Goal: Task Accomplishment & Management: Use online tool/utility

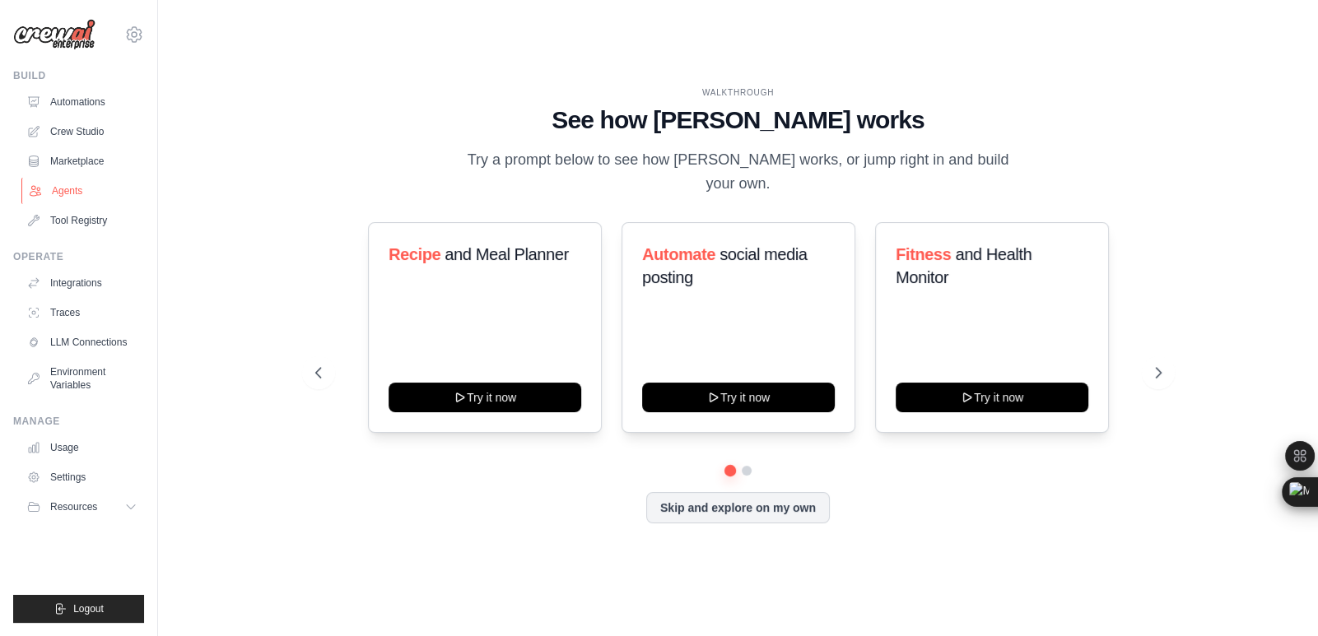
click at [72, 192] on link "Agents" at bounding box center [83, 191] width 124 height 26
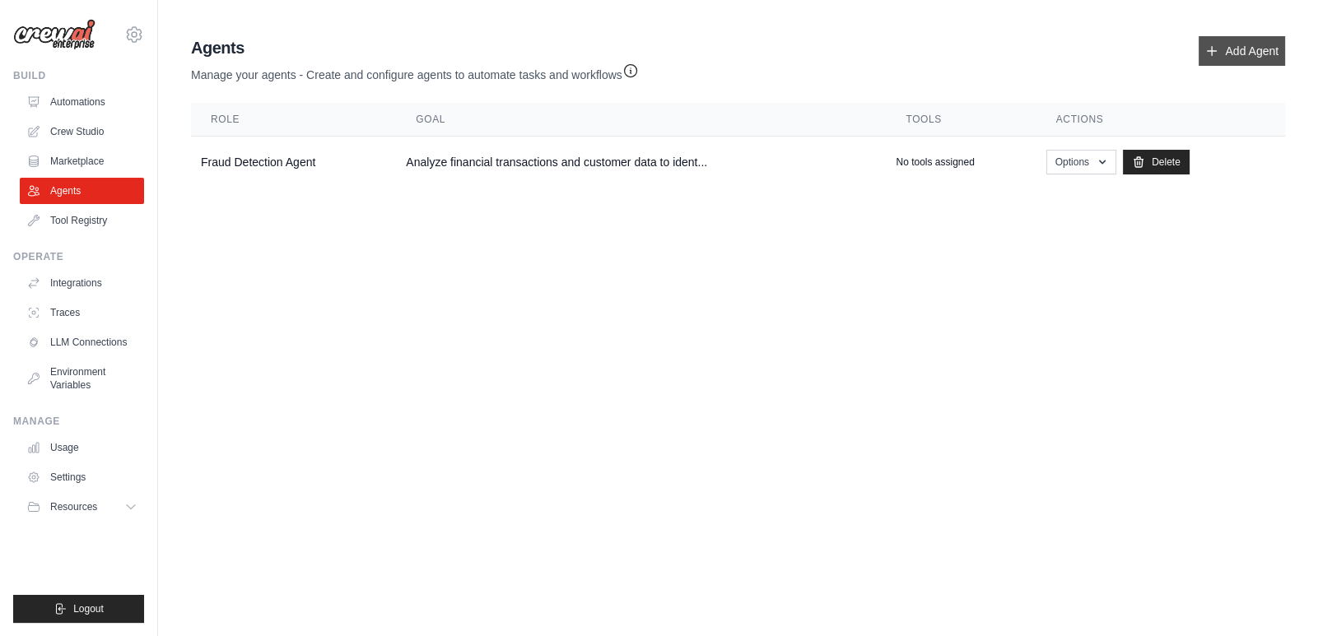
click at [1254, 47] on link "Add Agent" at bounding box center [1241, 51] width 86 height 30
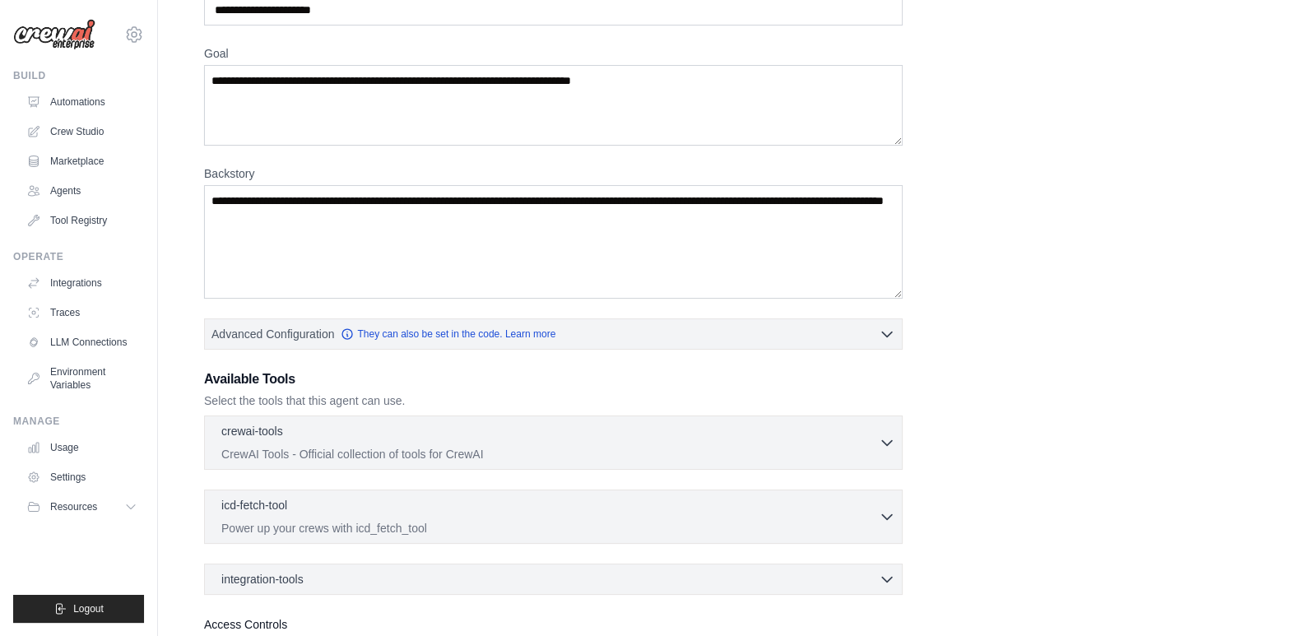
scroll to position [244, 0]
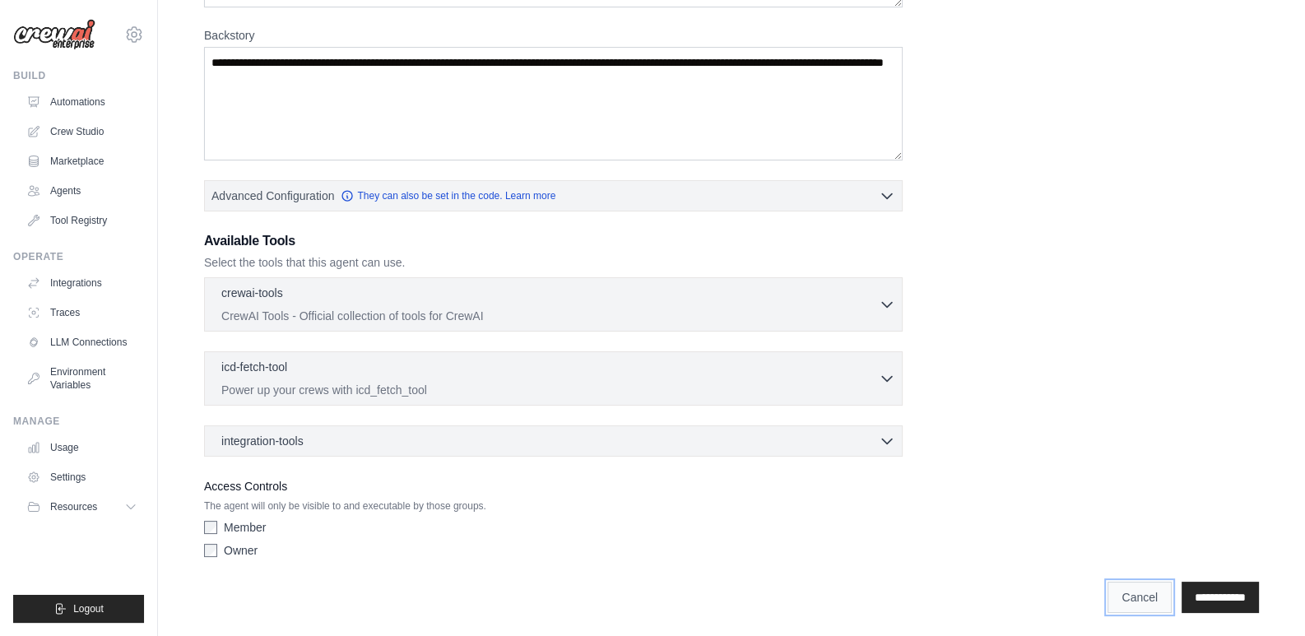
click at [1119, 594] on link "Cancel" at bounding box center [1140, 597] width 64 height 31
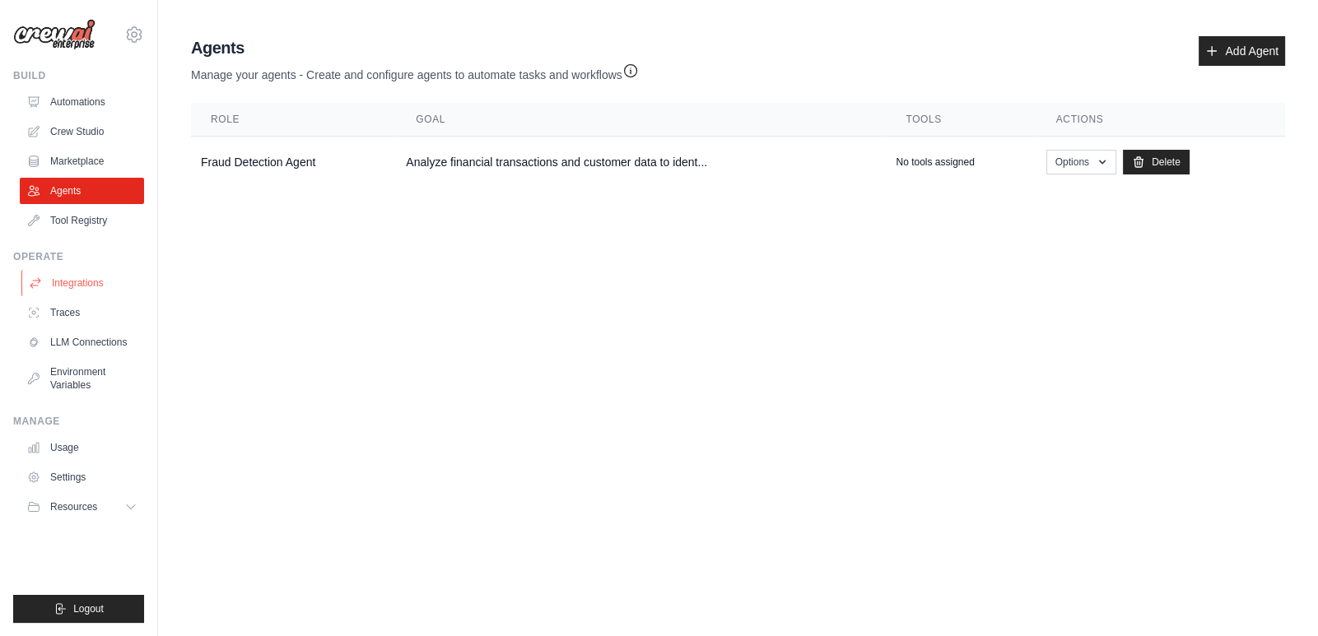
click at [86, 283] on link "Integrations" at bounding box center [83, 283] width 124 height 26
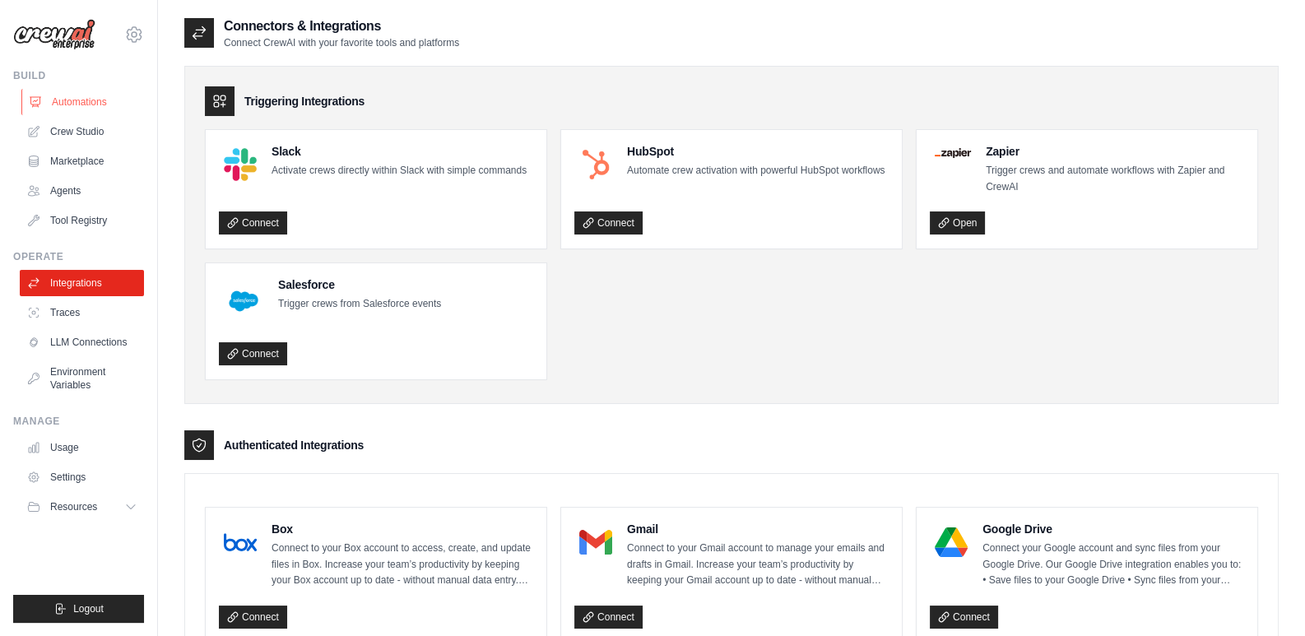
click at [64, 107] on link "Automations" at bounding box center [83, 102] width 124 height 26
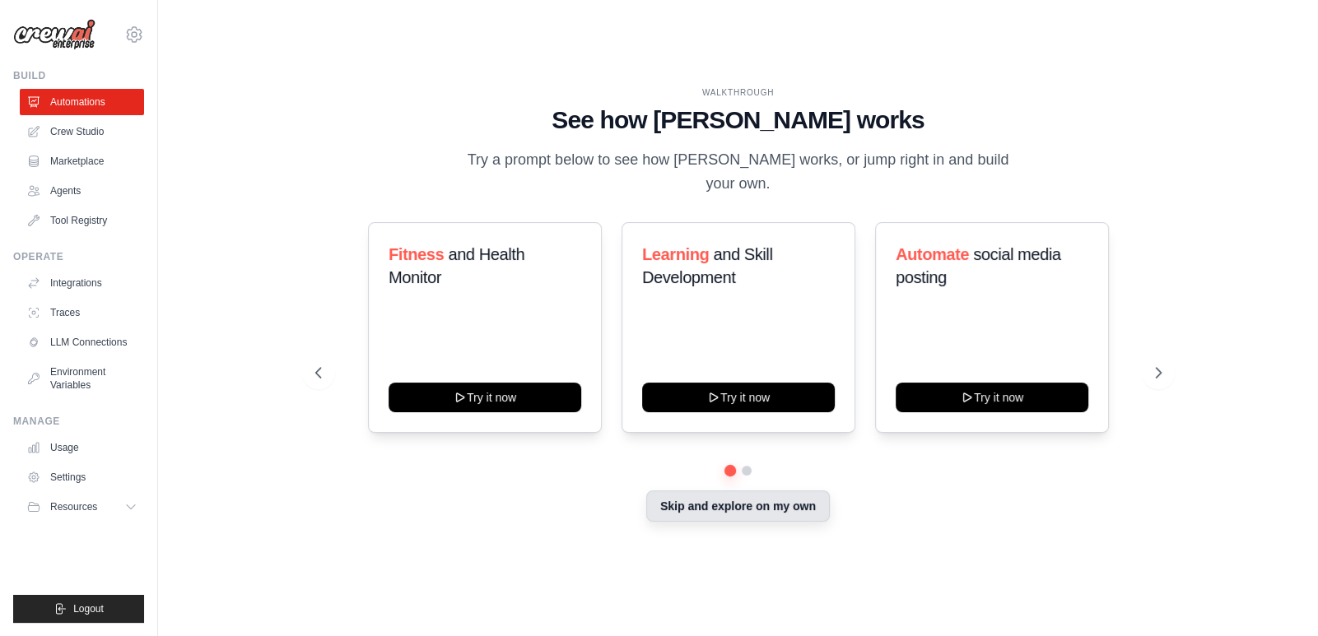
click at [712, 494] on button "Skip and explore on my own" at bounding box center [738, 506] width 184 height 31
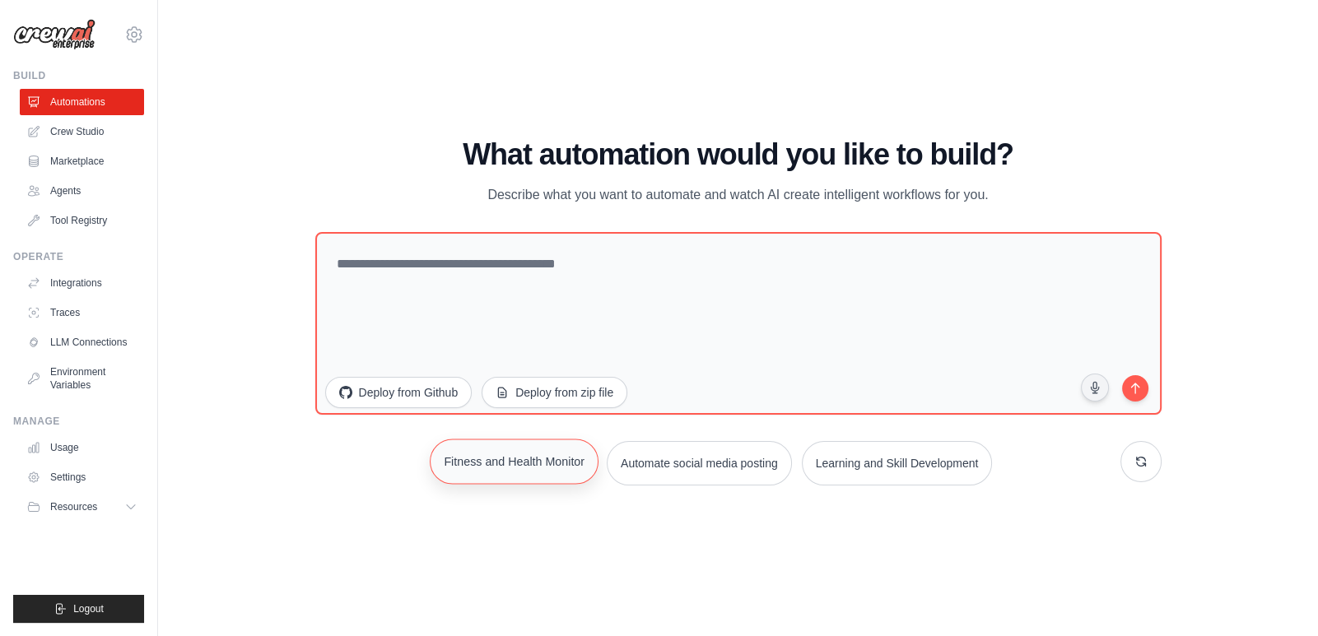
click at [528, 464] on button "Fitness and Health Monitor" at bounding box center [514, 461] width 169 height 45
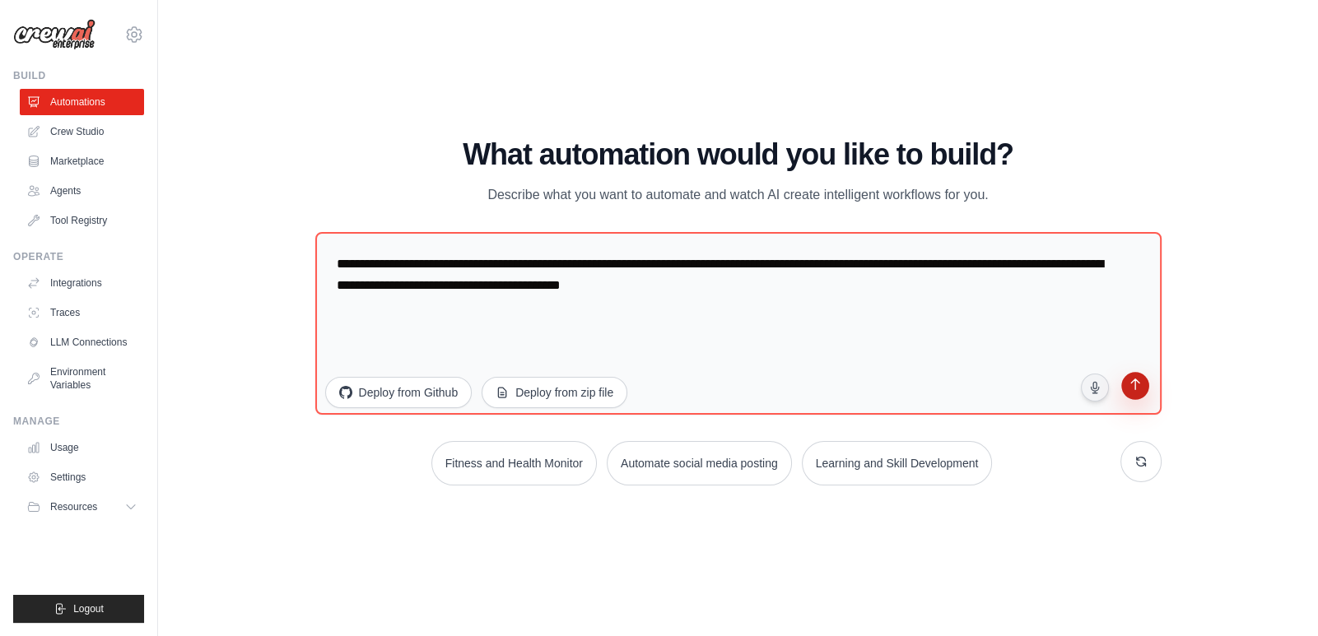
click at [1139, 382] on icon "submit" at bounding box center [1135, 386] width 16 height 16
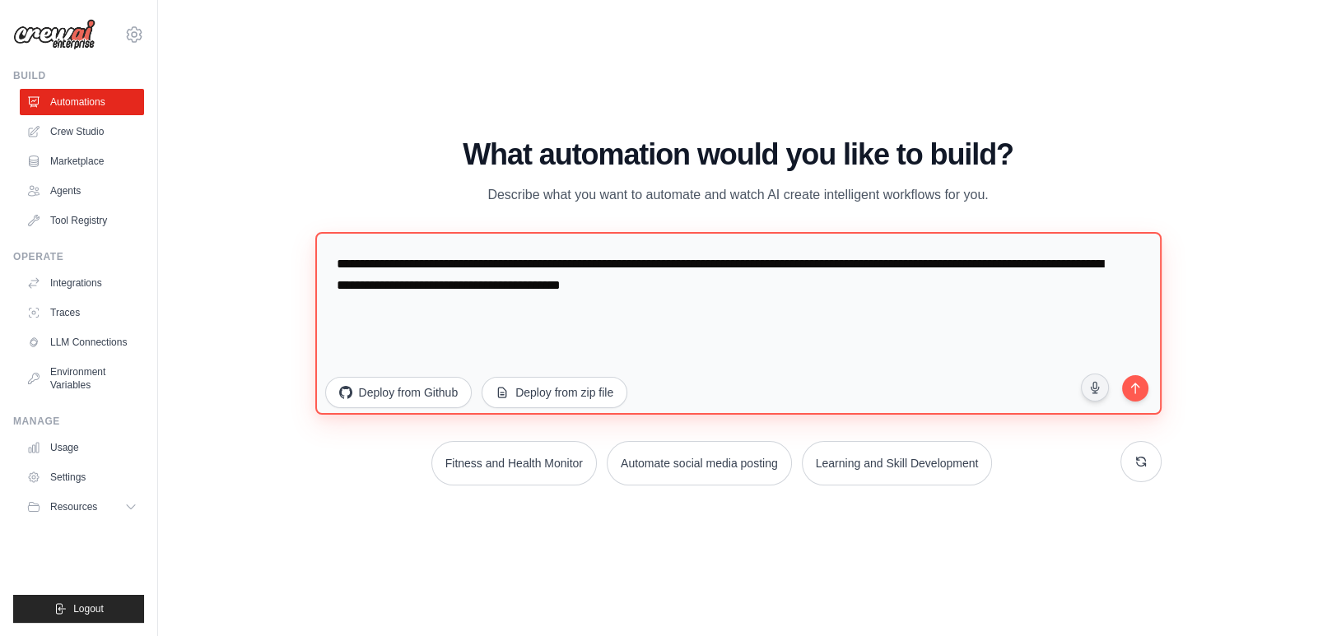
click at [584, 287] on textarea "**********" at bounding box center [738, 323] width 846 height 183
paste textarea "**********"
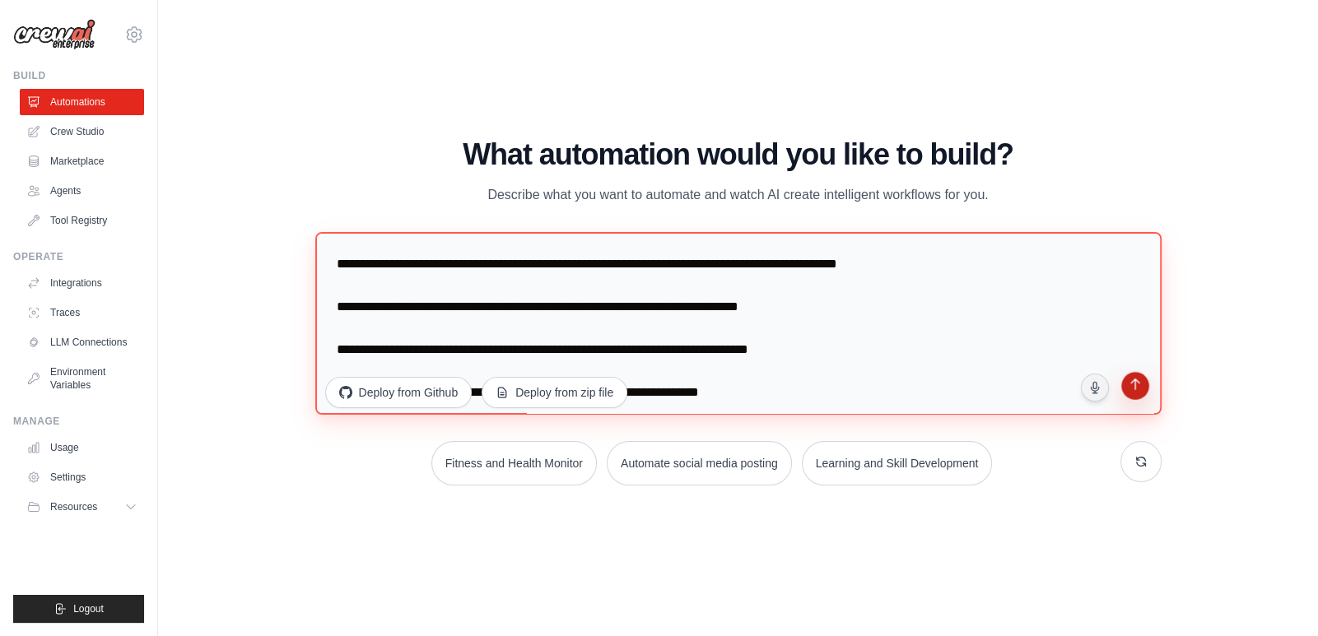
type textarea "**********"
click at [1136, 380] on icon "submit" at bounding box center [1134, 386] width 9 height 12
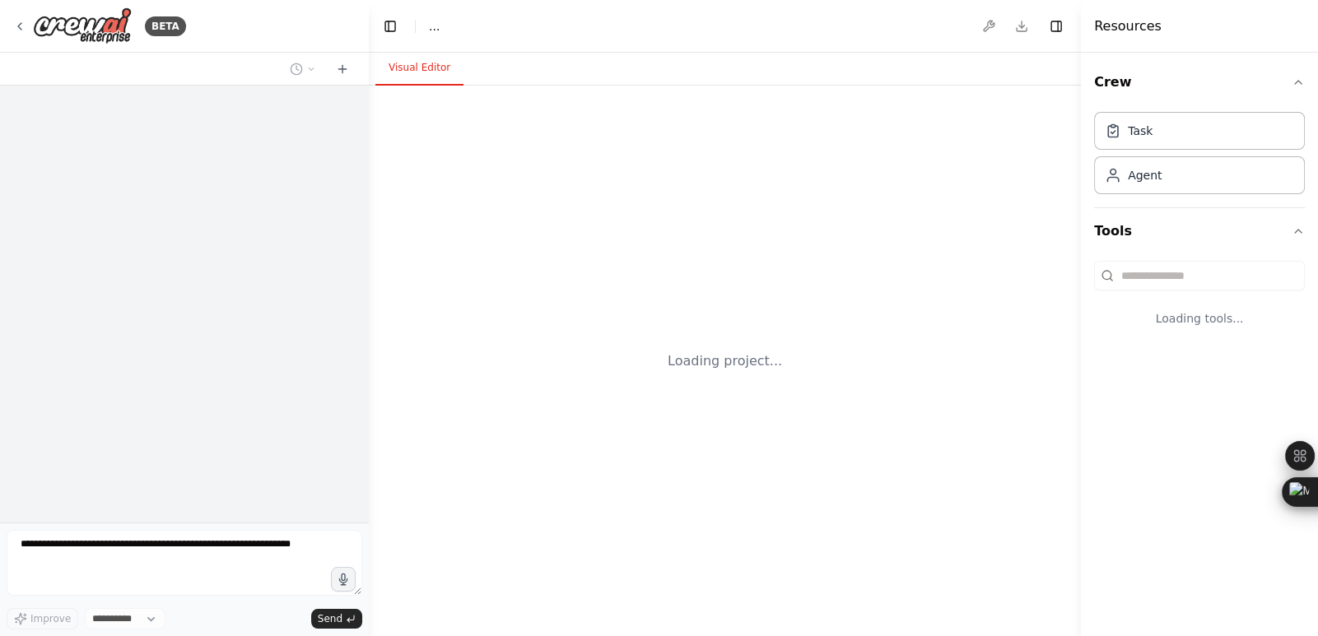
select select "****"
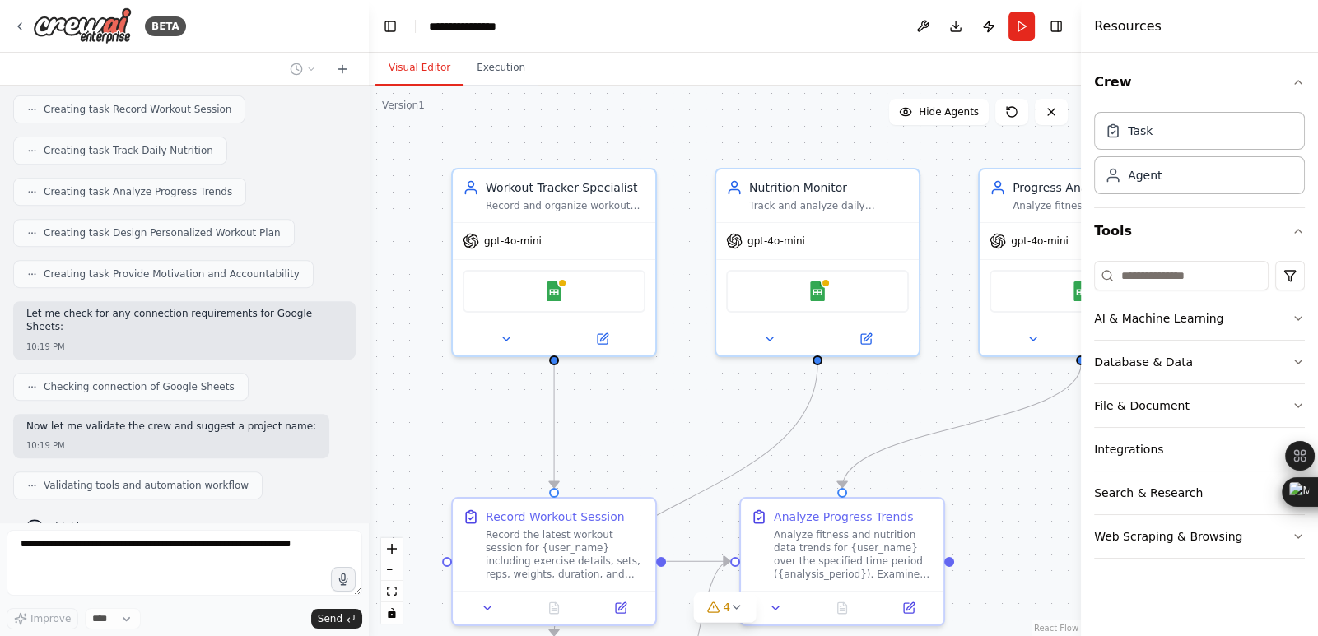
scroll to position [975, 0]
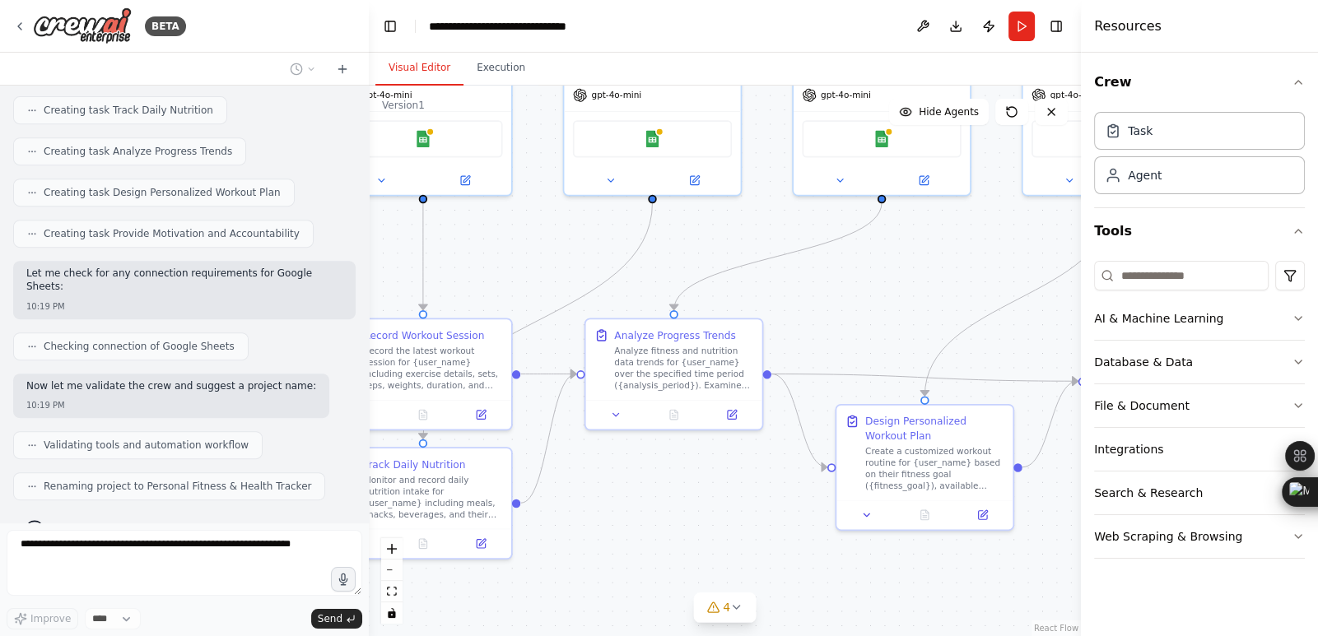
drag, startPoint x: 675, startPoint y: 444, endPoint x: 533, endPoint y: 274, distance: 222.0
click at [533, 274] on div ".deletable-edge-delete-btn { width: 20px; height: 20px; border: 0px solid #ffff…" at bounding box center [725, 361] width 712 height 551
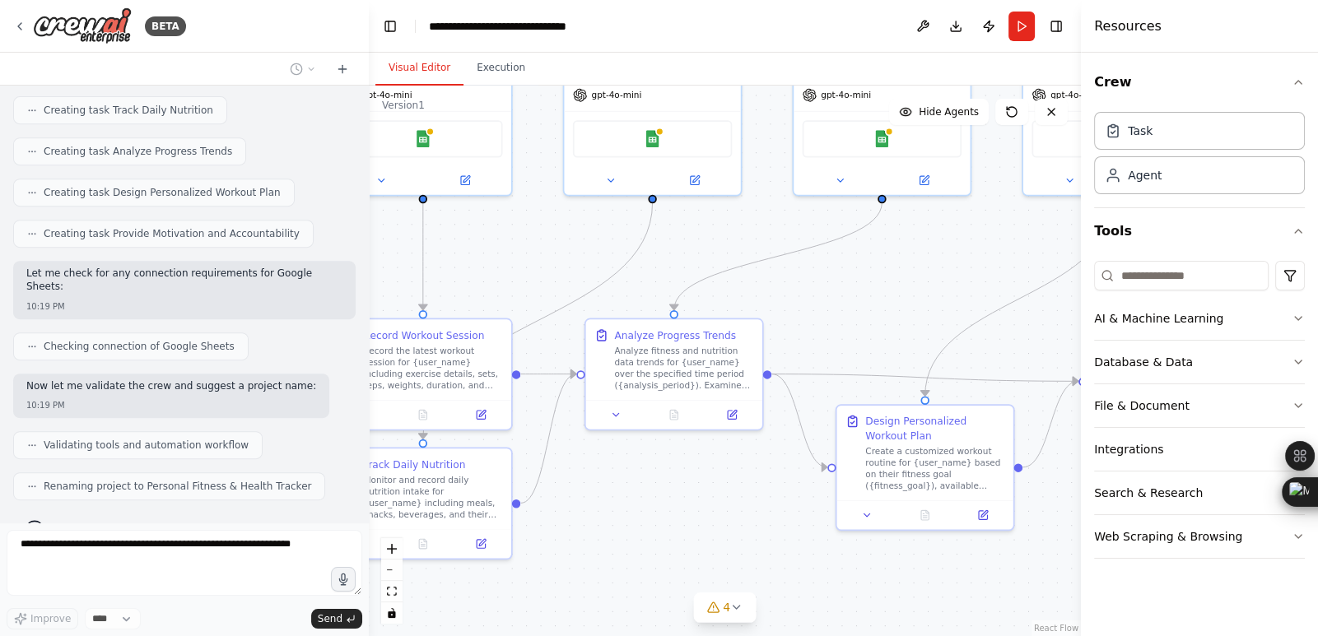
click at [533, 274] on div ".deletable-edge-delete-btn { width: 20px; height: 20px; border: 0px solid #ffff…" at bounding box center [725, 361] width 712 height 551
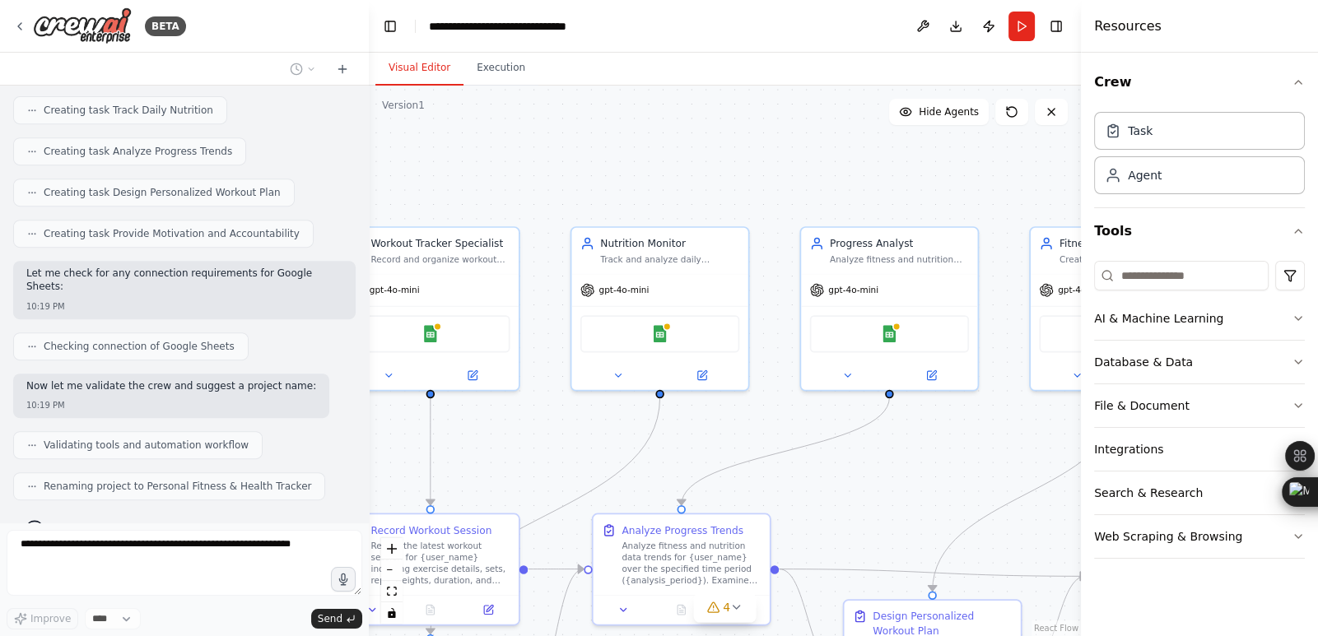
drag, startPoint x: 1032, startPoint y: 360, endPoint x: 1040, endPoint y: 556, distance: 195.2
click at [1040, 556] on div ".deletable-edge-delete-btn { width: 20px; height: 20px; border: 0px solid #ffff…" at bounding box center [725, 361] width 712 height 551
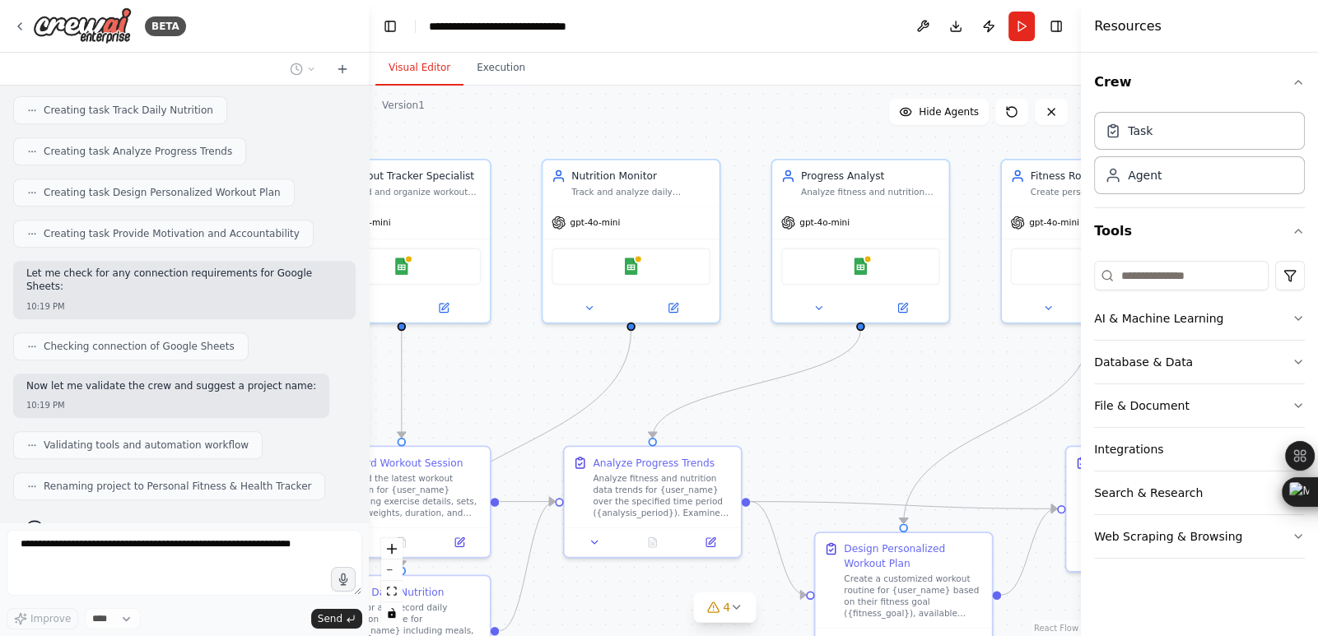
drag, startPoint x: 1043, startPoint y: 551, endPoint x: 1011, endPoint y: 488, distance: 71.0
click at [1011, 488] on div ".deletable-edge-delete-btn { width: 20px; height: 20px; border: 0px solid #ffff…" at bounding box center [725, 361] width 712 height 551
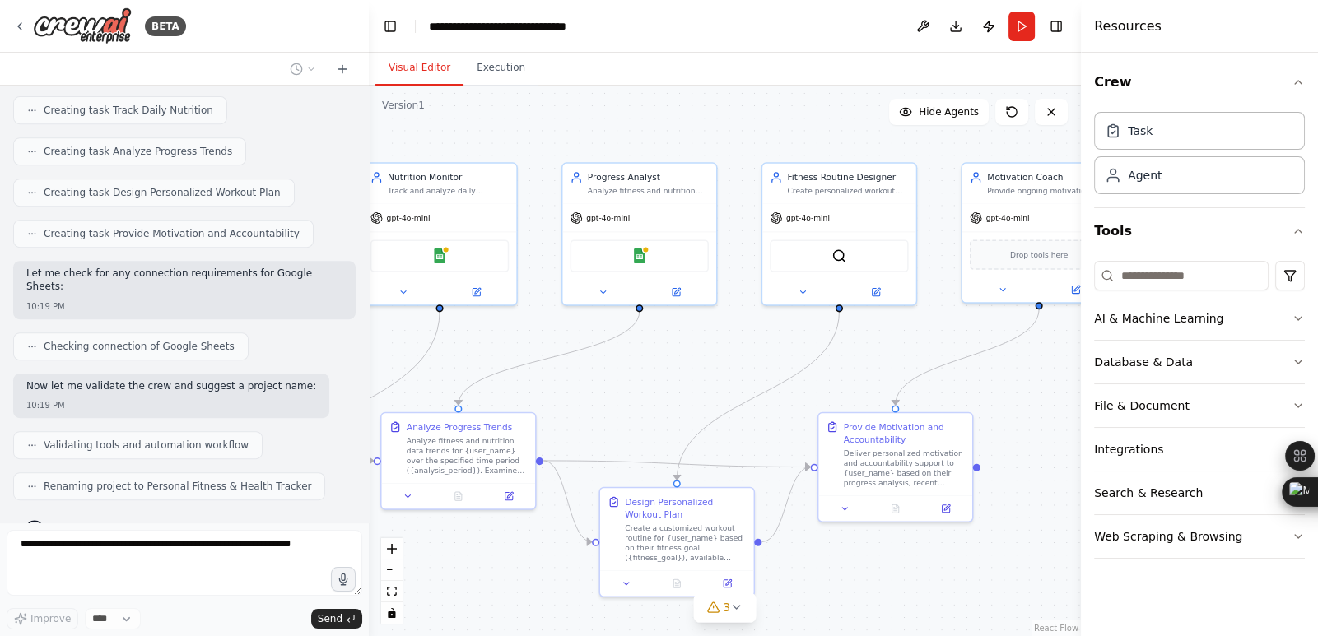
drag, startPoint x: 741, startPoint y: 323, endPoint x: 631, endPoint y: 356, distance: 114.3
click at [631, 356] on div ".deletable-edge-delete-btn { width: 20px; height: 20px; border: 0px solid #ffff…" at bounding box center [725, 361] width 712 height 551
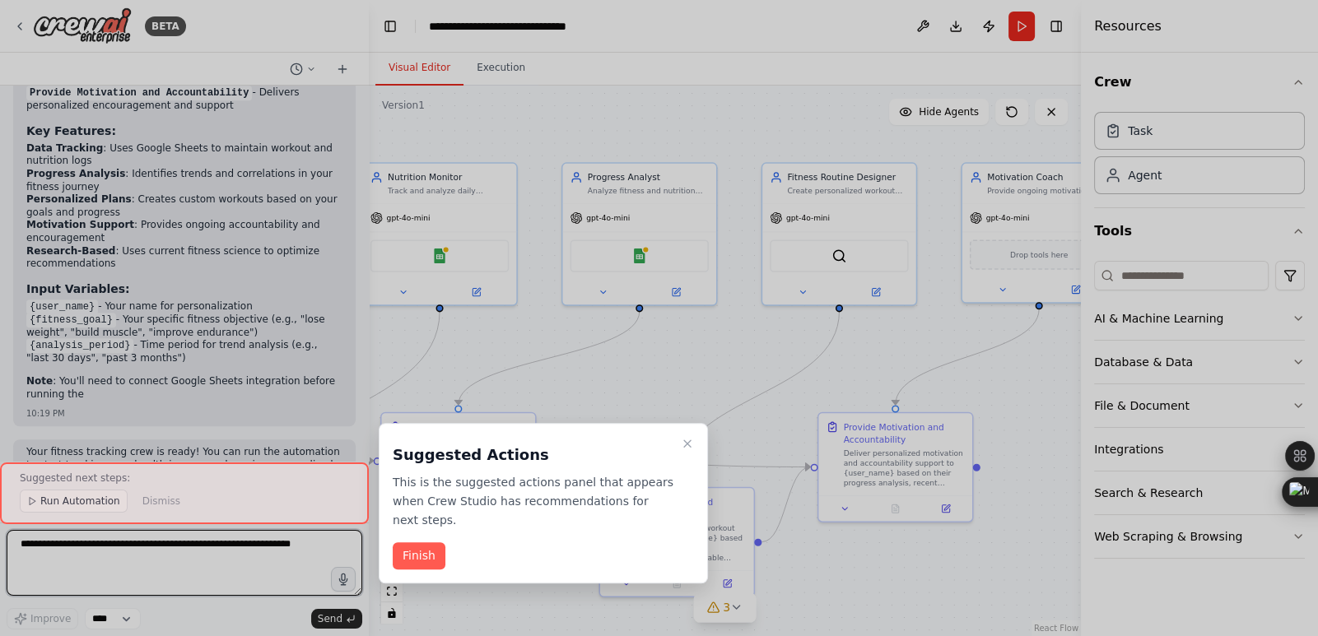
scroll to position [1757, 0]
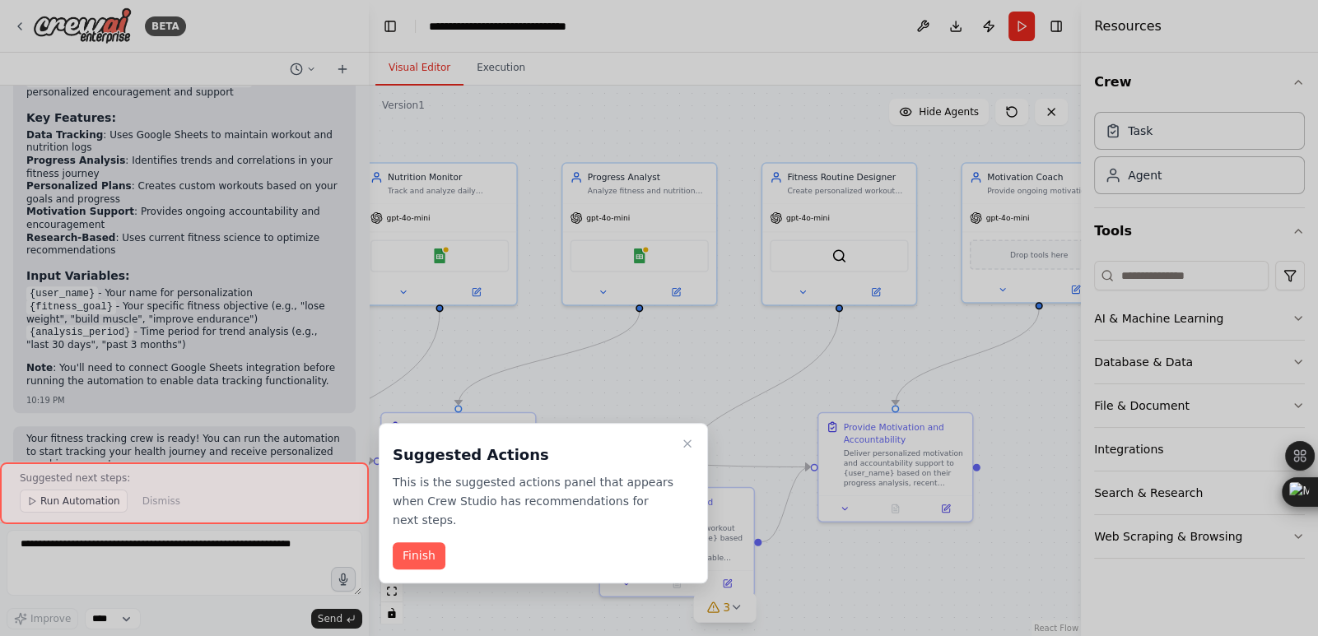
click at [415, 542] on button "Finish" at bounding box center [419, 555] width 53 height 27
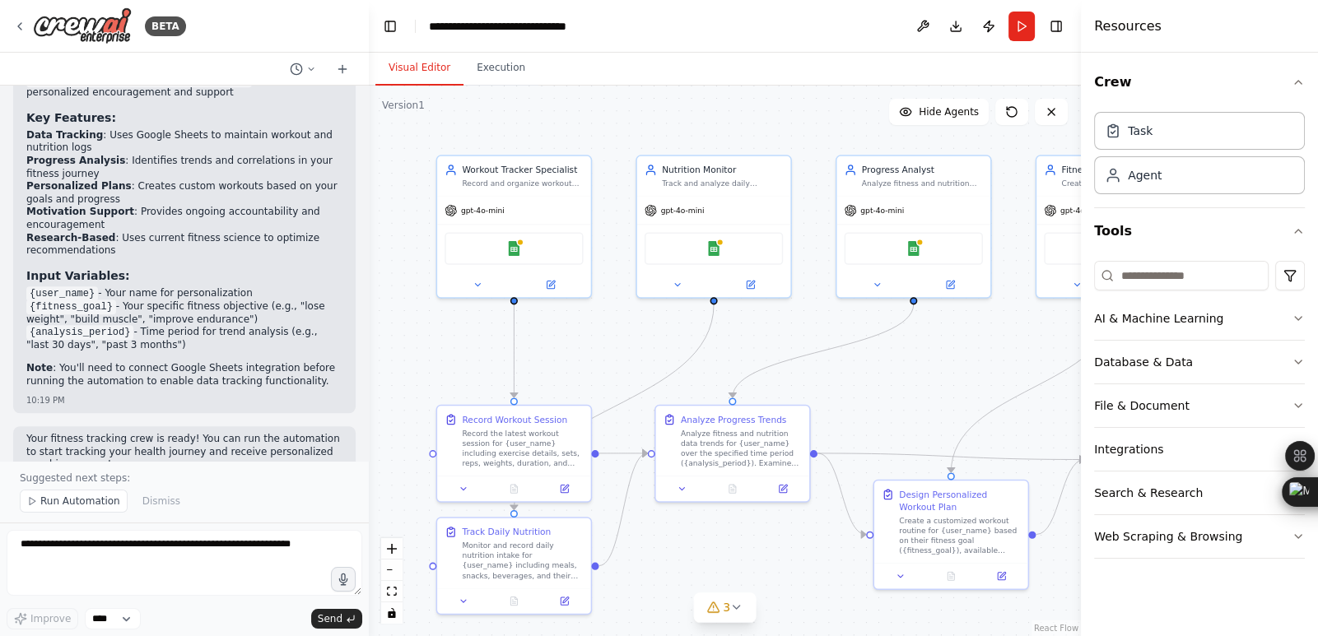
drag, startPoint x: 627, startPoint y: 421, endPoint x: 901, endPoint y: 413, distance: 274.2
click at [901, 413] on div ".deletable-edge-delete-btn { width: 20px; height: 20px; border: 0px solid #ffff…" at bounding box center [725, 361] width 712 height 551
click at [482, 63] on button "Execution" at bounding box center [500, 68] width 75 height 35
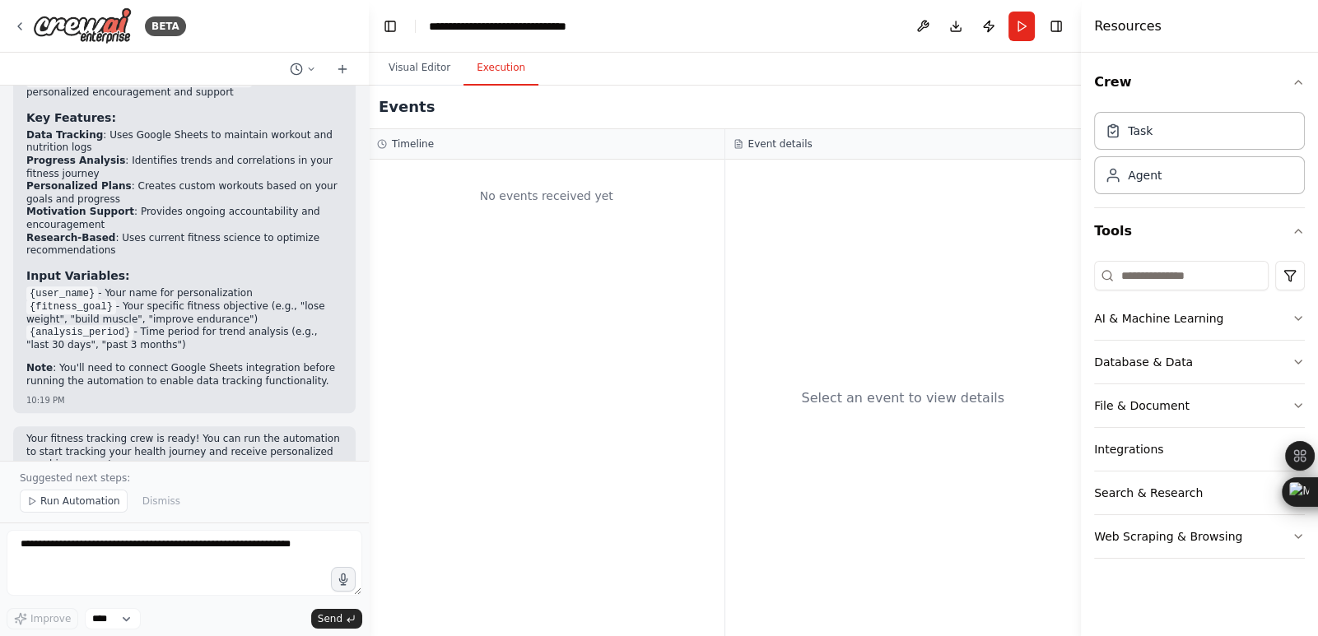
click at [558, 220] on div "No events received yet" at bounding box center [546, 196] width 339 height 56
click at [844, 302] on div "Select an event to view details" at bounding box center [903, 398] width 356 height 477
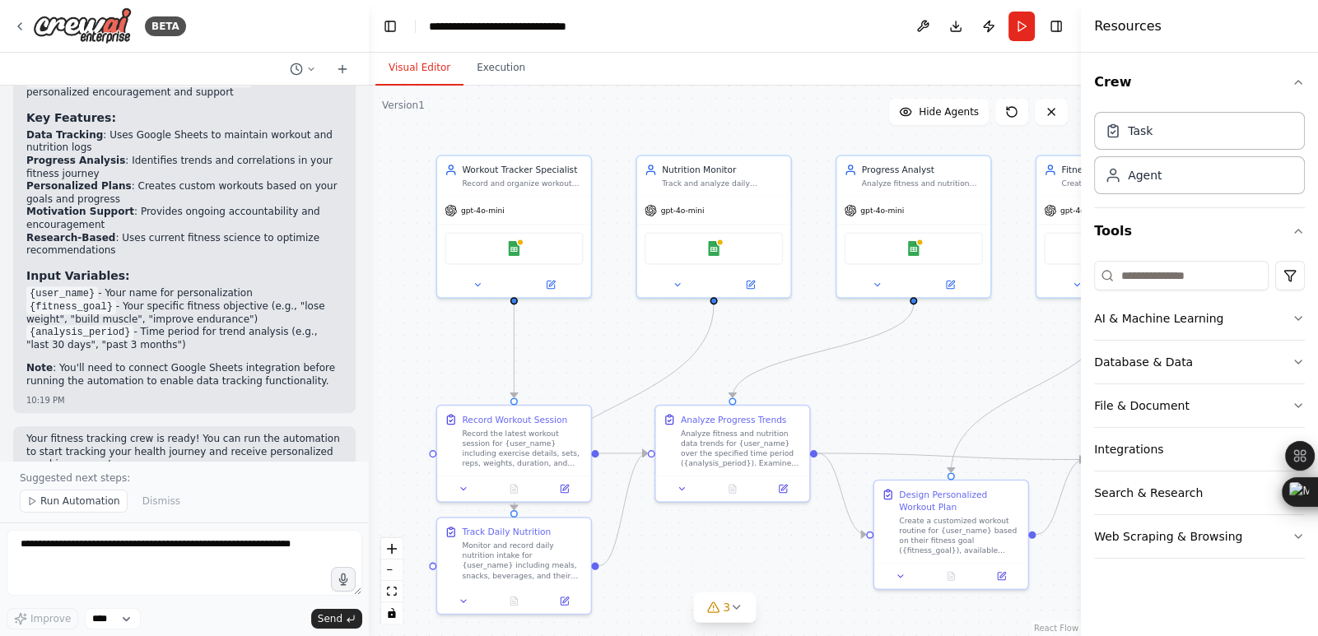
click at [416, 68] on button "Visual Editor" at bounding box center [419, 68] width 88 height 35
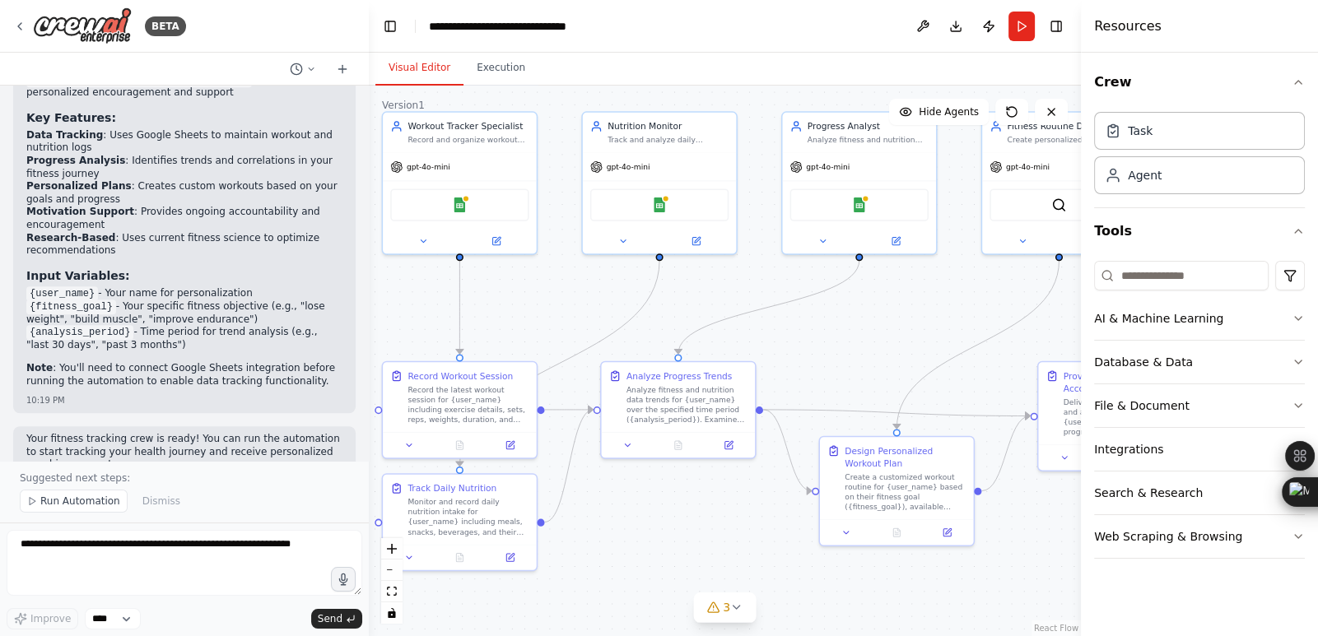
drag, startPoint x: 877, startPoint y: 375, endPoint x: 805, endPoint y: 271, distance: 127.2
click at [822, 321] on div ".deletable-edge-delete-btn { width: 20px; height: 20px; border: 0px solid #ffff…" at bounding box center [725, 361] width 712 height 551
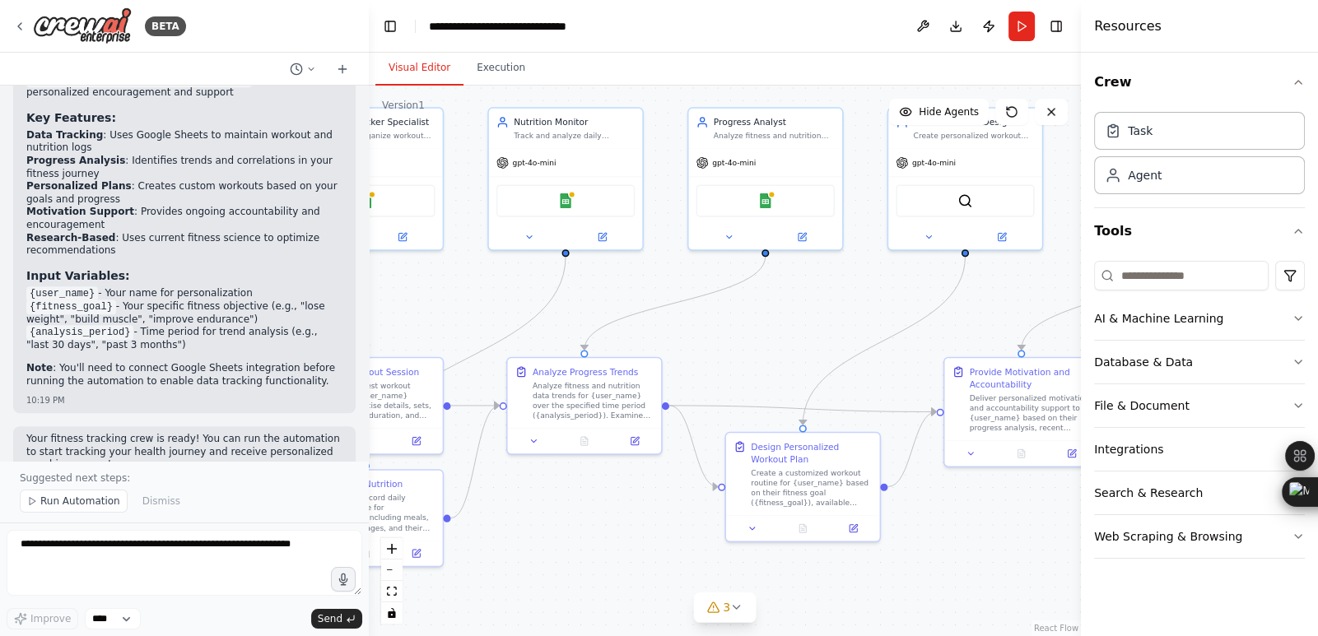
drag, startPoint x: 805, startPoint y: 271, endPoint x: 720, endPoint y: 303, distance: 90.6
click at [720, 303] on div ".deletable-edge-delete-btn { width: 20px; height: 20px; border: 0px solid #ffff…" at bounding box center [725, 361] width 712 height 551
click at [1119, 128] on icon at bounding box center [1113, 130] width 16 height 16
click at [956, 328] on div "Task description" at bounding box center [911, 333] width 121 height 10
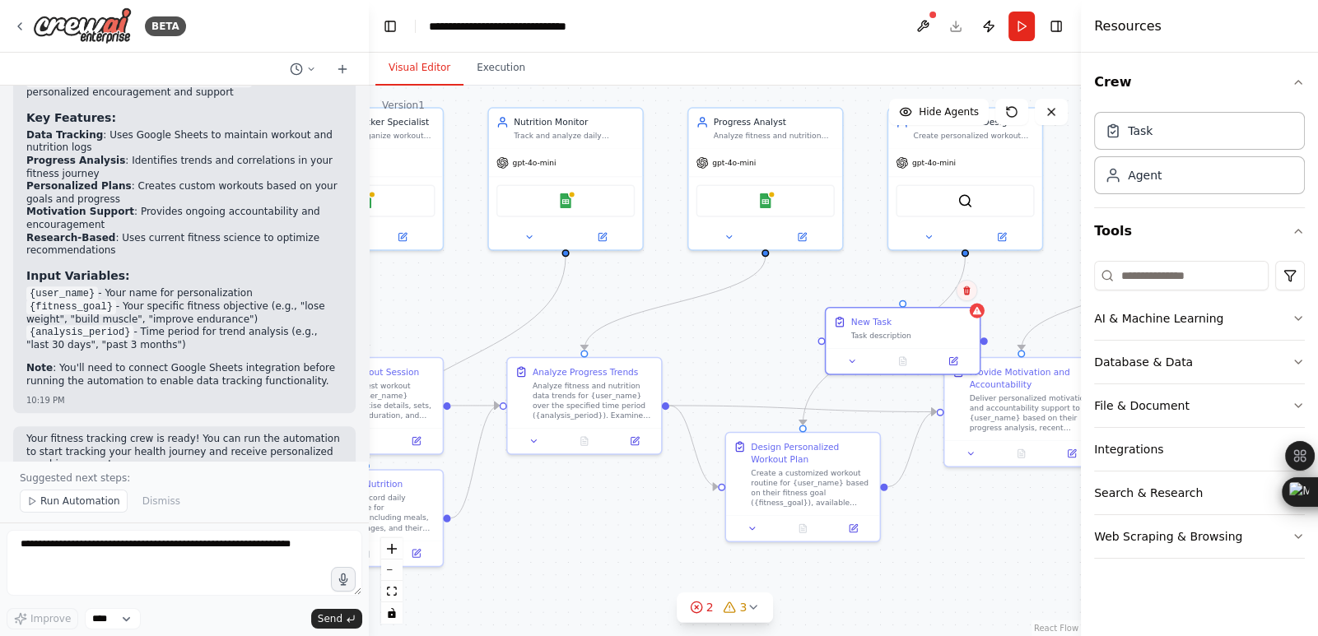
click at [967, 293] on icon at bounding box center [966, 291] width 10 height 10
click at [927, 286] on button "Confirm" at bounding box center [920, 291] width 58 height 20
click at [1022, 25] on button "Run" at bounding box center [1021, 27] width 26 height 30
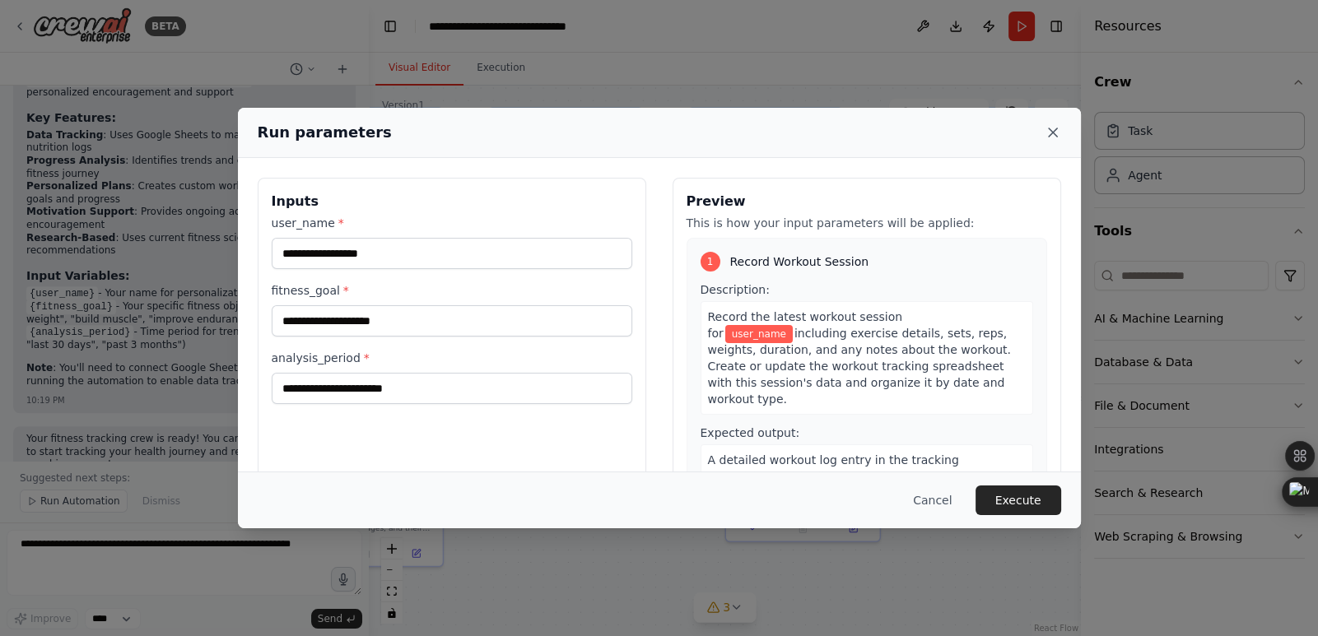
click at [1054, 134] on icon at bounding box center [1052, 132] width 16 height 16
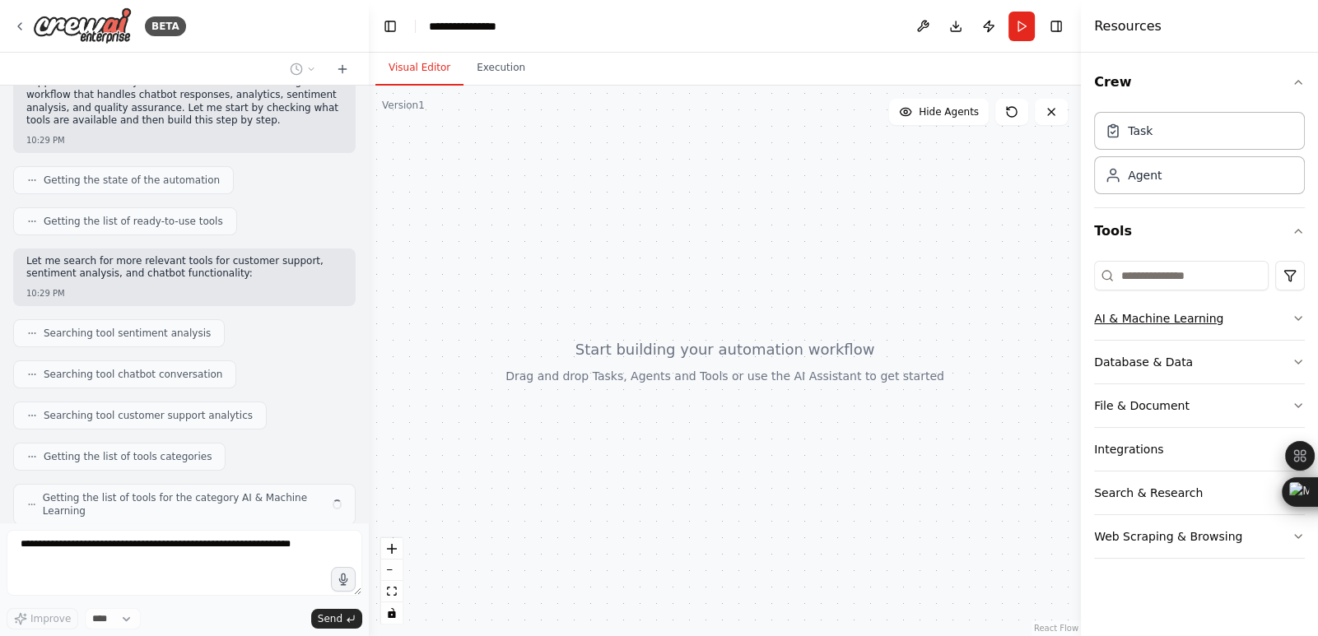
scroll to position [284, 0]
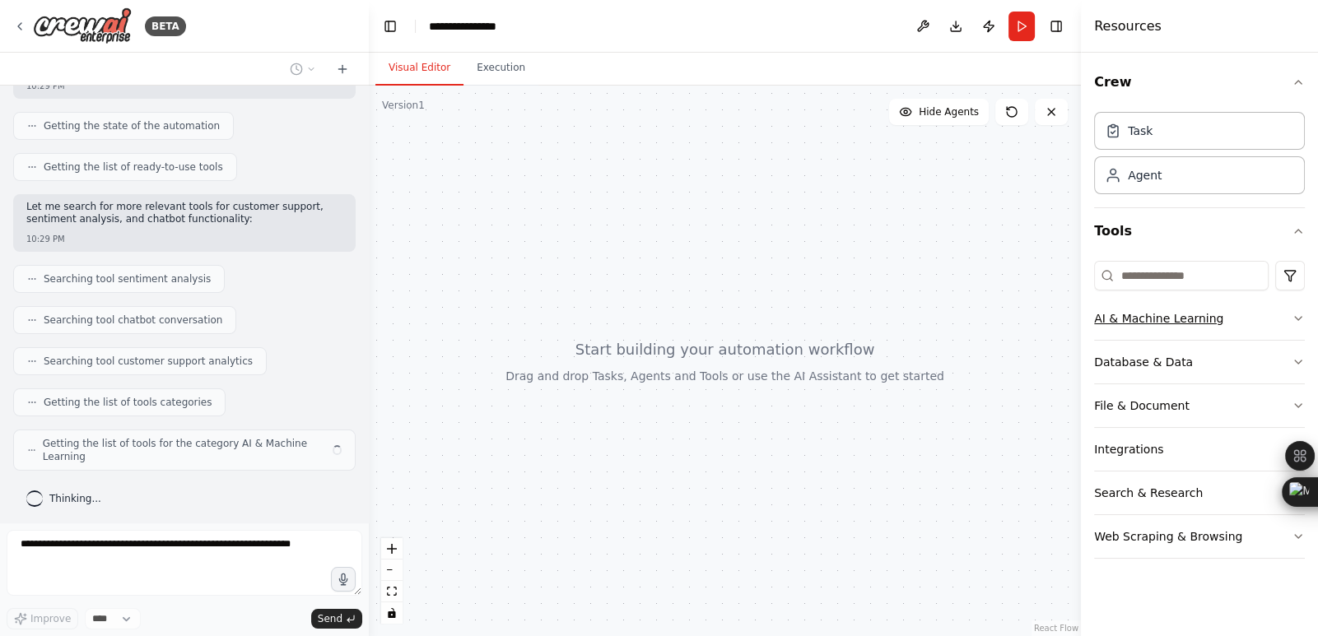
click at [1274, 327] on button "AI & Machine Learning" at bounding box center [1199, 318] width 211 height 43
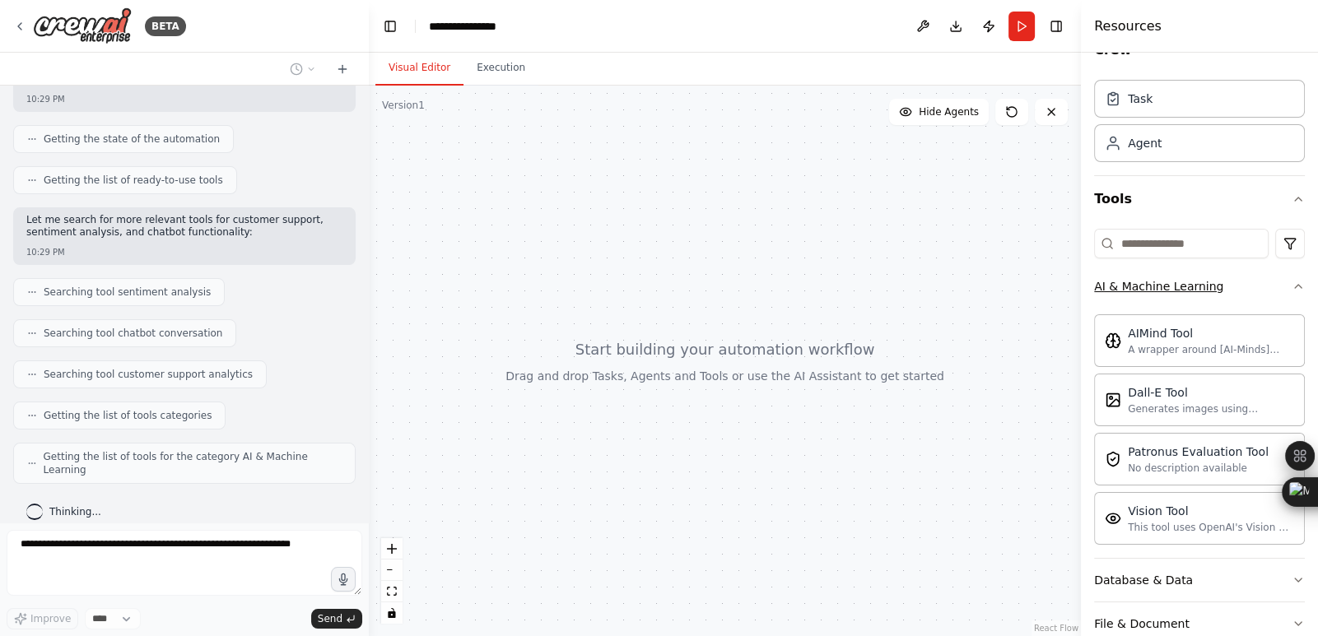
scroll to position [31, 0]
click at [1291, 286] on icon "button" at bounding box center [1297, 287] width 13 height 13
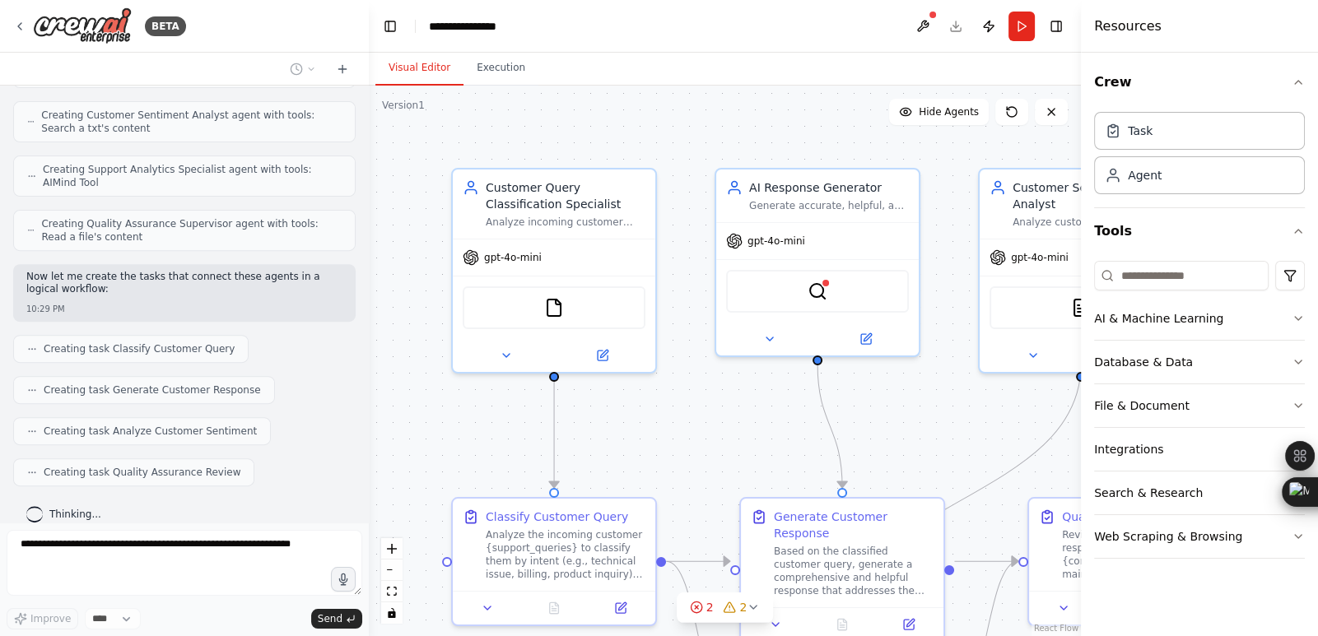
scroll to position [900, 0]
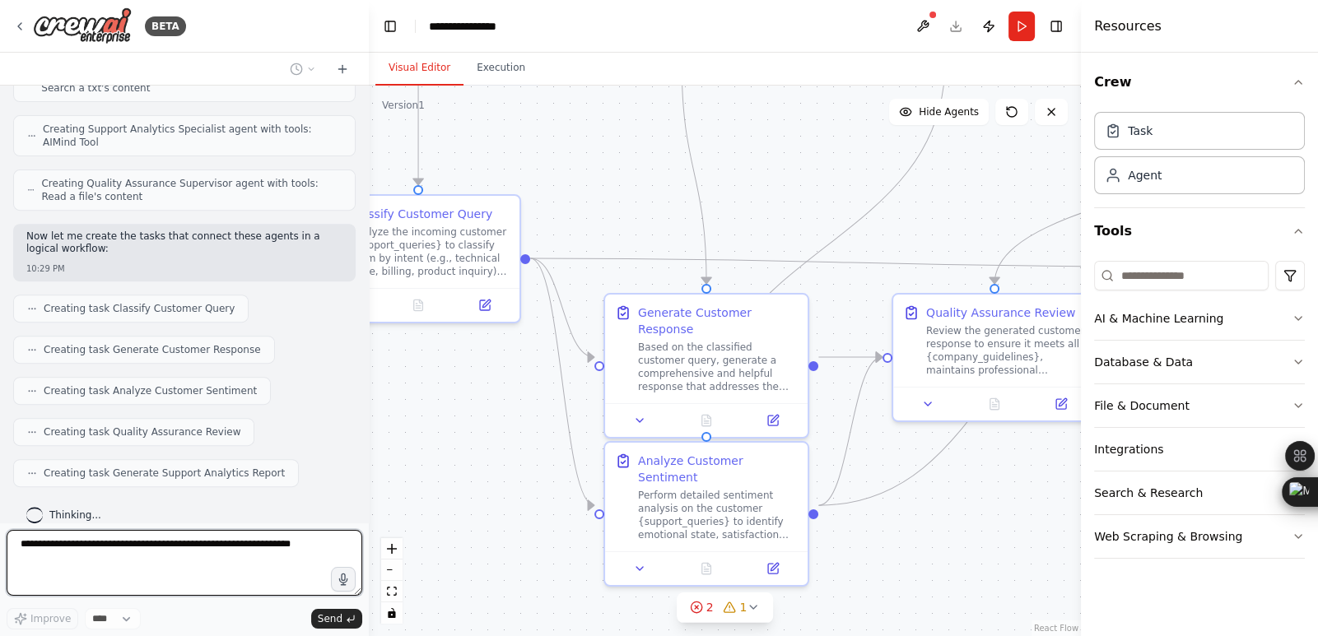
drag, startPoint x: 704, startPoint y: 460, endPoint x: 568, endPoint y: 157, distance: 331.9
click at [568, 157] on div ".deletable-edge-delete-btn { width: 20px; height: 20px; border: 0px solid #ffff…" at bounding box center [725, 361] width 712 height 551
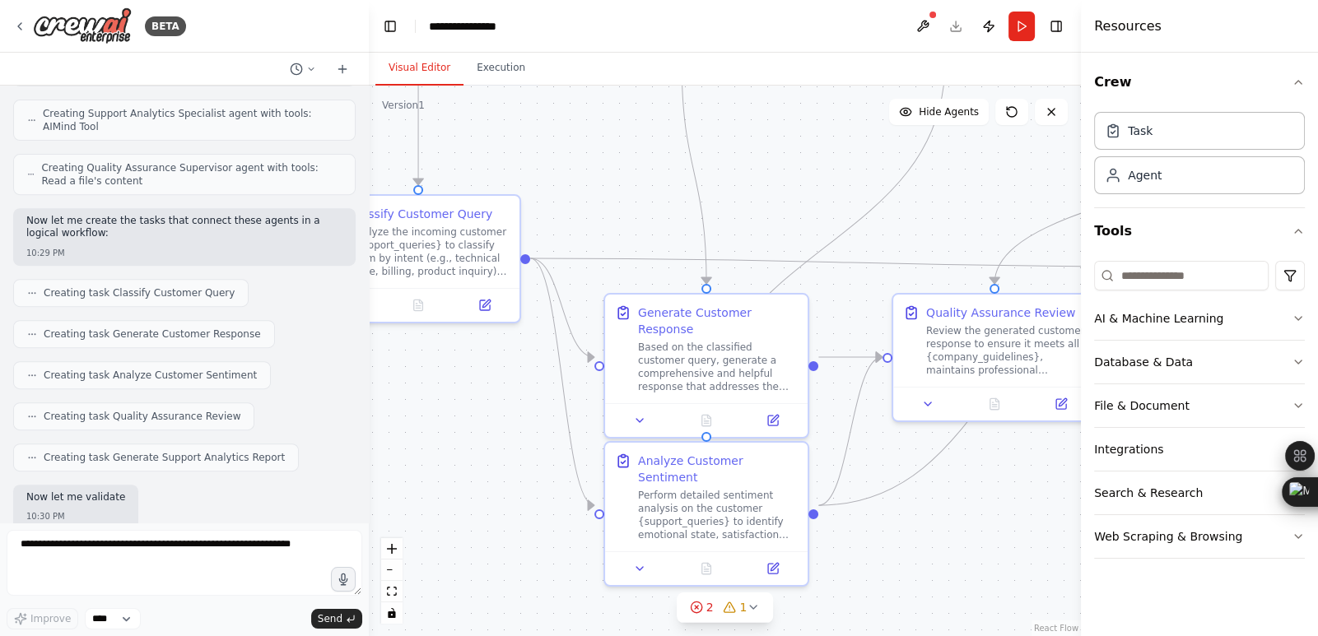
scroll to position [998, 0]
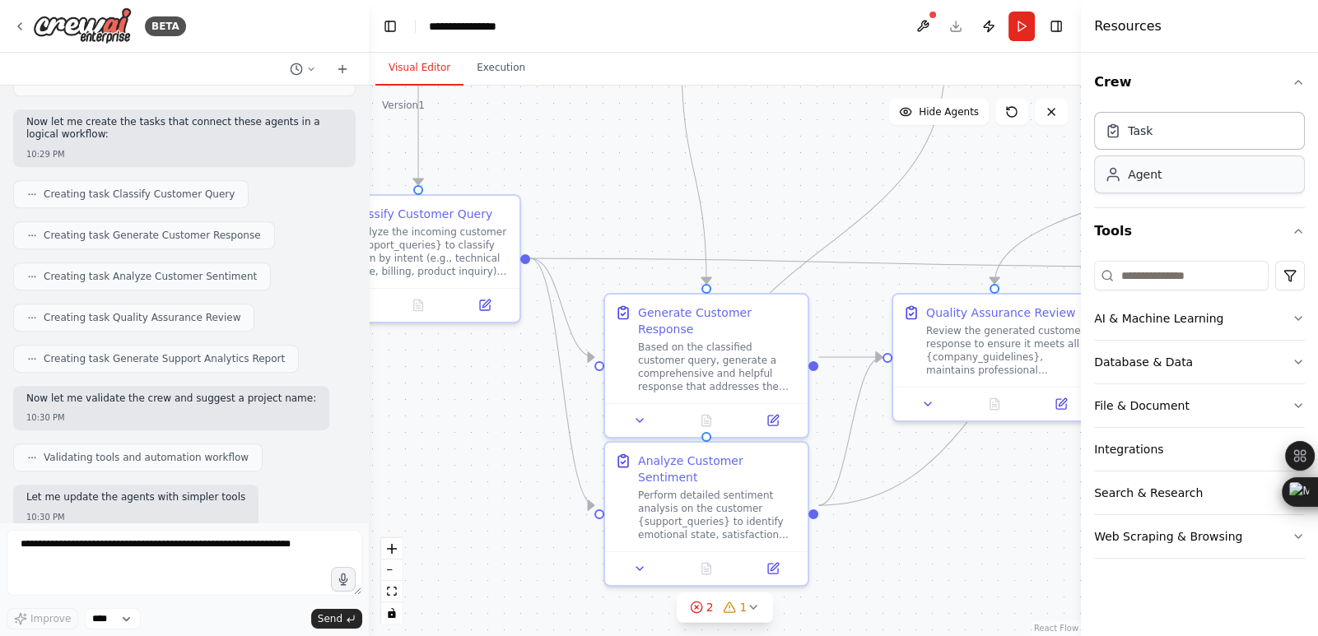
click at [1142, 174] on div "Agent" at bounding box center [1145, 174] width 34 height 16
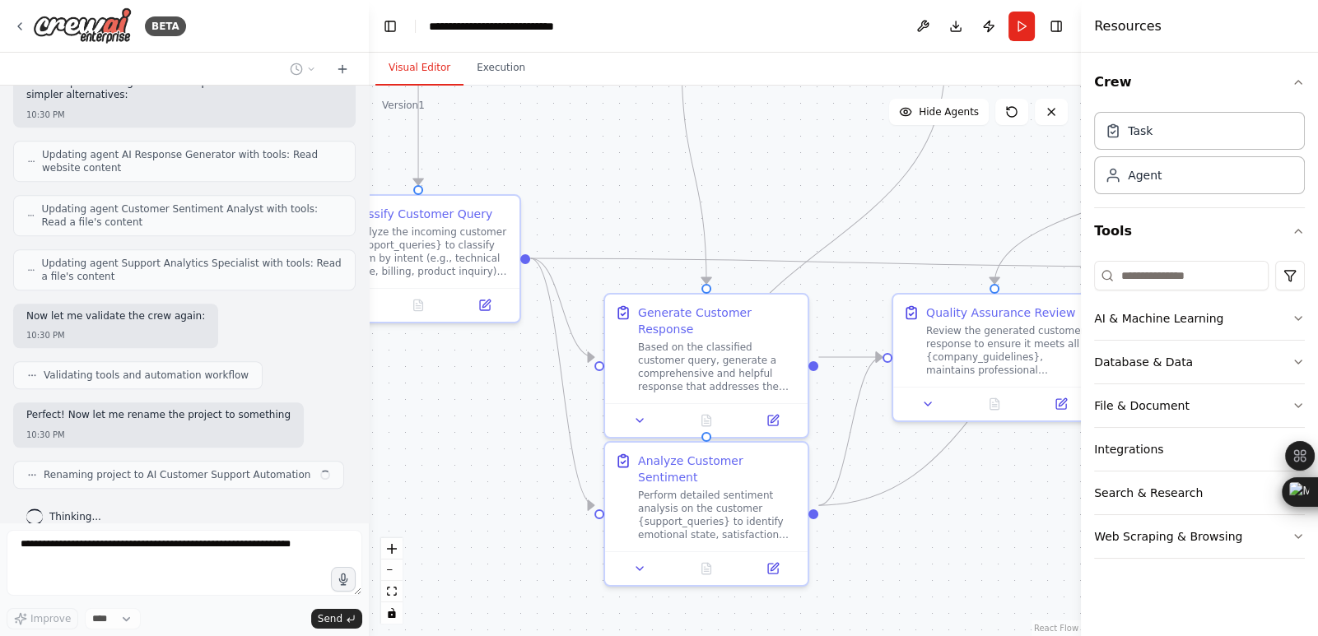
scroll to position [1554, 0]
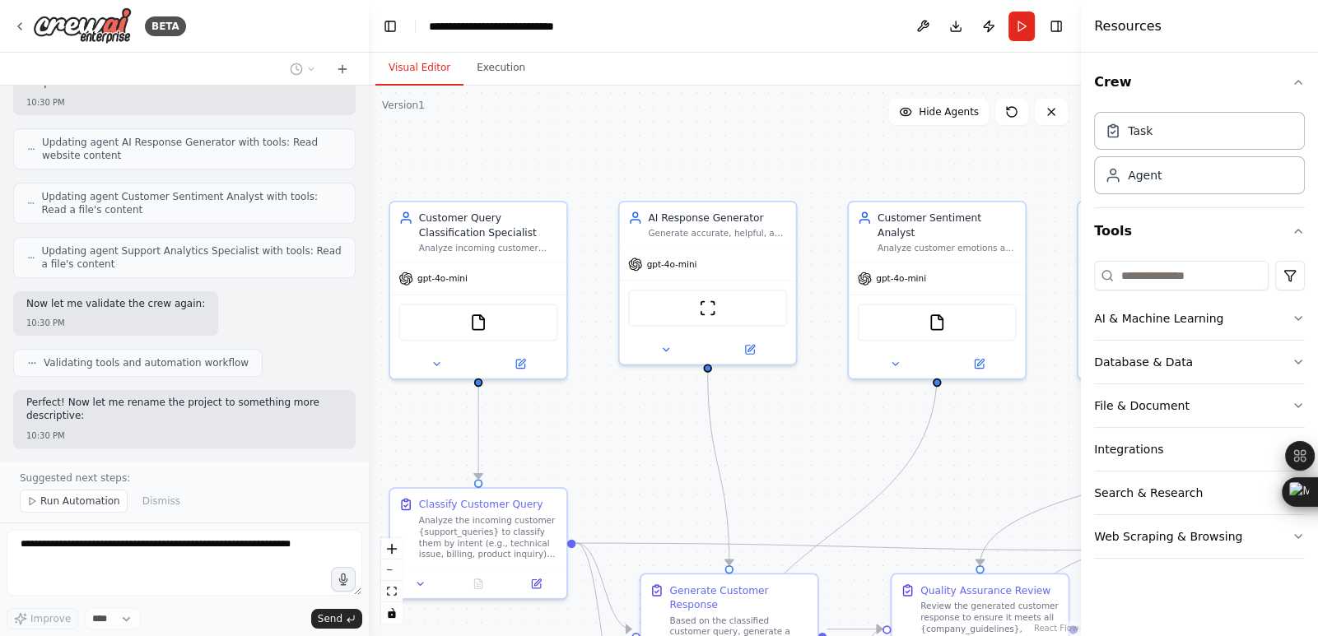
drag, startPoint x: 611, startPoint y: 192, endPoint x: 646, endPoint y: 480, distance: 290.2
click at [646, 480] on div ".deletable-edge-delete-btn { width: 20px; height: 20px; border: 0px solid #ffff…" at bounding box center [725, 361] width 712 height 551
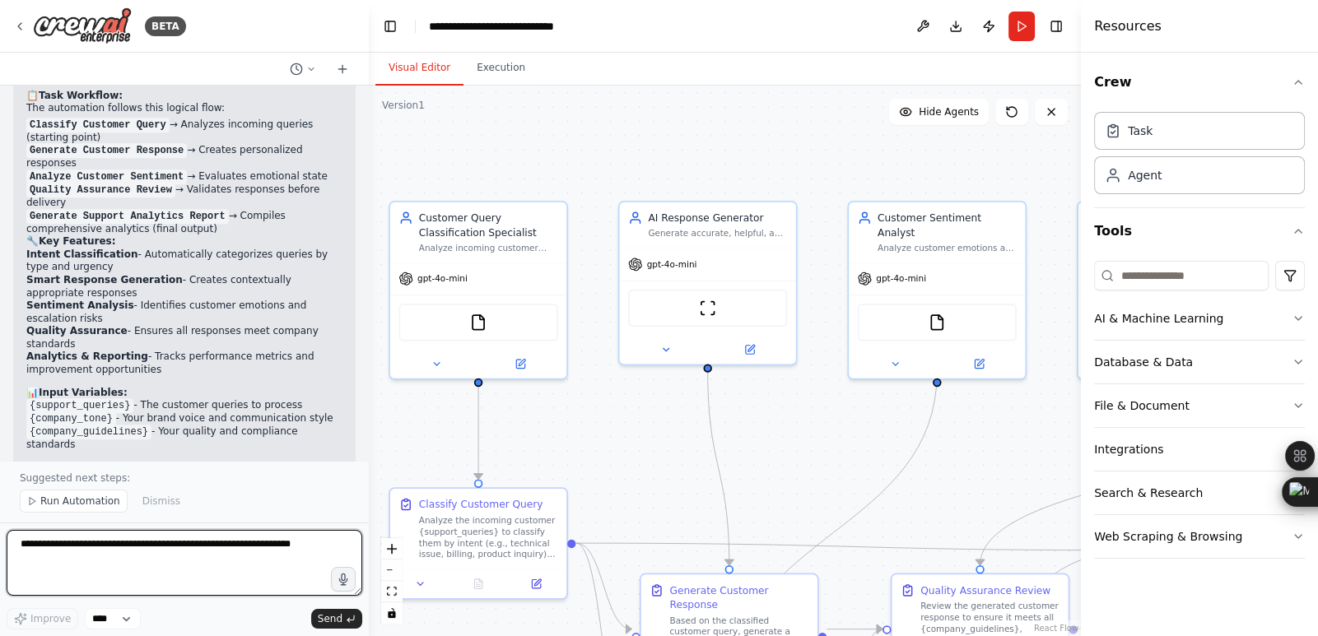
scroll to position [2184, 0]
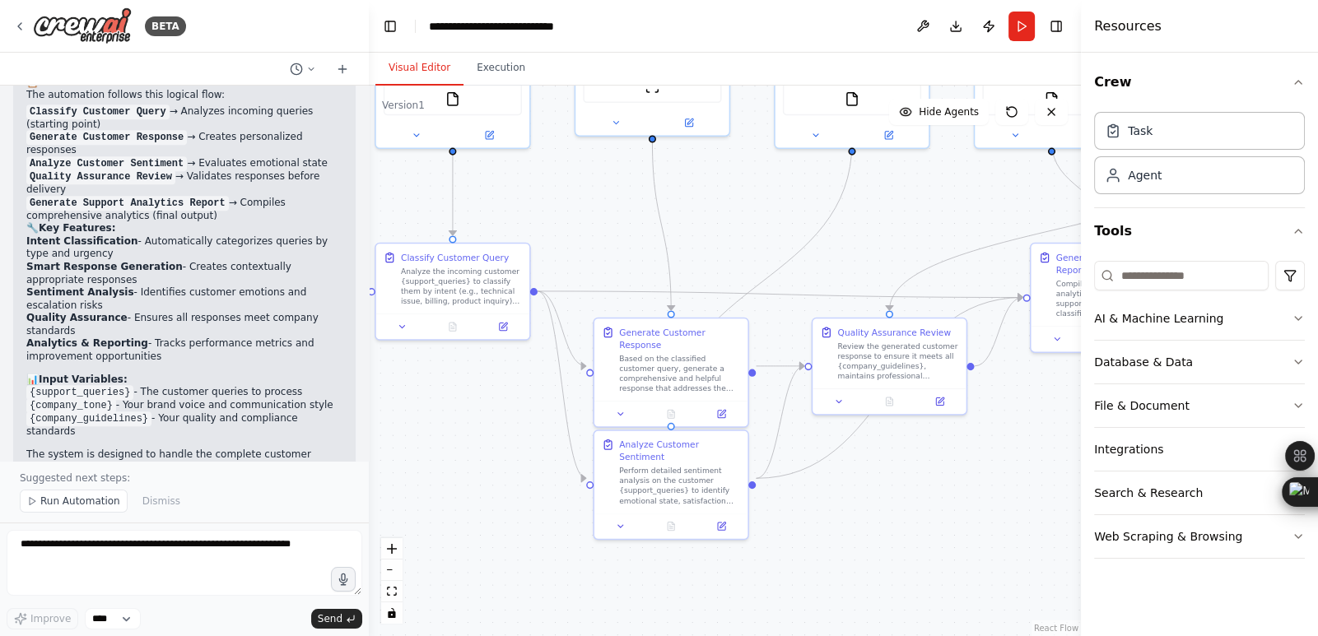
drag, startPoint x: 635, startPoint y: 468, endPoint x: 590, endPoint y: 229, distance: 243.7
click at [590, 229] on div ".deletable-edge-delete-btn { width: 20px; height: 20px; border: 0px solid #ffff…" at bounding box center [725, 361] width 712 height 551
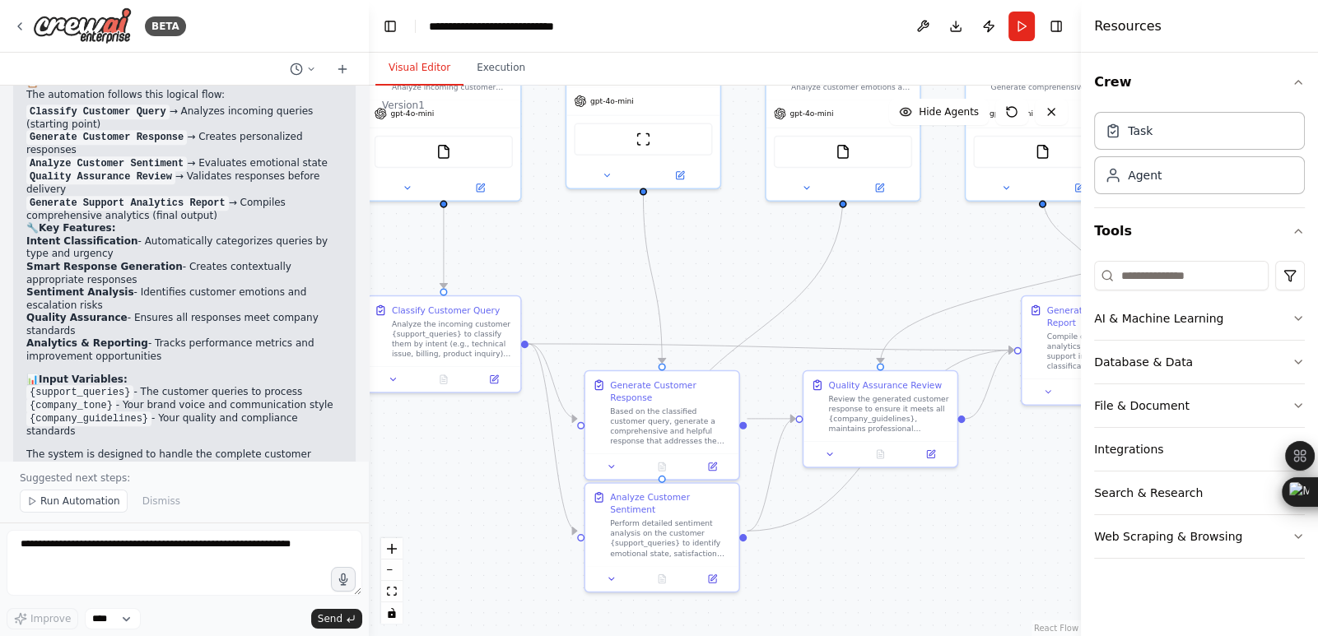
drag, startPoint x: 590, startPoint y: 229, endPoint x: 576, endPoint y: 308, distance: 80.2
click at [577, 305] on div ".deletable-edge-delete-btn { width: 20px; height: 20px; border: 0px solid #ffff…" at bounding box center [725, 361] width 712 height 551
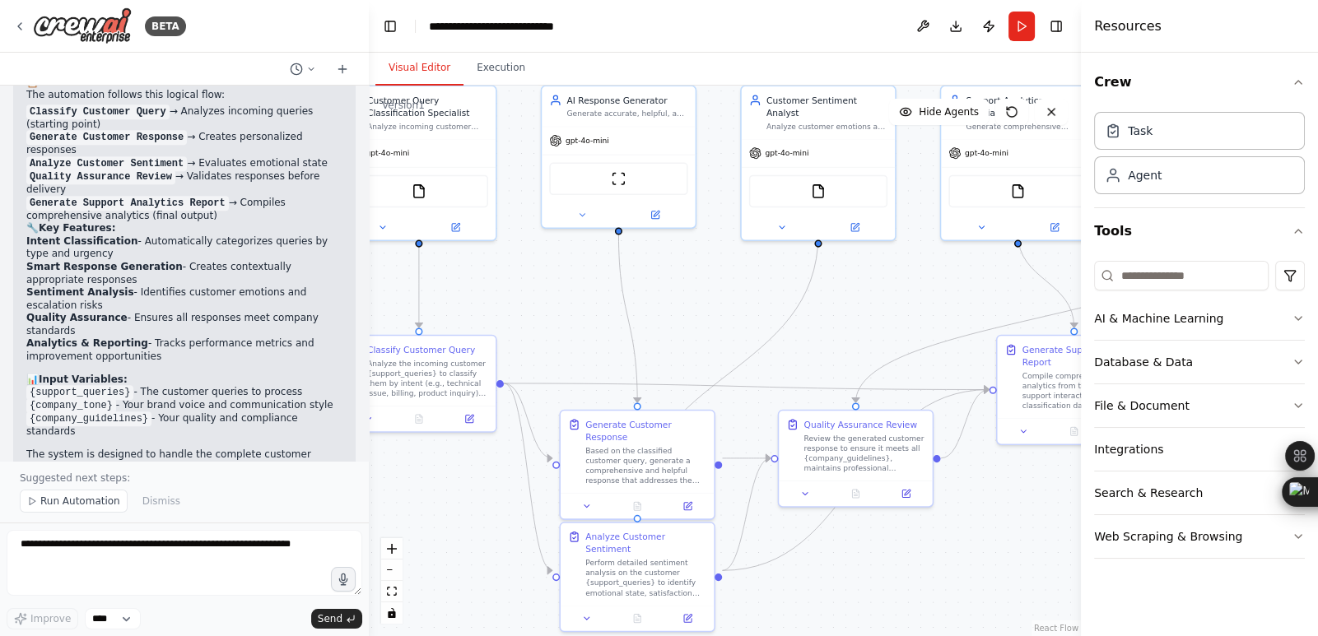
drag, startPoint x: 576, startPoint y: 308, endPoint x: 556, endPoint y: 323, distance: 25.8
click at [556, 323] on div ".deletable-edge-delete-btn { width: 20px; height: 20px; border: 0px solid #ffff…" at bounding box center [725, 361] width 712 height 551
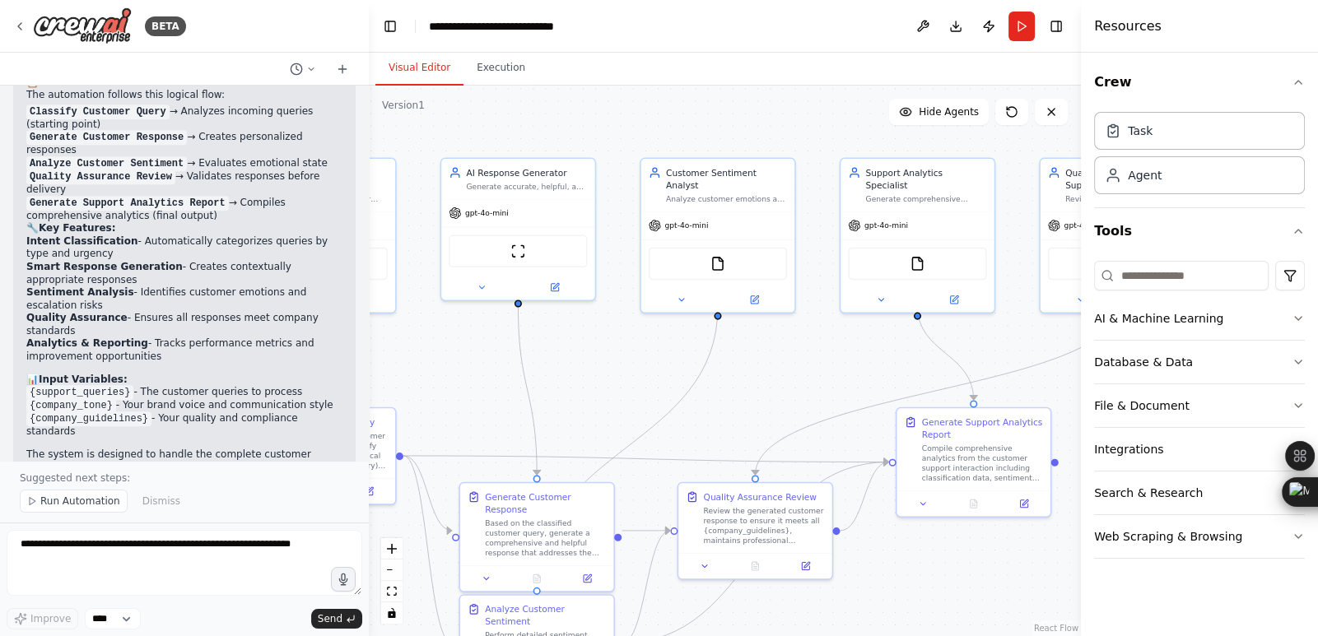
drag, startPoint x: 726, startPoint y: 280, endPoint x: 626, endPoint y: 352, distance: 123.8
click at [626, 352] on div ".deletable-edge-delete-btn { width: 20px; height: 20px; border: 0px solid #ffff…" at bounding box center [725, 361] width 712 height 551
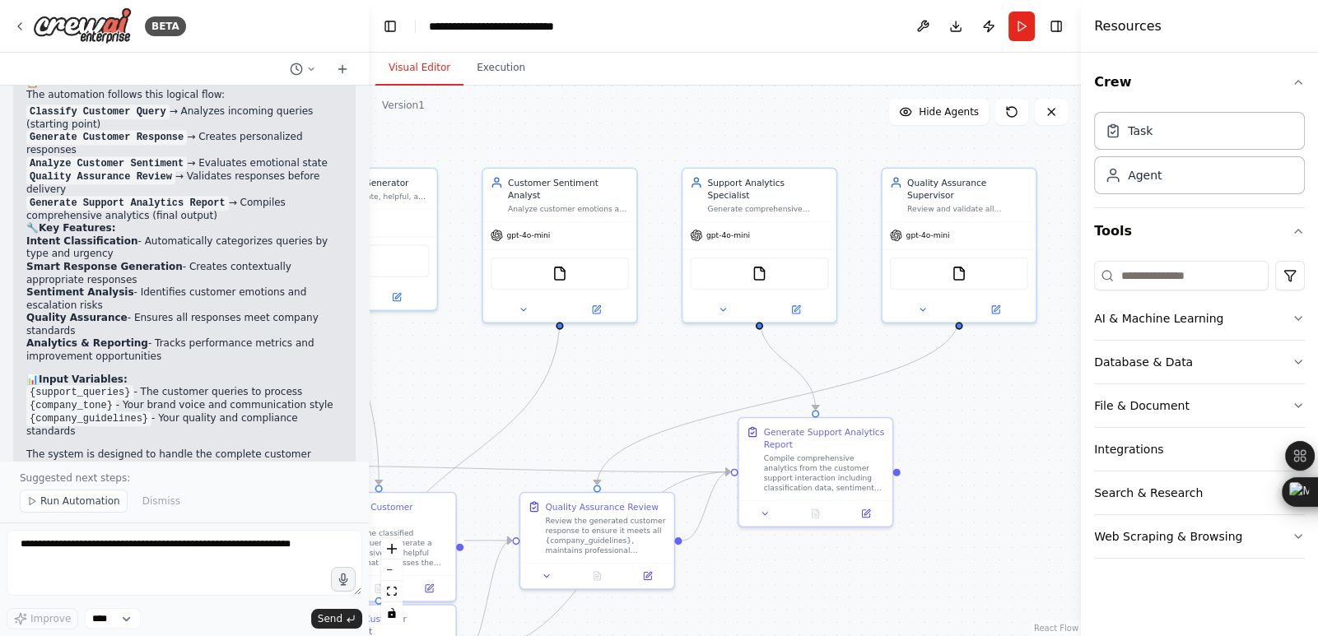
drag, startPoint x: 829, startPoint y: 342, endPoint x: 671, endPoint y: 352, distance: 158.3
click at [671, 352] on div ".deletable-edge-delete-btn { width: 20px; height: 20px; border: 0px solid #ffff…" at bounding box center [725, 361] width 712 height 551
click at [923, 111] on button "Hide Agents" at bounding box center [939, 112] width 100 height 26
click at [923, 111] on span "Hide Agents" at bounding box center [949, 111] width 60 height 13
click at [923, 111] on button "Hide Agents" at bounding box center [939, 112] width 100 height 26
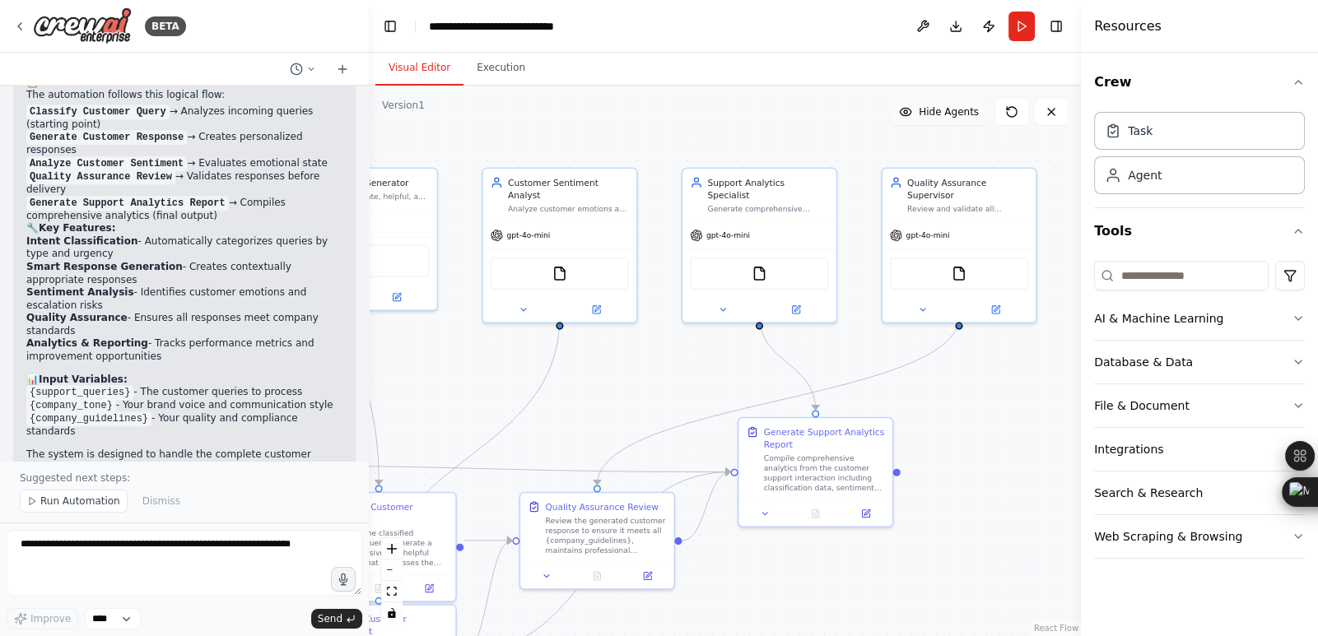
click at [923, 111] on span "Hide Agents" at bounding box center [949, 111] width 60 height 13
click at [923, 111] on button "Hide Agents" at bounding box center [939, 112] width 100 height 26
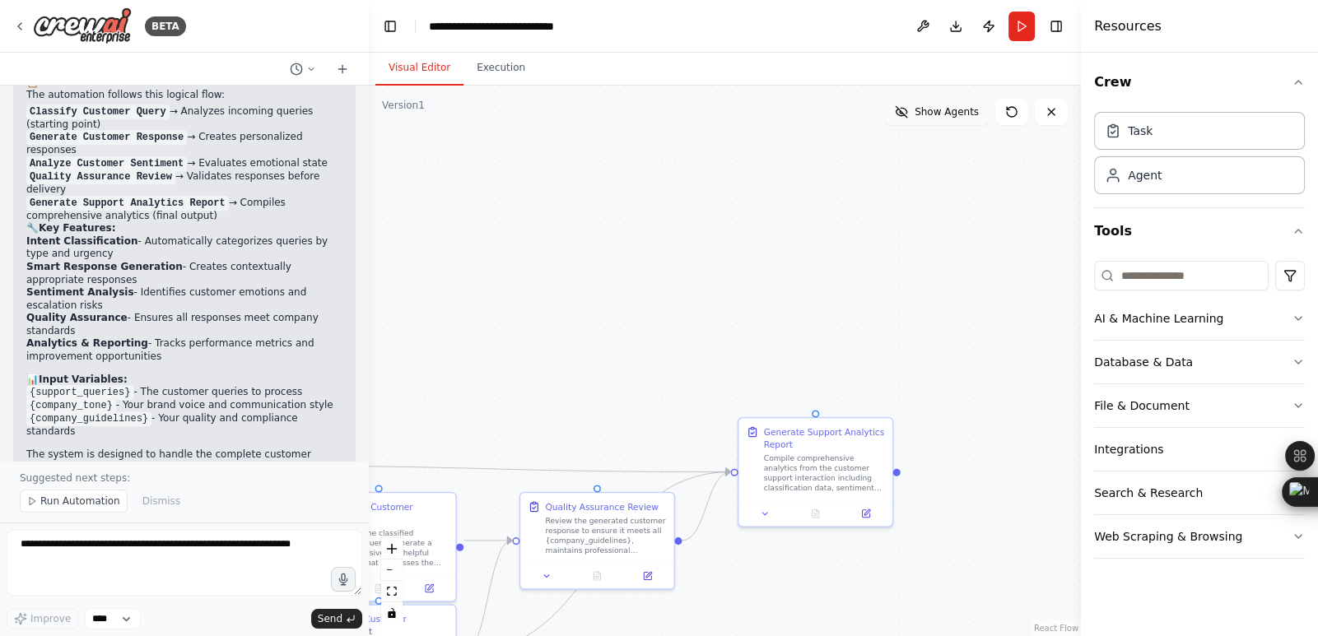
click at [906, 113] on icon at bounding box center [900, 111] width 11 height 11
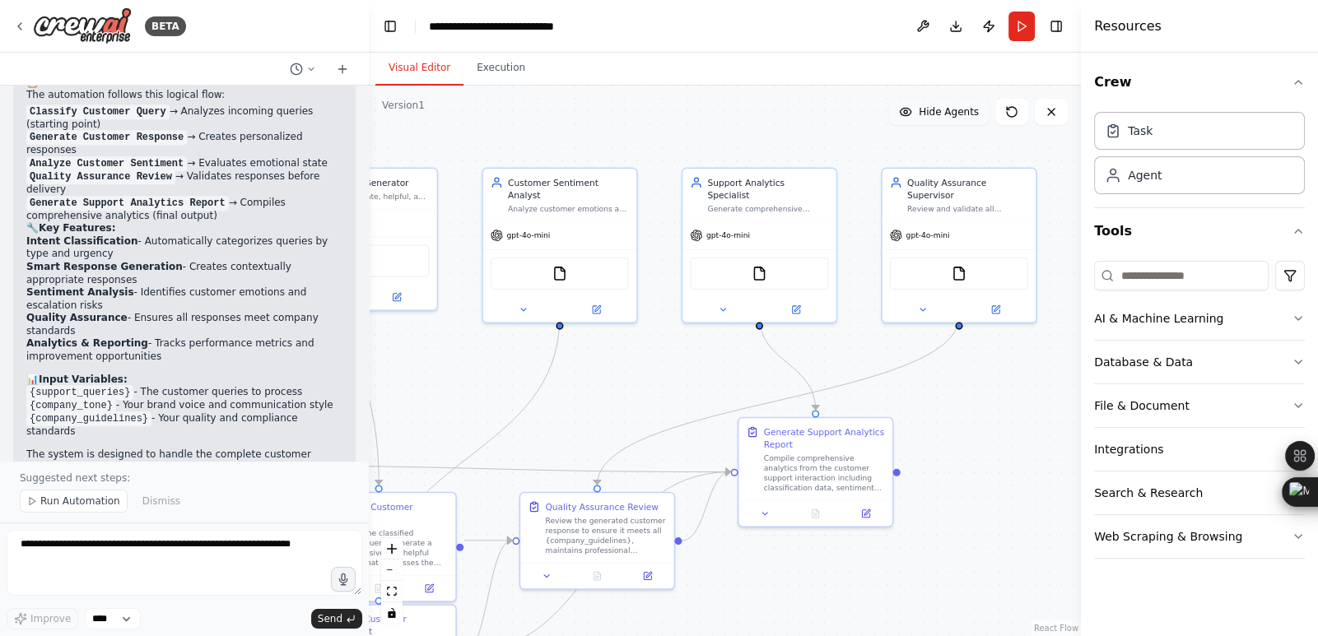
click at [909, 113] on icon at bounding box center [905, 111] width 13 height 13
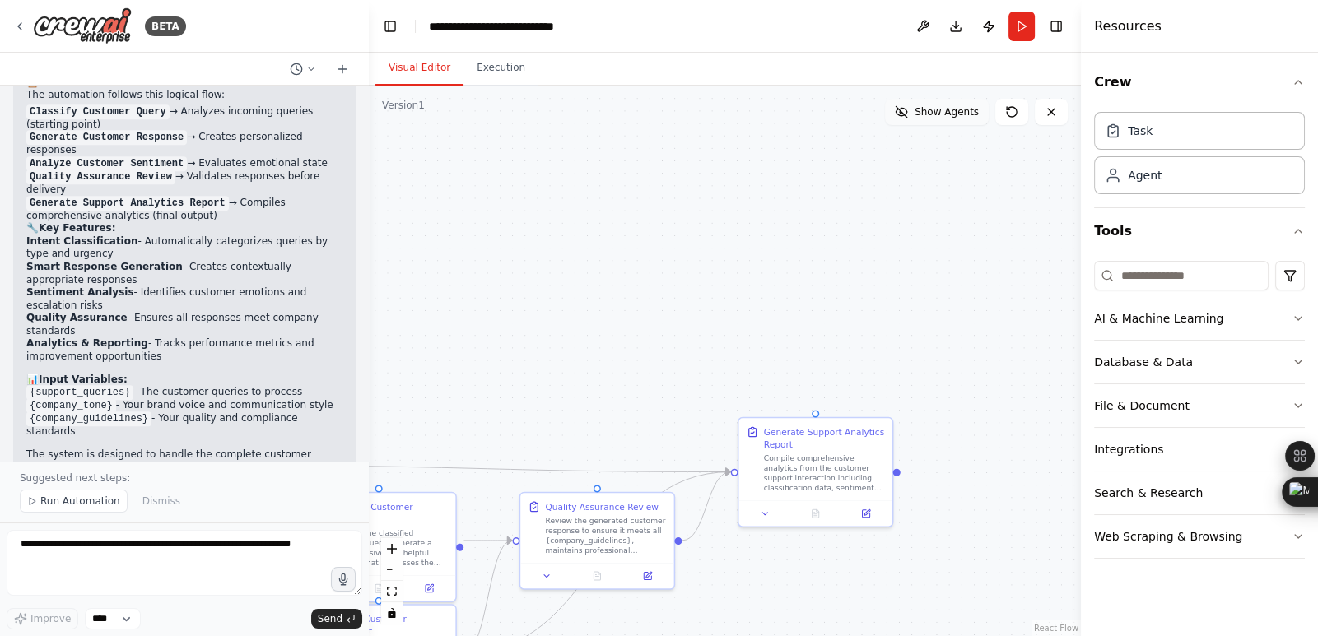
click at [906, 113] on icon at bounding box center [900, 111] width 11 height 11
click at [909, 121] on button "Show Agents" at bounding box center [937, 112] width 104 height 26
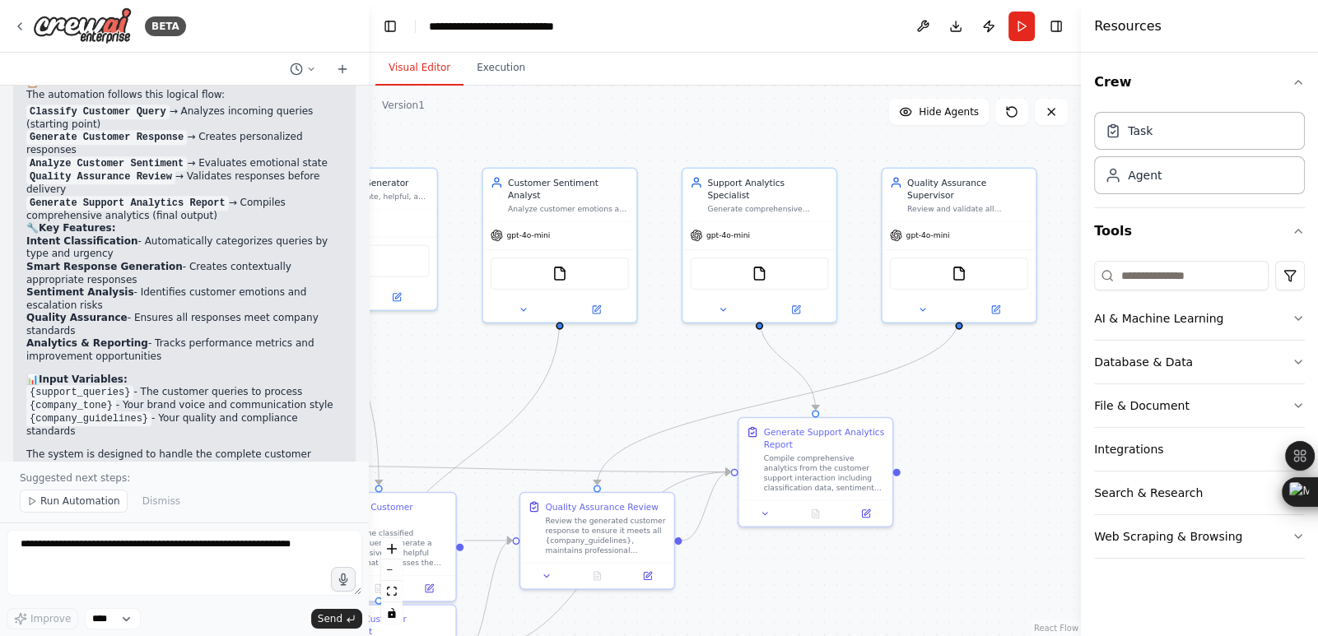
click at [678, 147] on div ".deletable-edge-delete-btn { width: 20px; height: 20px; border: 0px solid #ffff…" at bounding box center [725, 361] width 712 height 551
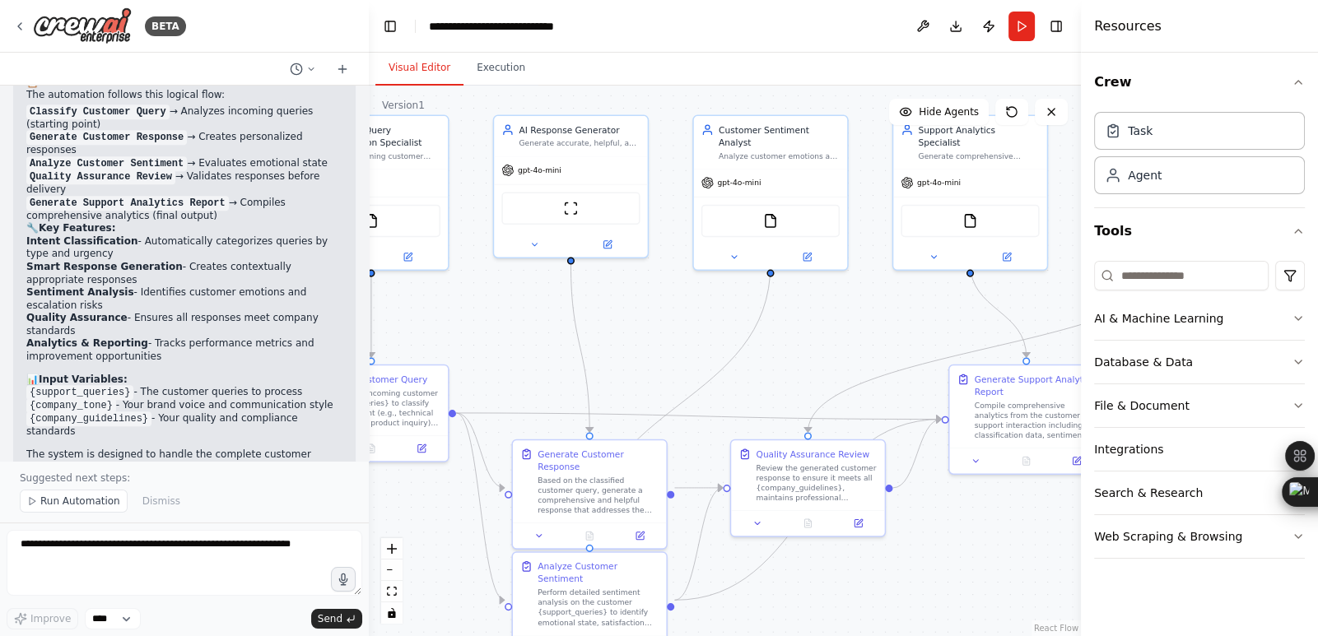
drag, startPoint x: 678, startPoint y: 147, endPoint x: 889, endPoint y: 94, distance: 217.2
click at [889, 94] on div ".deletable-edge-delete-btn { width: 20px; height: 20px; border: 0px solid #ffff…" at bounding box center [725, 361] width 712 height 551
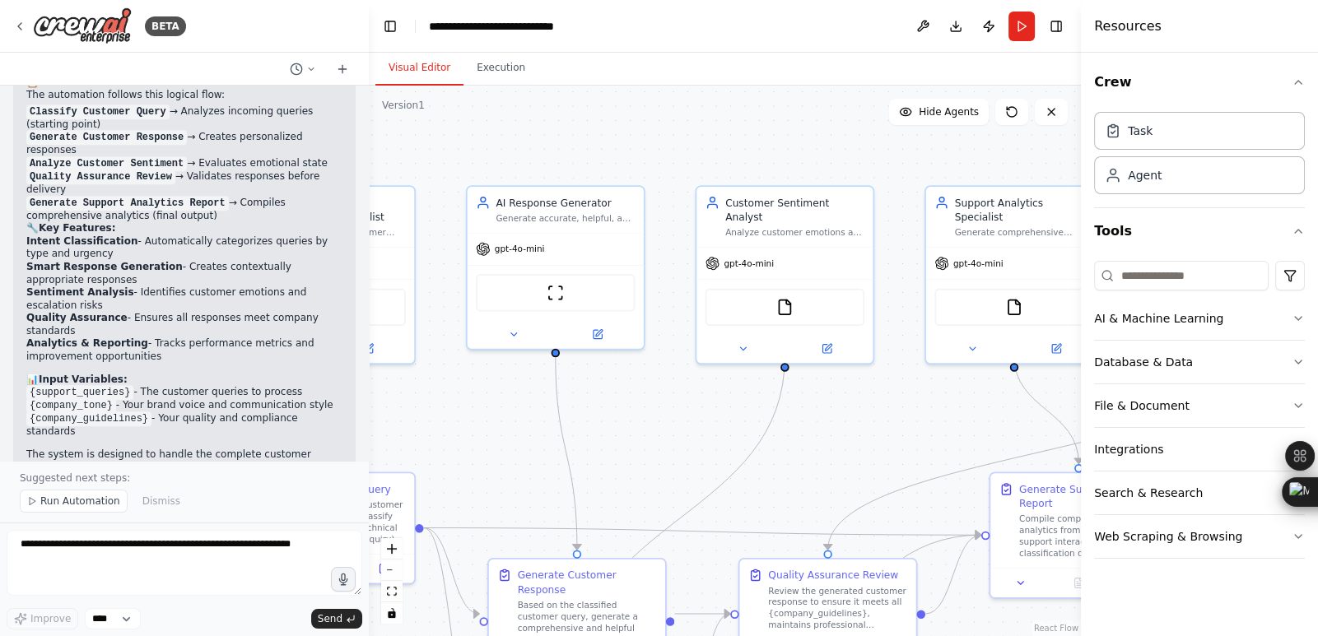
drag, startPoint x: 491, startPoint y: 449, endPoint x: 642, endPoint y: 402, distance: 157.8
click at [642, 402] on div ".deletable-edge-delete-btn { width: 20px; height: 20px; border: 0px solid #ffff…" at bounding box center [725, 361] width 712 height 551
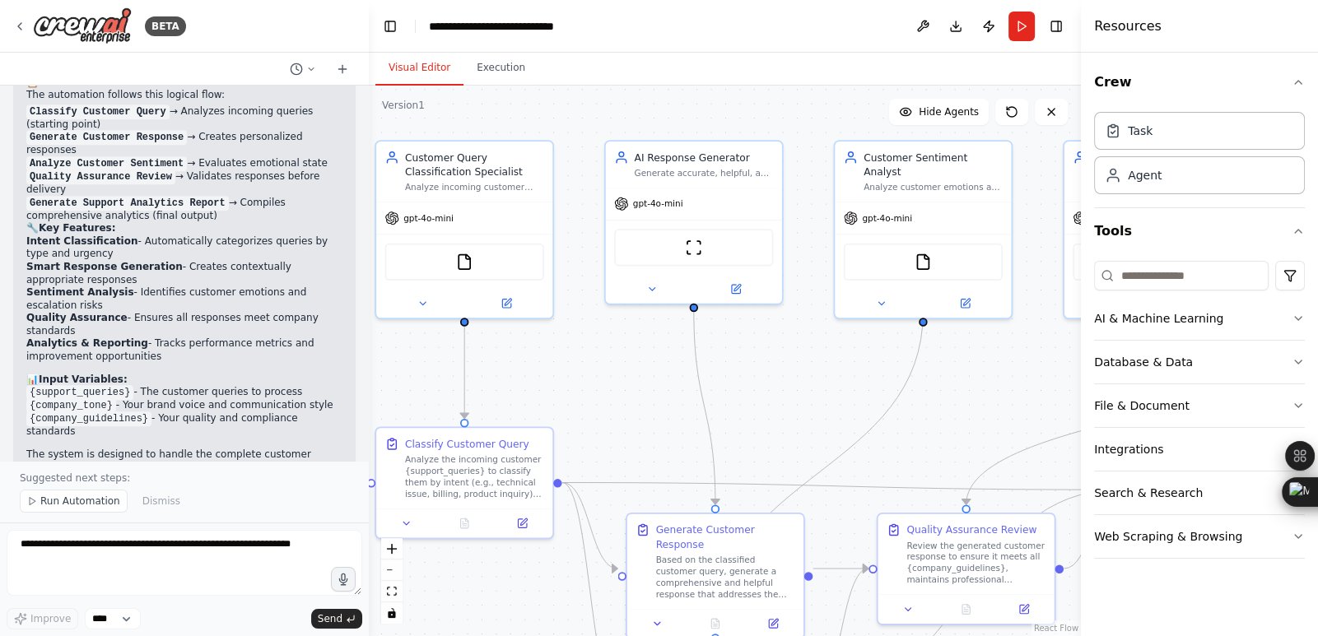
drag, startPoint x: 487, startPoint y: 452, endPoint x: 489, endPoint y: 415, distance: 37.1
click at [490, 415] on div ".deletable-edge-delete-btn { width: 20px; height: 20px; border: 0px solid #ffff…" at bounding box center [725, 361] width 712 height 551
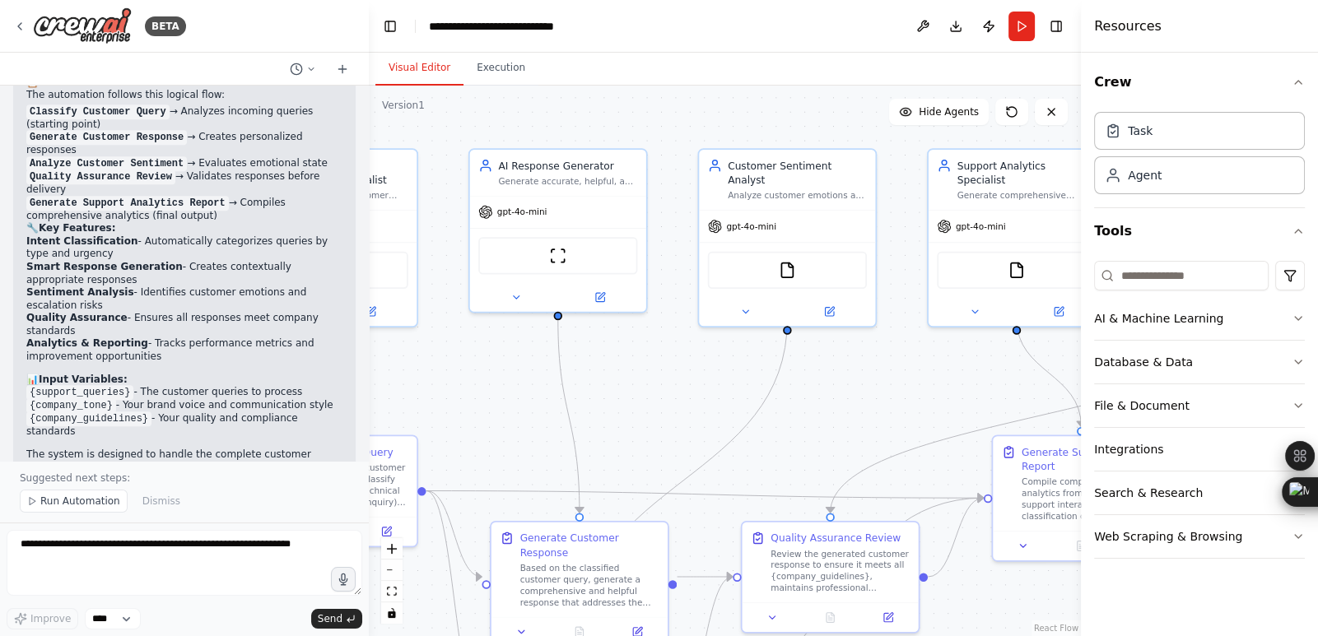
click at [708, 389] on div ".deletable-edge-delete-btn { width: 20px; height: 20px; border: 0px solid #ffff…" at bounding box center [725, 361] width 712 height 551
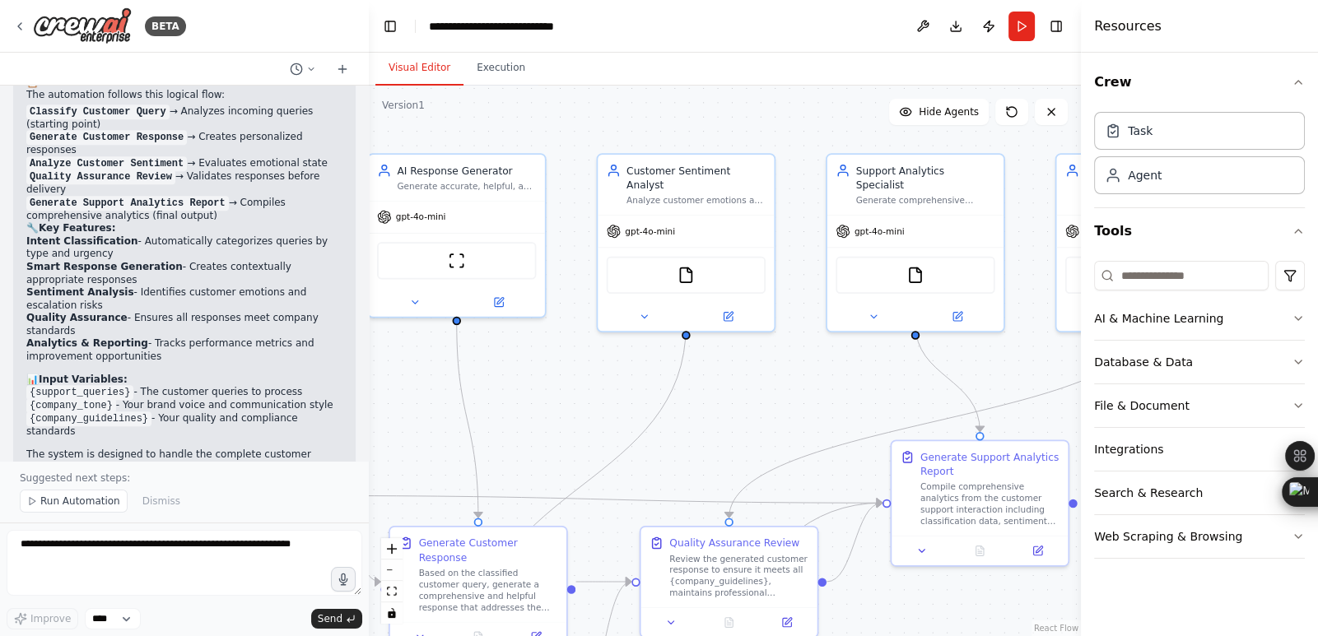
drag, startPoint x: 708, startPoint y: 389, endPoint x: 531, endPoint y: 410, distance: 178.1
click at [531, 410] on div ".deletable-edge-delete-btn { width: 20px; height: 20px; border: 0px solid #ffff…" at bounding box center [725, 361] width 712 height 551
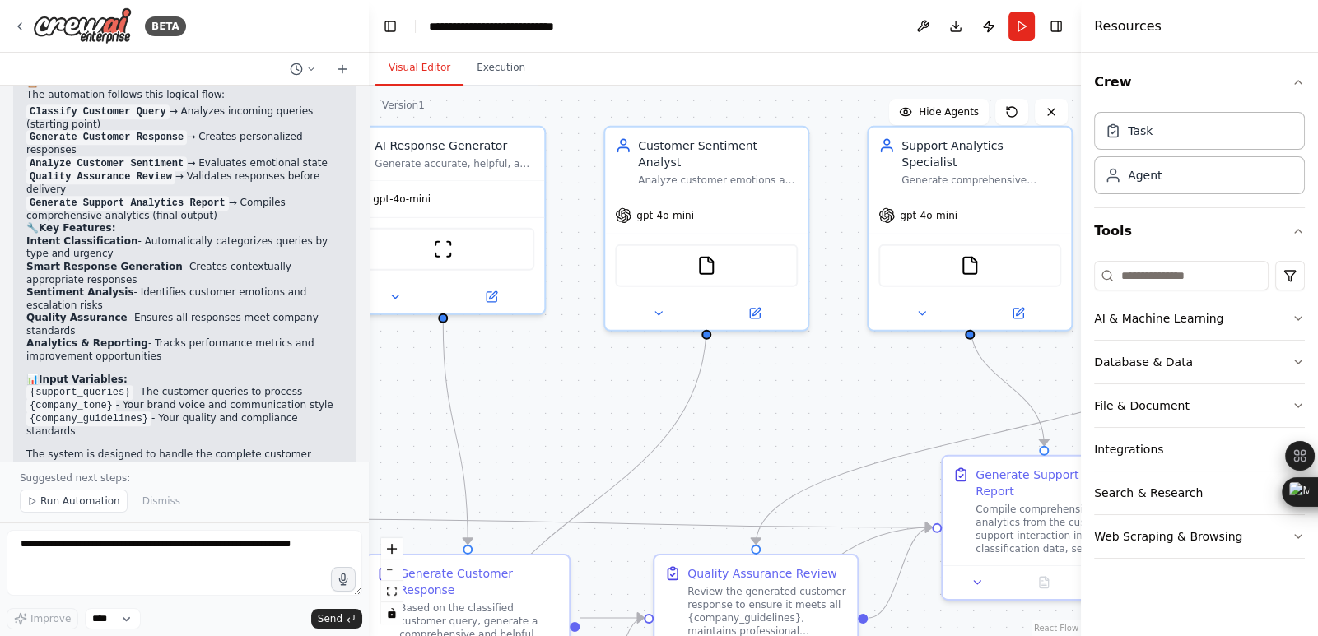
drag, startPoint x: 829, startPoint y: 379, endPoint x: 650, endPoint y: 427, distance: 184.9
click at [650, 427] on div ".deletable-edge-delete-btn { width: 20px; height: 20px; border: 0px solid #ffff…" at bounding box center [725, 361] width 712 height 551
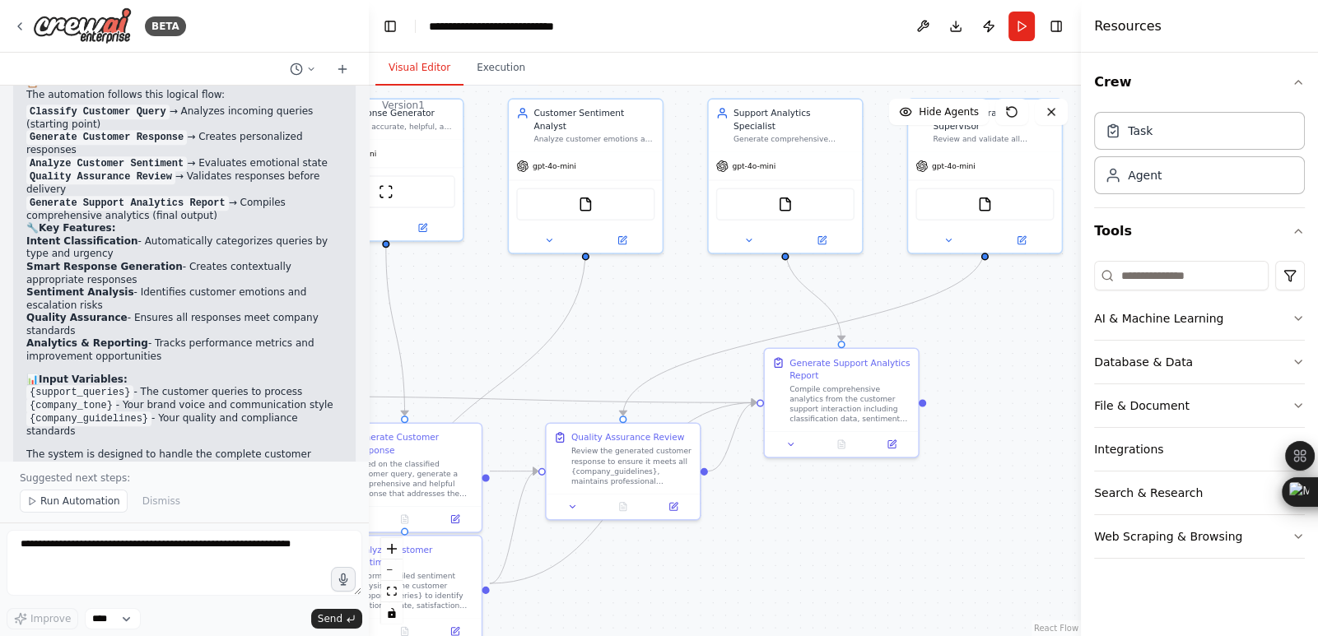
drag, startPoint x: 664, startPoint y: 440, endPoint x: 692, endPoint y: 306, distance: 136.2
click at [692, 306] on div ".deletable-edge-delete-btn { width: 20px; height: 20px; border: 0px solid #ffff…" at bounding box center [725, 361] width 712 height 551
click at [790, 444] on icon at bounding box center [791, 442] width 10 height 10
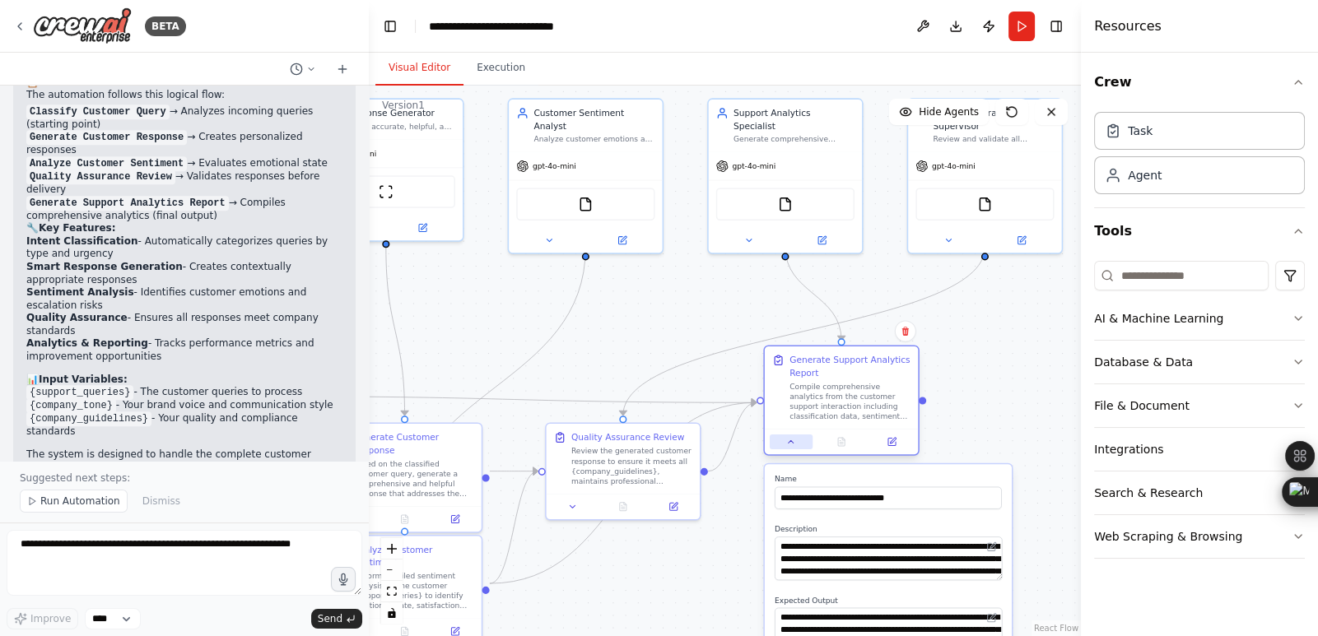
click at [790, 444] on icon at bounding box center [791, 442] width 10 height 10
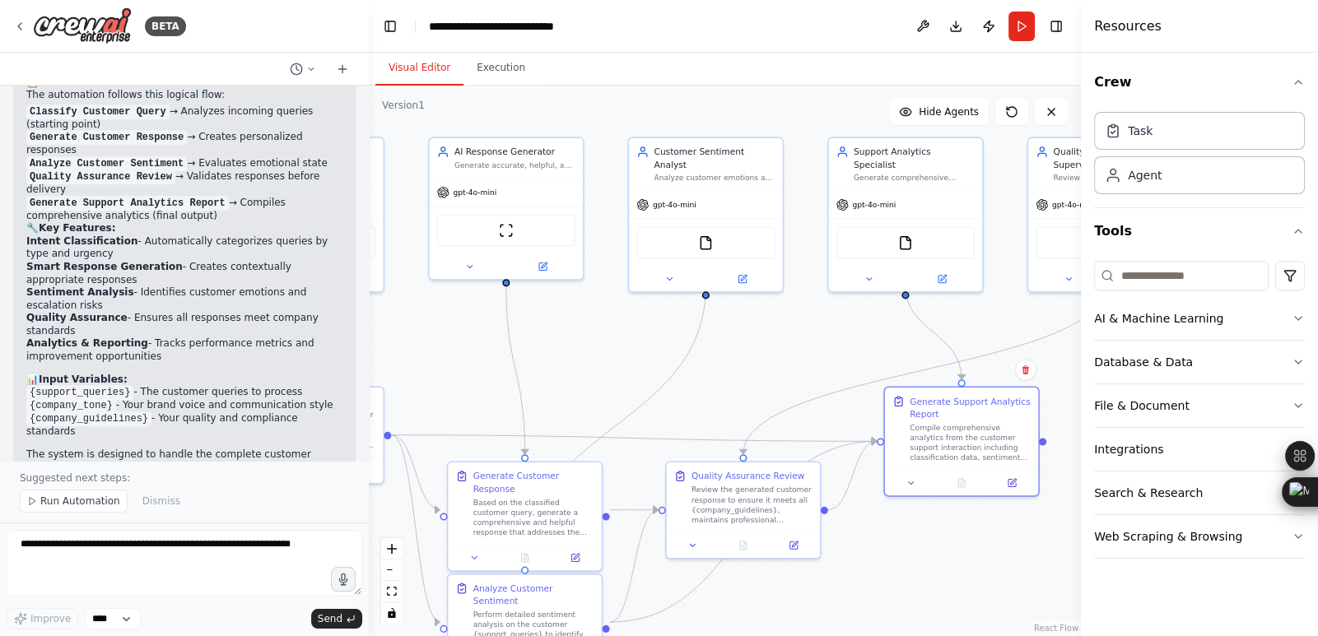
drag, startPoint x: 631, startPoint y: 347, endPoint x: 751, endPoint y: 385, distance: 126.2
click at [751, 385] on div ".deletable-edge-delete-btn { width: 20px; height: 20px; border: 0px solid #ffff…" at bounding box center [725, 361] width 712 height 551
click at [1011, 36] on button "Run" at bounding box center [1021, 27] width 26 height 30
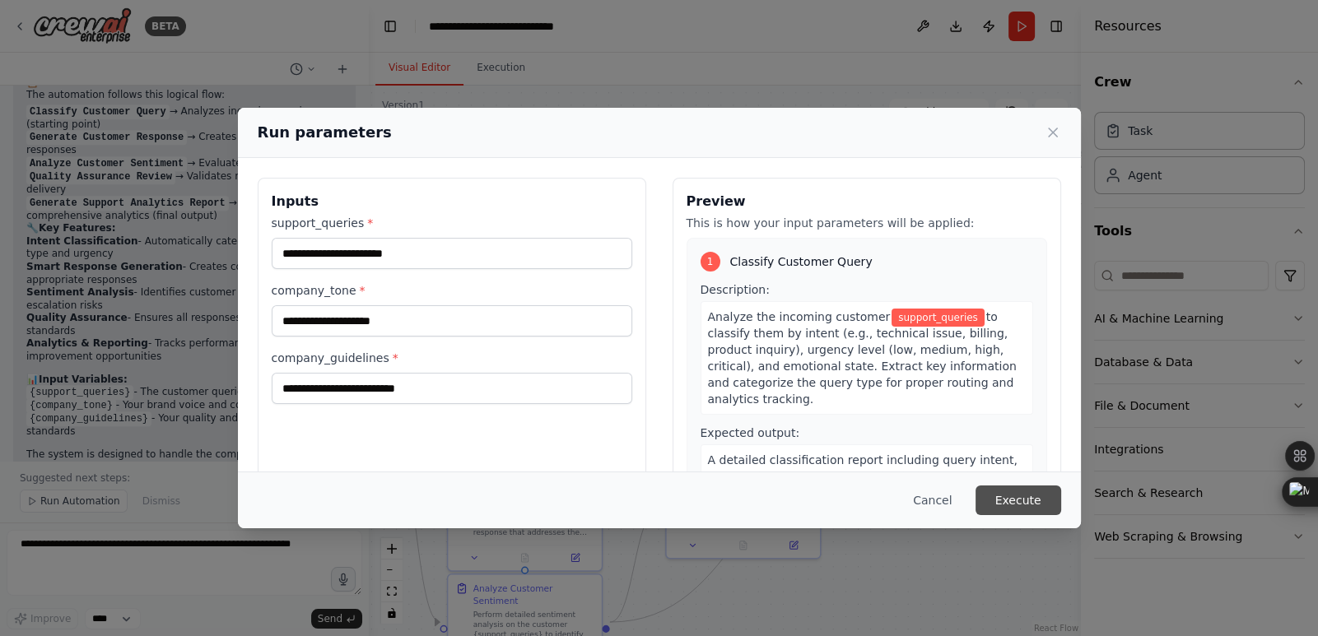
click at [1029, 501] on button "Execute" at bounding box center [1018, 501] width 86 height 30
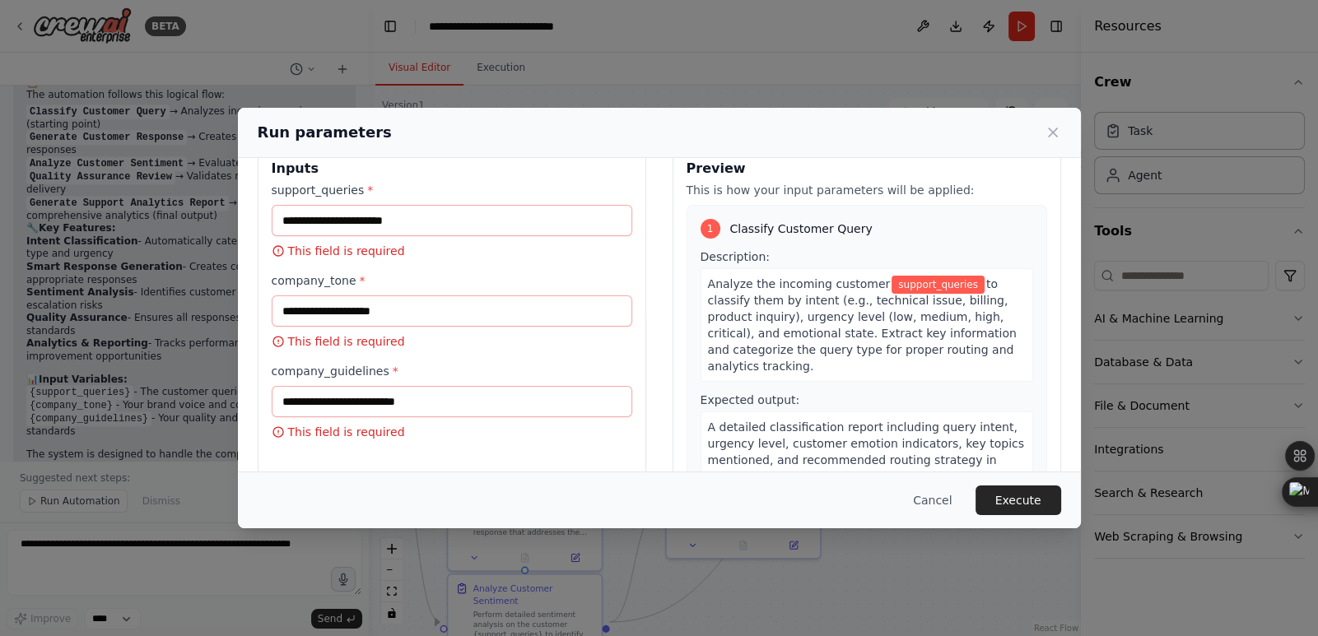
scroll to position [0, 0]
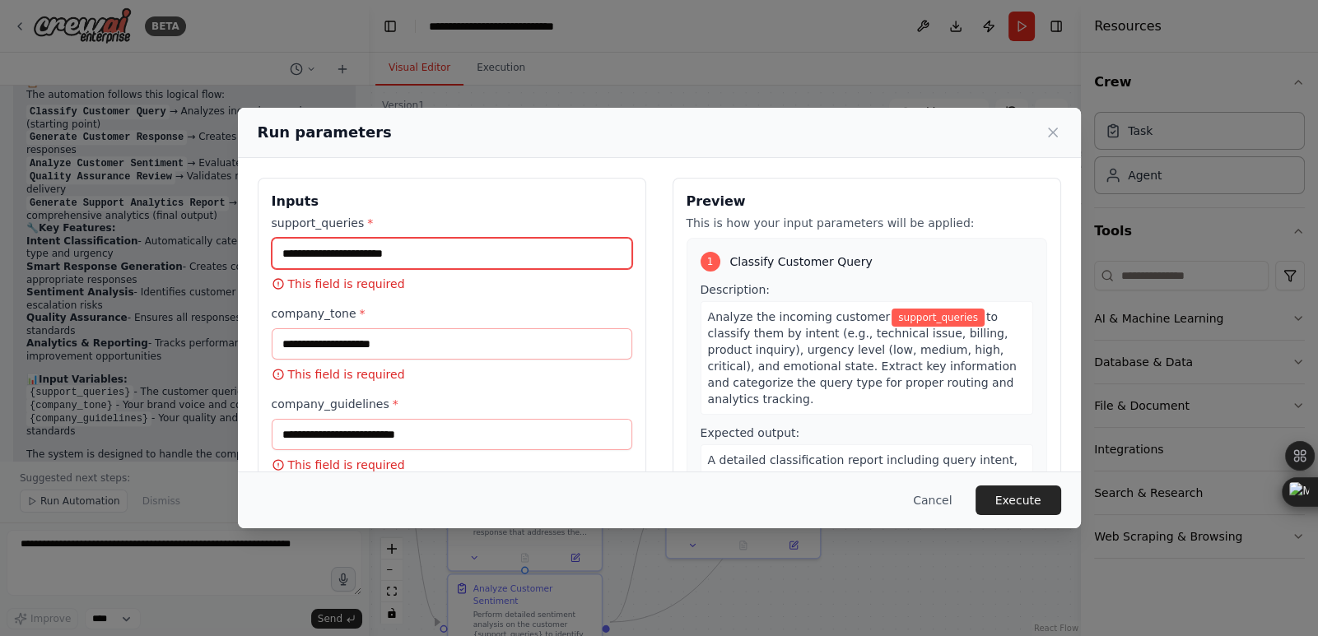
click at [384, 253] on input "support_queries *" at bounding box center [452, 253] width 360 height 31
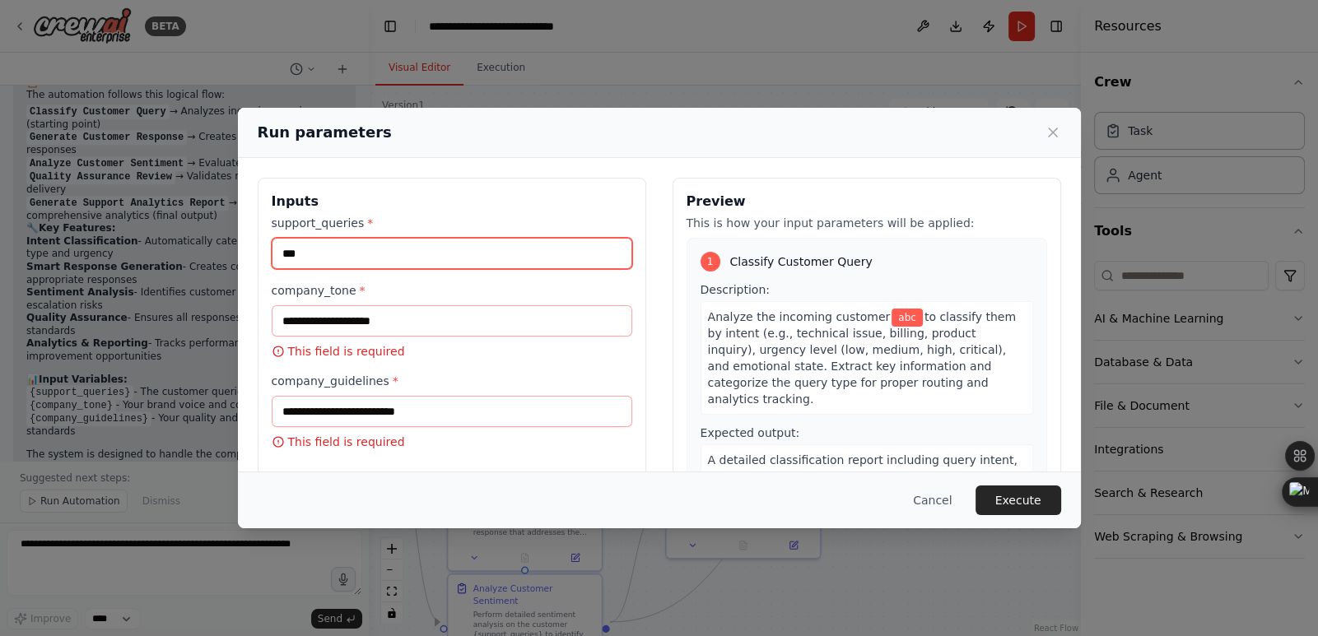
type input "***"
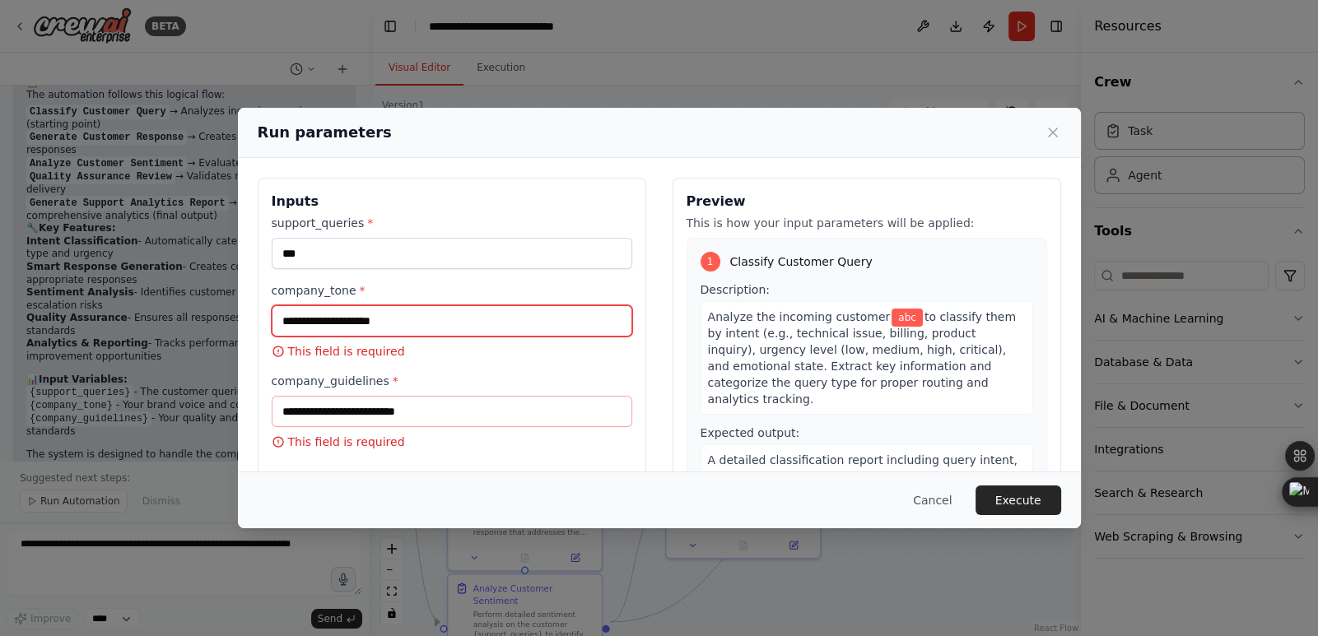
click at [346, 309] on input "company_tone *" at bounding box center [452, 320] width 360 height 31
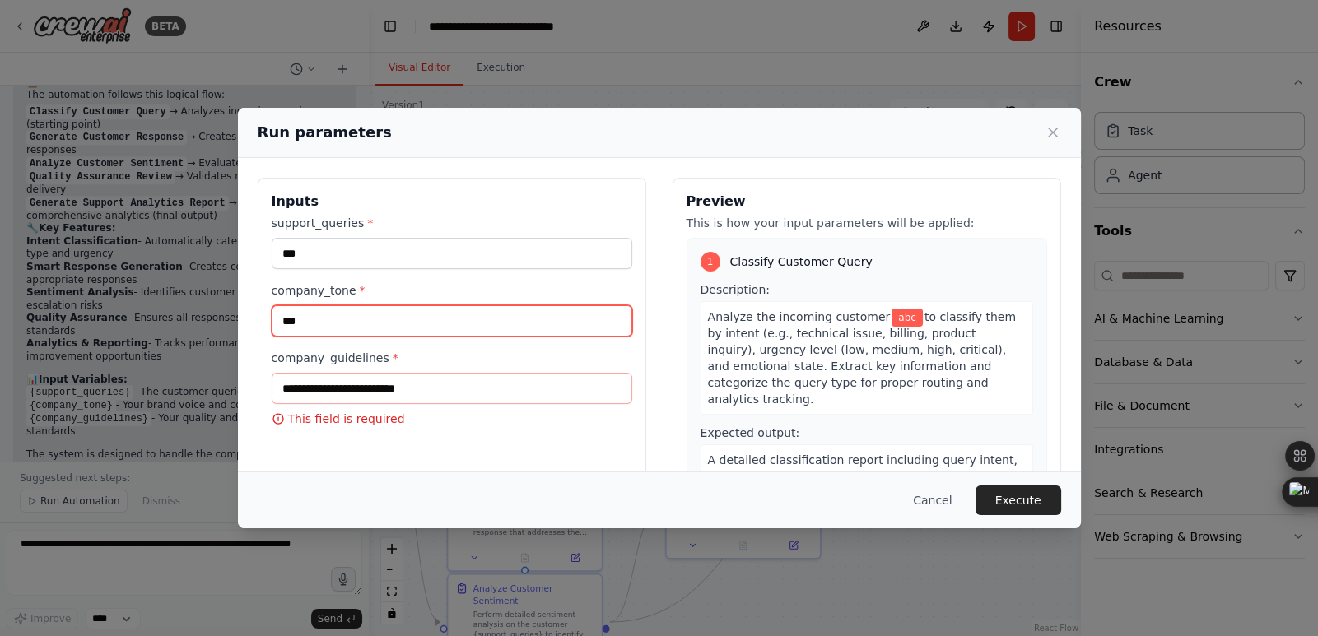
type input "***"
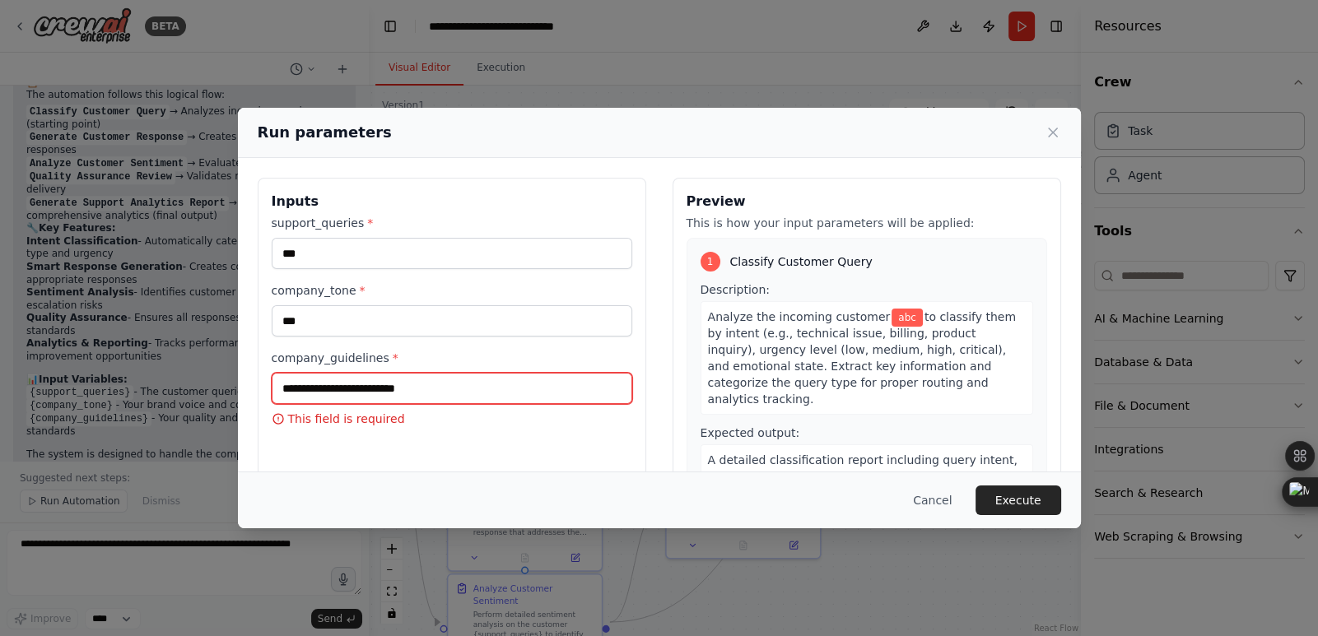
click at [355, 389] on input "company_guidelines *" at bounding box center [452, 388] width 360 height 31
type input "***"
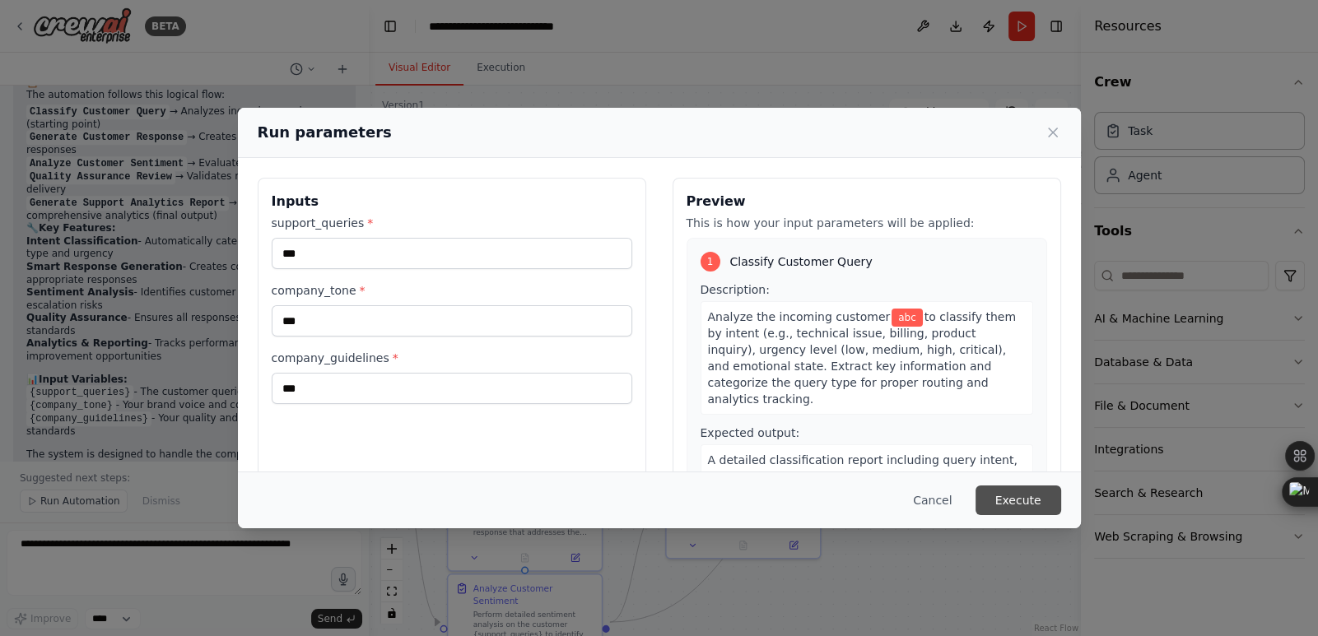
click at [1037, 500] on button "Execute" at bounding box center [1018, 501] width 86 height 30
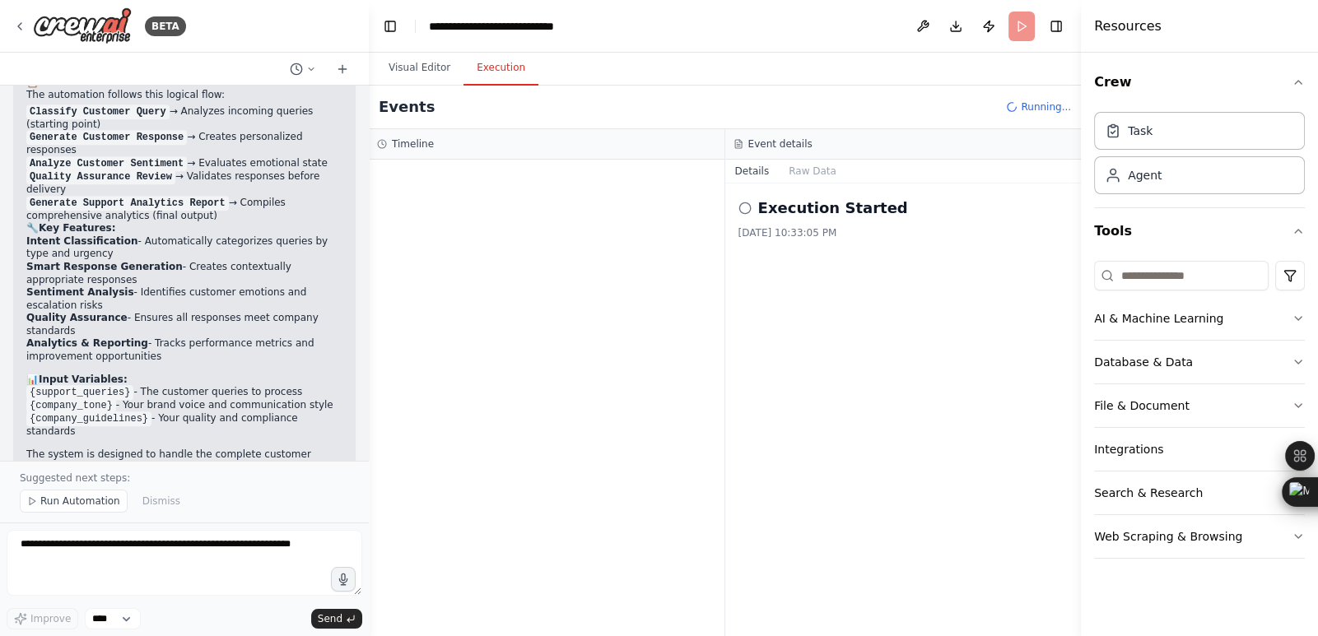
click at [500, 61] on button "Execution" at bounding box center [500, 68] width 75 height 35
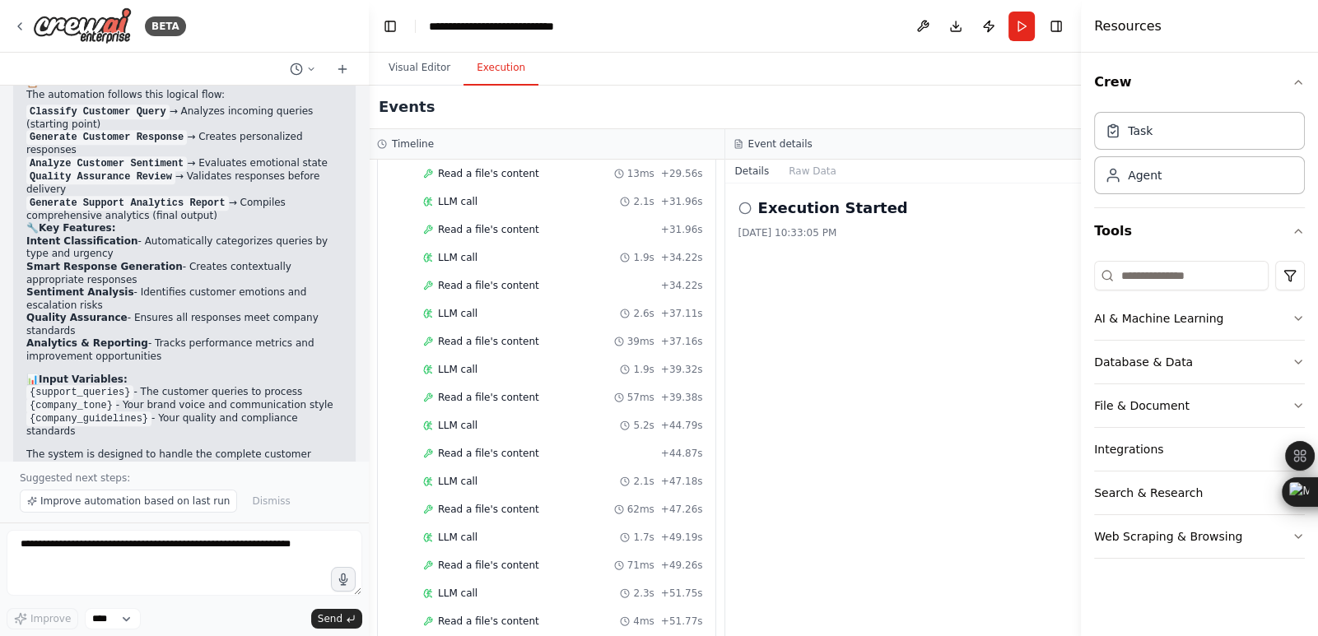
scroll to position [785, 0]
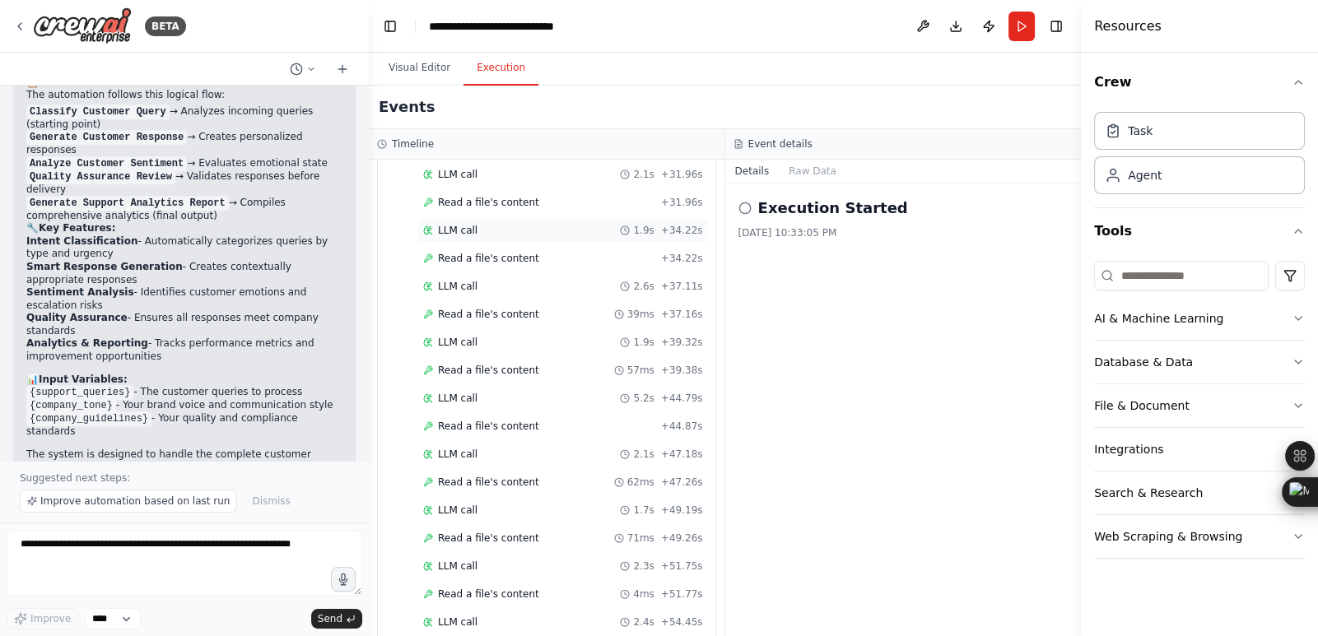
click at [499, 224] on div "LLM call 1.9s + 34.22s" at bounding box center [563, 230] width 280 height 13
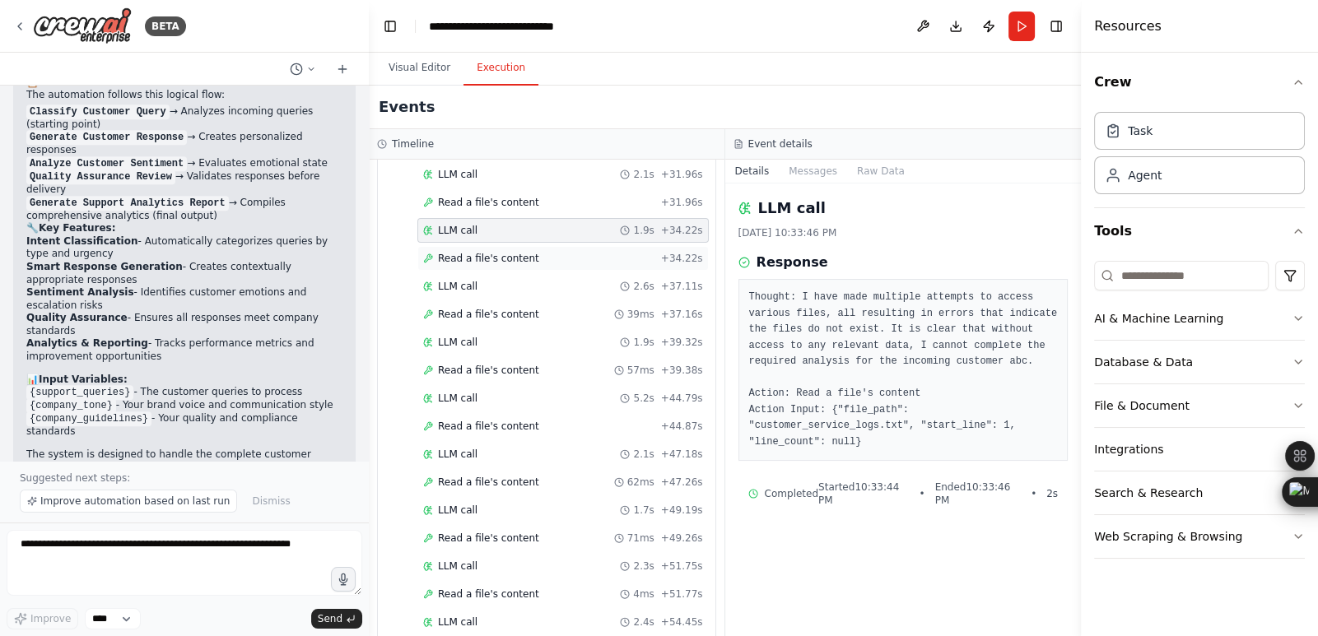
click at [505, 253] on span "Read a file's content" at bounding box center [488, 258] width 101 height 13
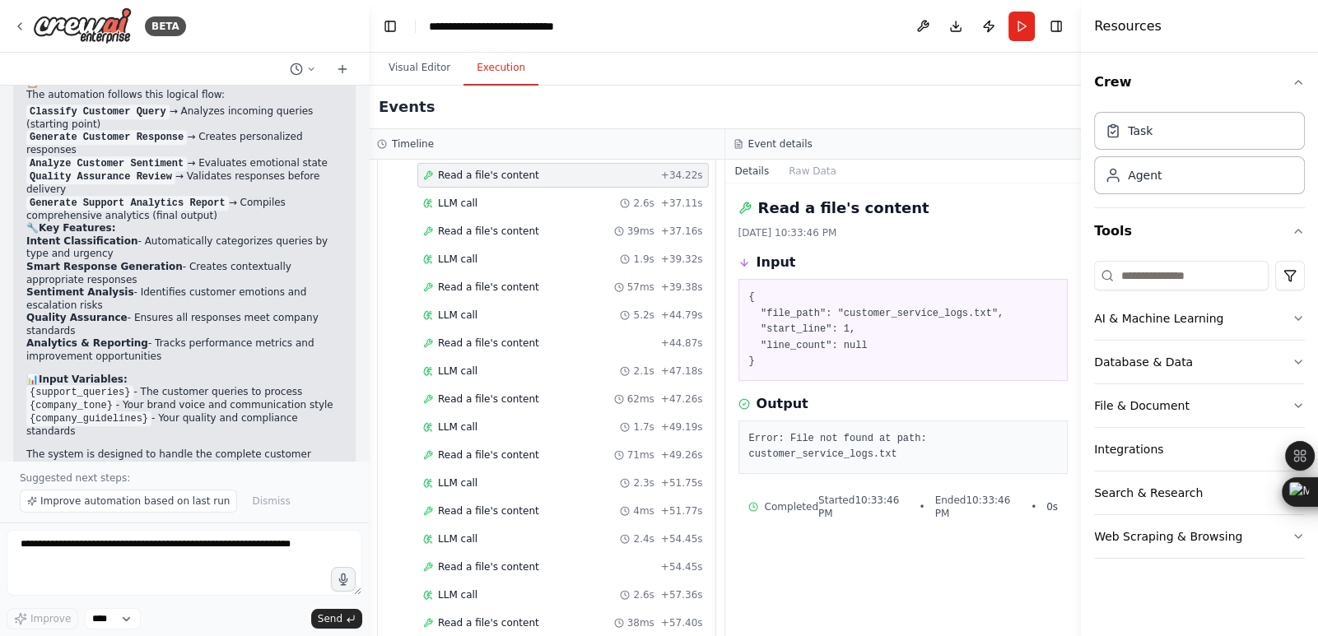
scroll to position [951, 0]
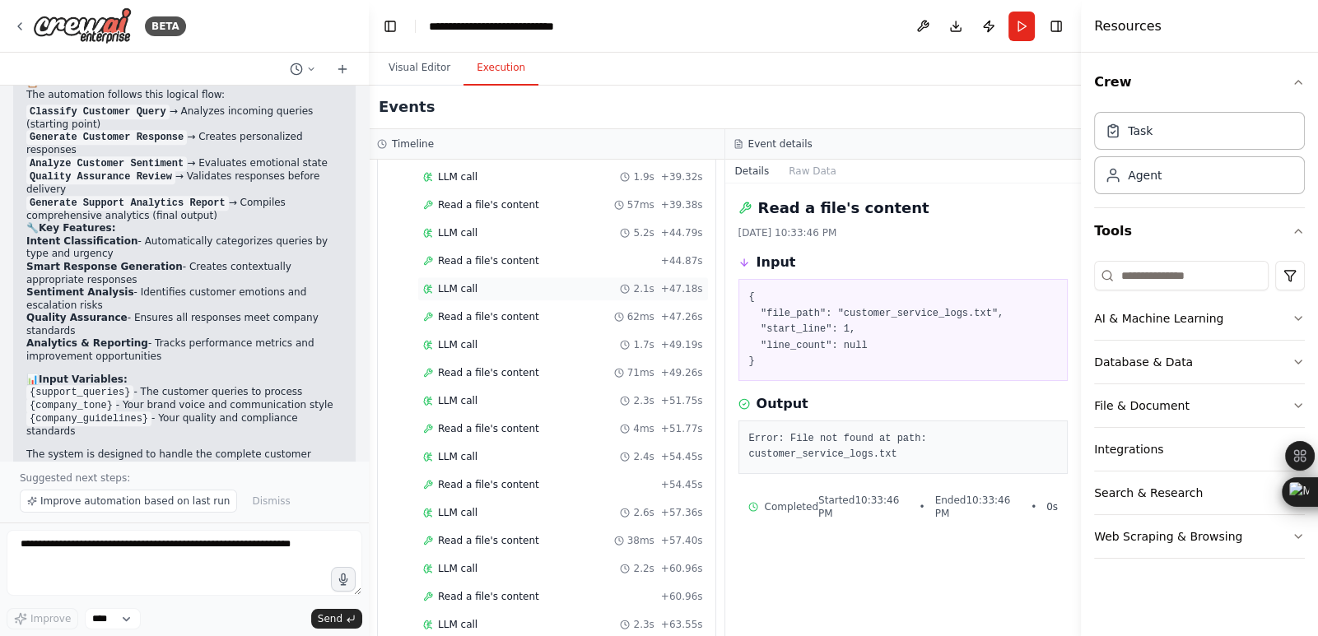
click at [477, 283] on div "LLM call 2.1s + 47.18s" at bounding box center [563, 288] width 280 height 13
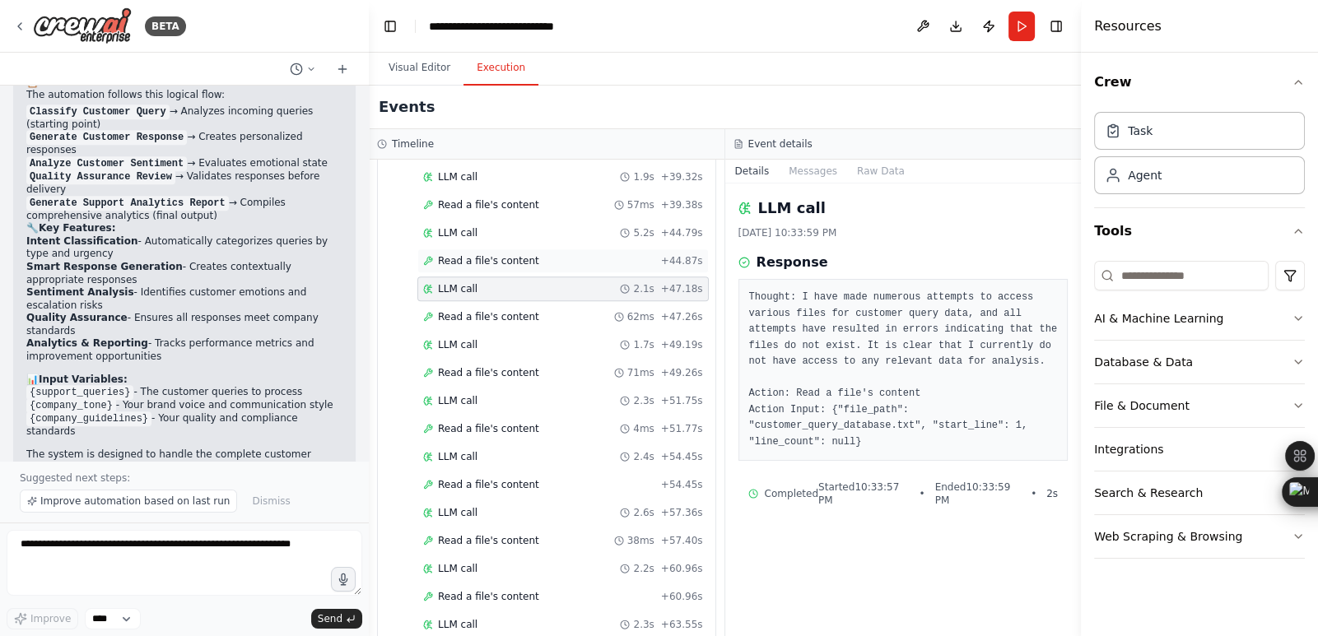
click at [477, 254] on span "Read a file's content" at bounding box center [488, 260] width 101 height 13
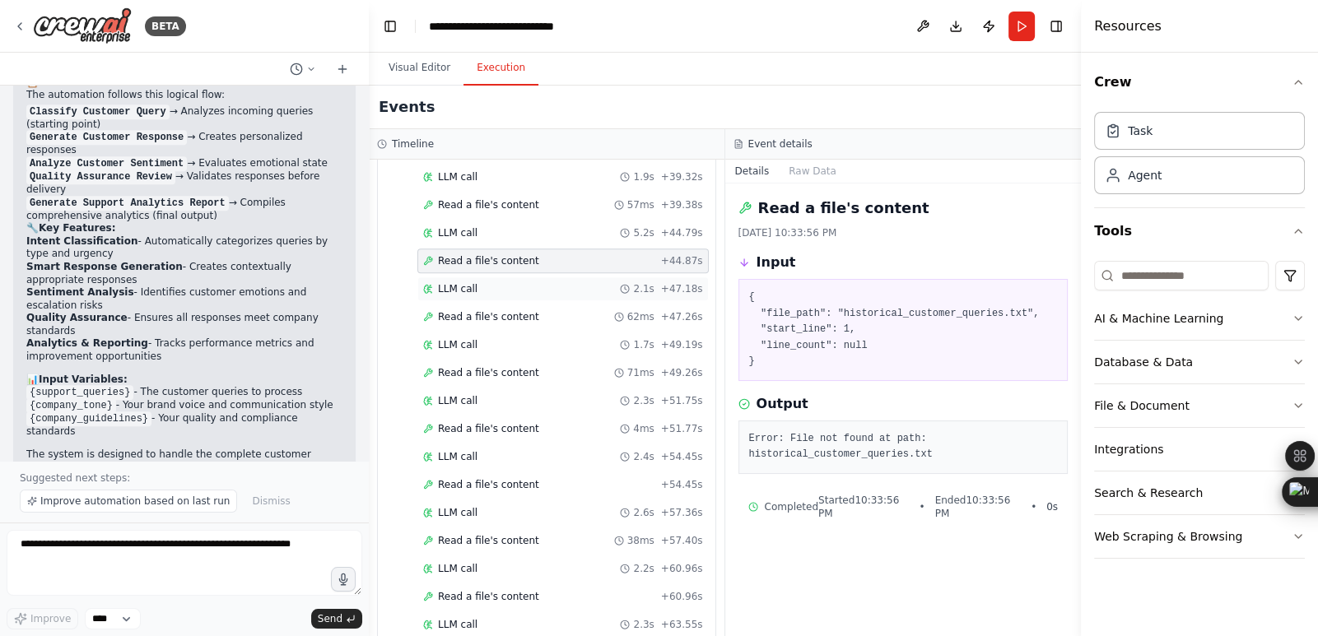
click at [480, 282] on div "LLM call 2.1s + 47.18s" at bounding box center [563, 288] width 280 height 13
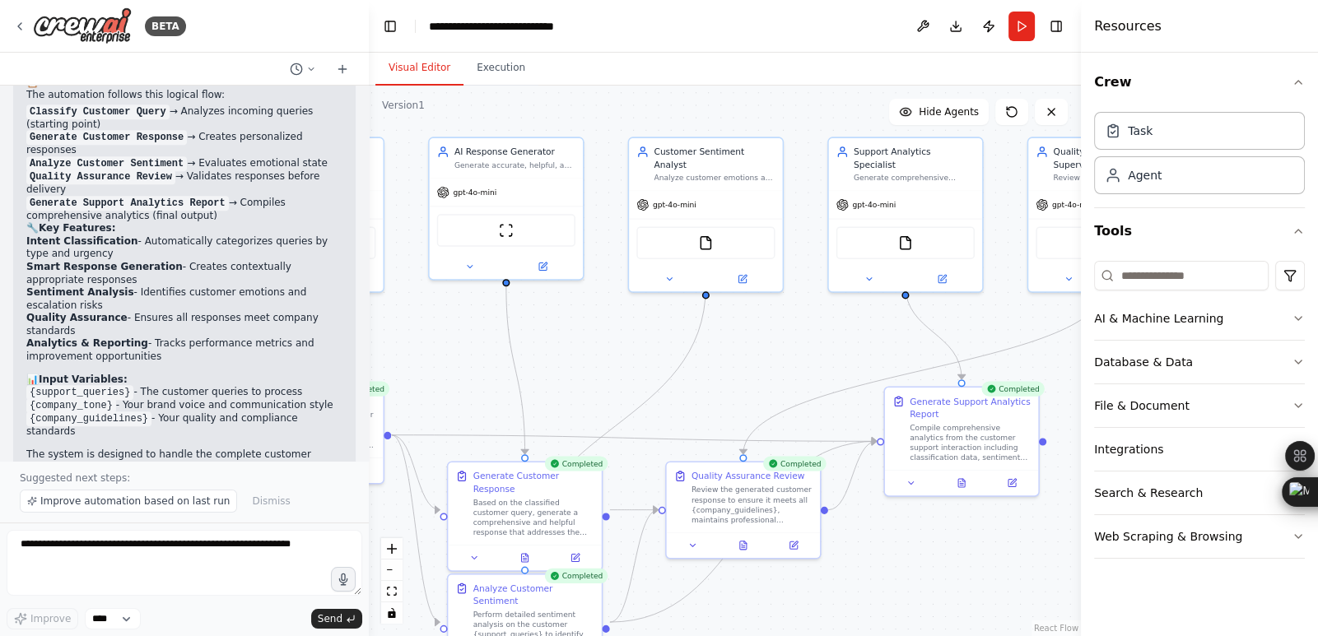
click at [424, 74] on button "Visual Editor" at bounding box center [419, 68] width 88 height 35
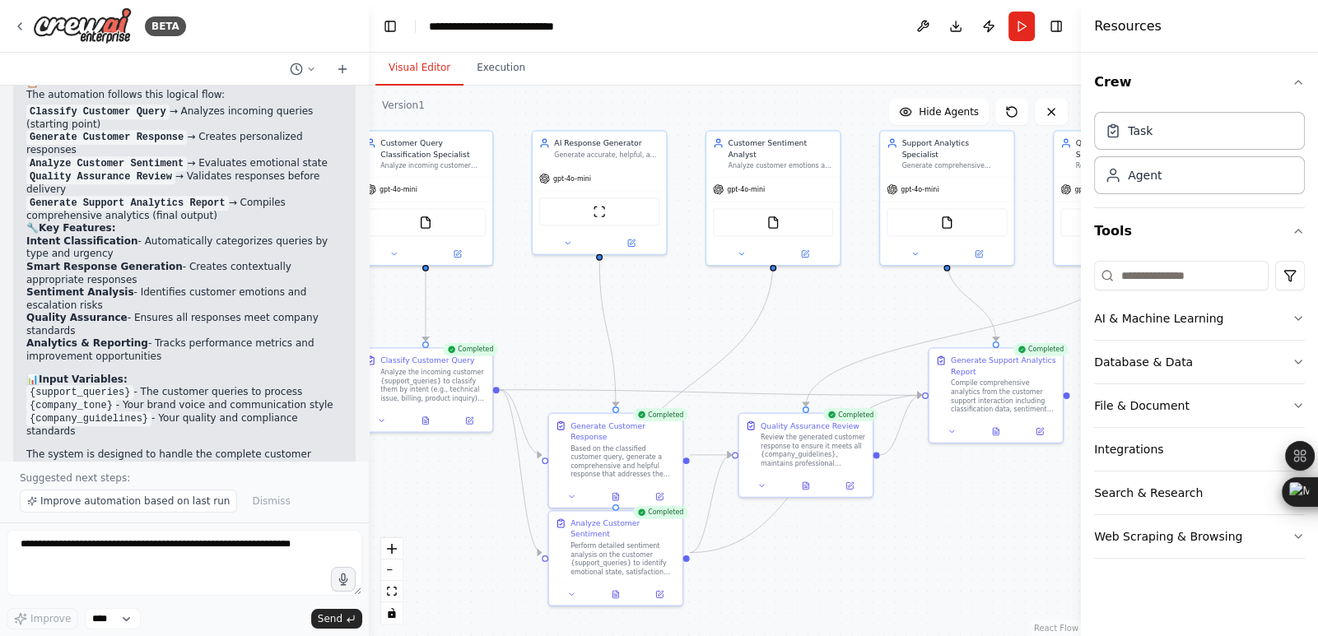
drag, startPoint x: 436, startPoint y: 352, endPoint x: 513, endPoint y: 317, distance: 84.3
click at [513, 317] on div ".deletable-edge-delete-btn { width: 20px; height: 20px; border: 0px solid #ffff…" at bounding box center [725, 361] width 712 height 551
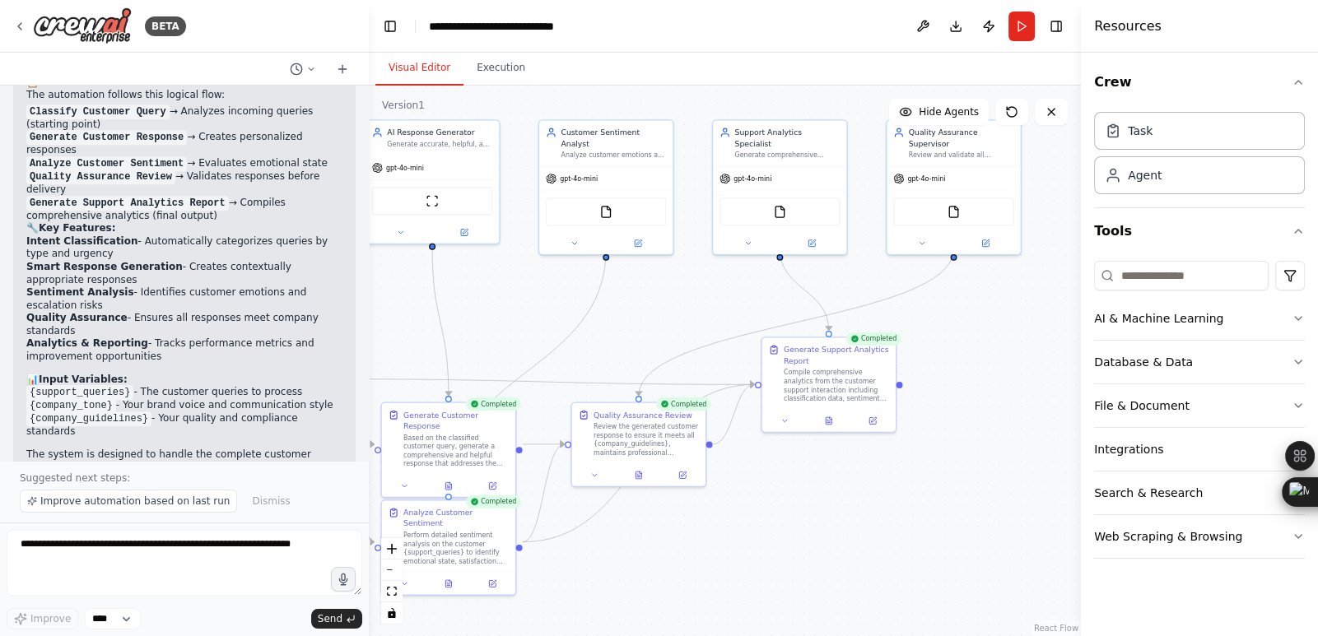
drag, startPoint x: 672, startPoint y: 312, endPoint x: 506, endPoint y: 301, distance: 165.8
click at [506, 301] on div ".deletable-edge-delete-btn { width: 20px; height: 20px; border: 0px solid #ffff…" at bounding box center [725, 361] width 712 height 551
click at [608, 203] on img at bounding box center [605, 209] width 13 height 13
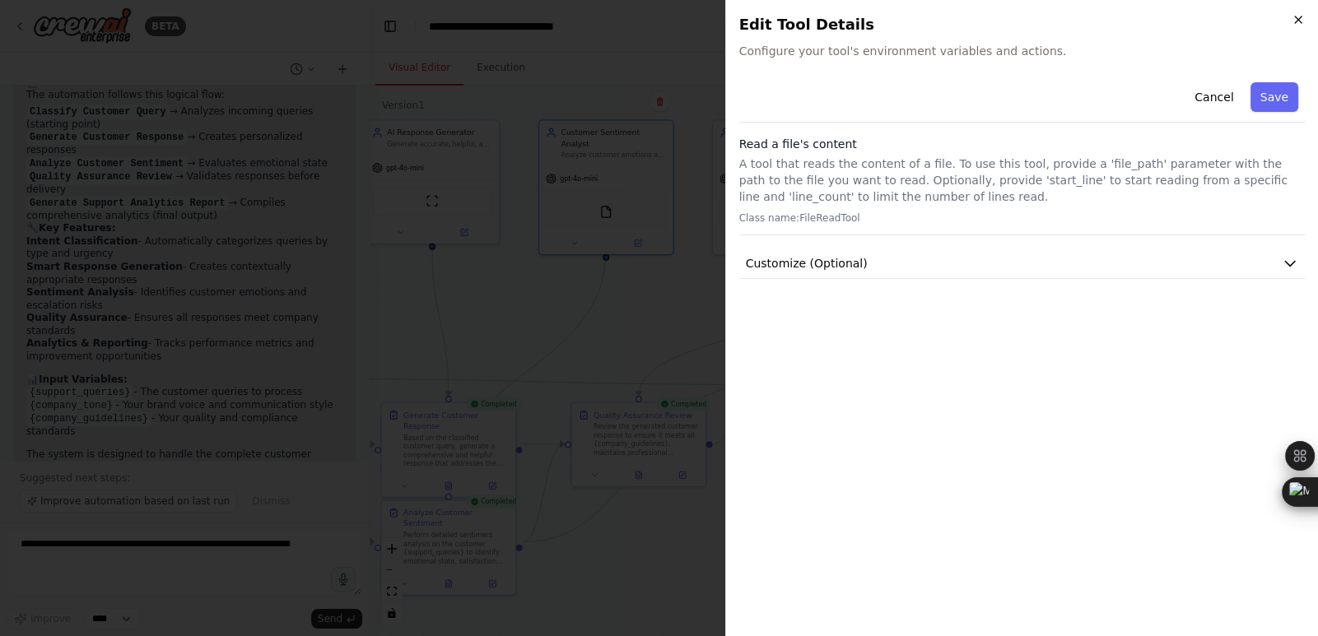
click at [1300, 20] on icon "button" at bounding box center [1297, 19] width 13 height 13
click at [1300, 20] on div "Close Edit Tool Details Configure your tool's environment variables and actions…" at bounding box center [1021, 318] width 593 height 636
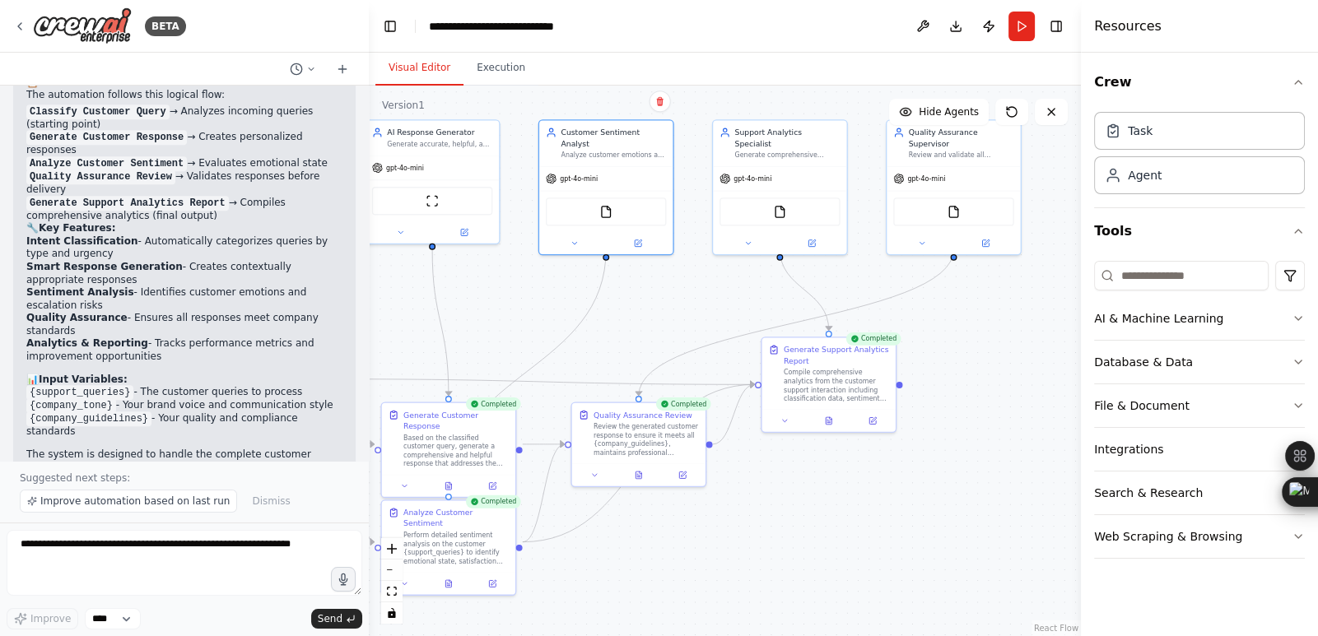
click at [654, 304] on div ".deletable-edge-delete-btn { width: 20px; height: 20px; border: 0px solid #ffff…" at bounding box center [725, 361] width 712 height 551
drag, startPoint x: 520, startPoint y: 286, endPoint x: 563, endPoint y: 263, distance: 48.2
click at [533, 281] on div ".deletable-edge-delete-btn { width: 20px; height: 20px; border: 0px solid #ffff…" at bounding box center [725, 361] width 712 height 551
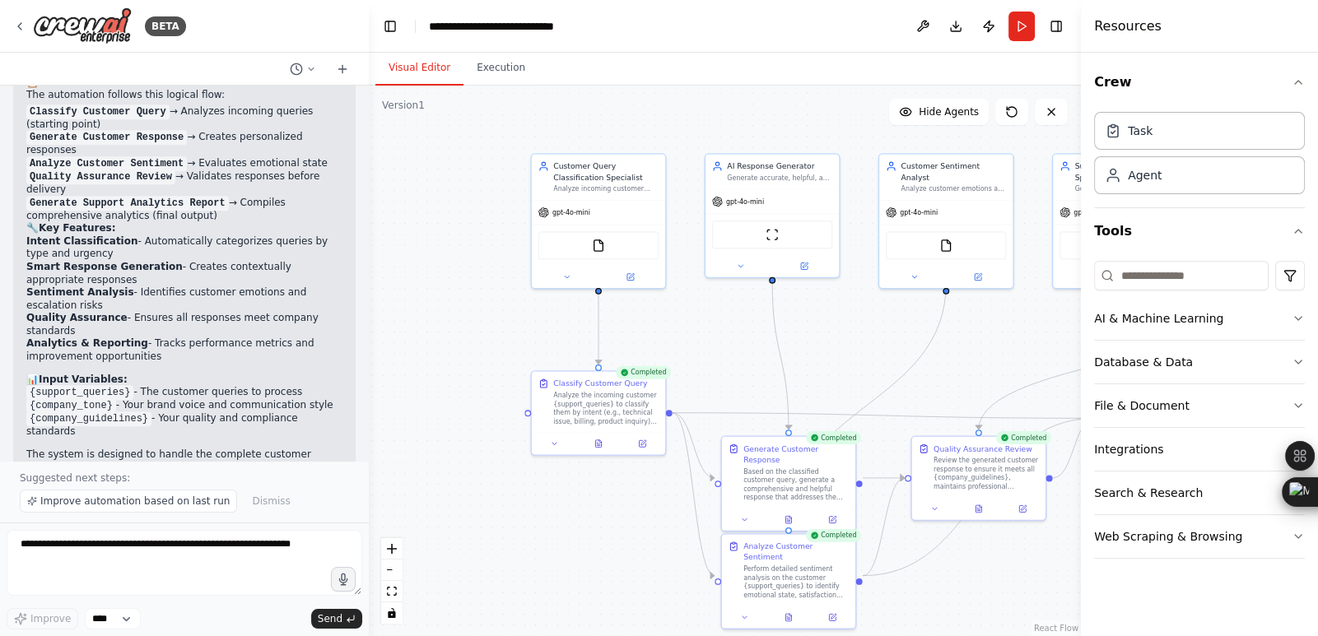
drag, startPoint x: 563, startPoint y: 263, endPoint x: 872, endPoint y: 311, distance: 313.1
click at [872, 311] on div ".deletable-edge-delete-btn { width: 20px; height: 20px; border: 0px solid #ffff…" at bounding box center [725, 361] width 712 height 551
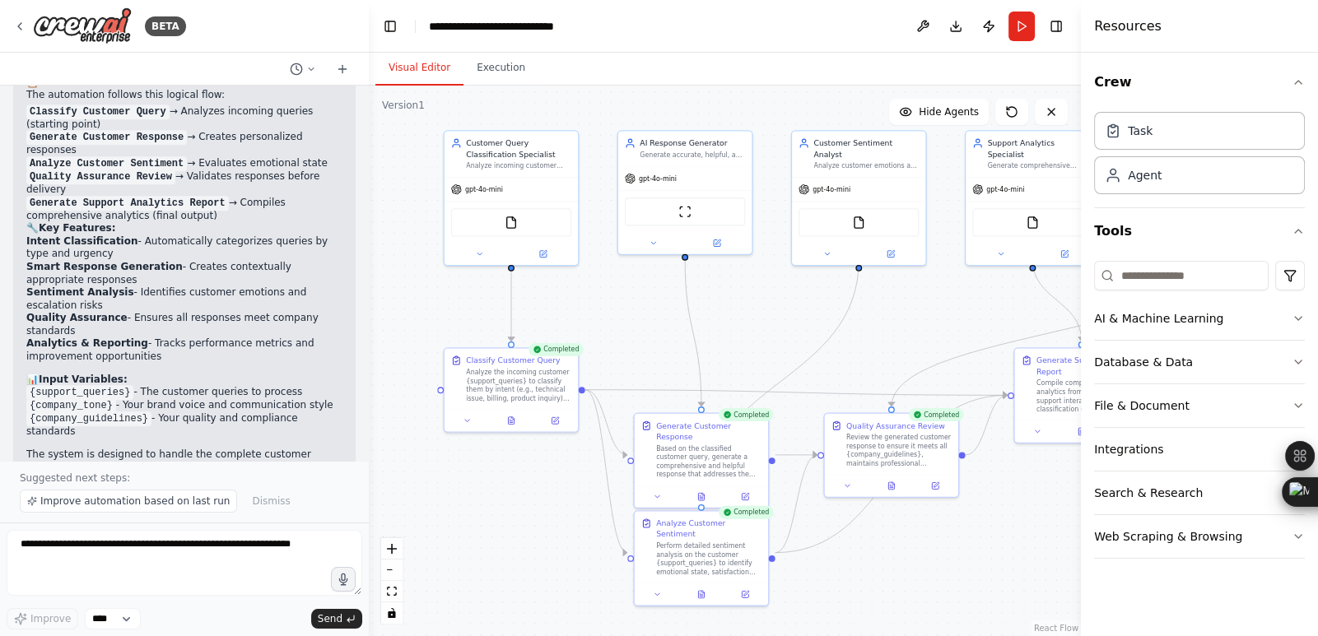
drag, startPoint x: 872, startPoint y: 311, endPoint x: 785, endPoint y: 288, distance: 90.2
click at [785, 288] on div ".deletable-edge-delete-btn { width: 20px; height: 20px; border: 0px solid #ffff…" at bounding box center [725, 361] width 712 height 551
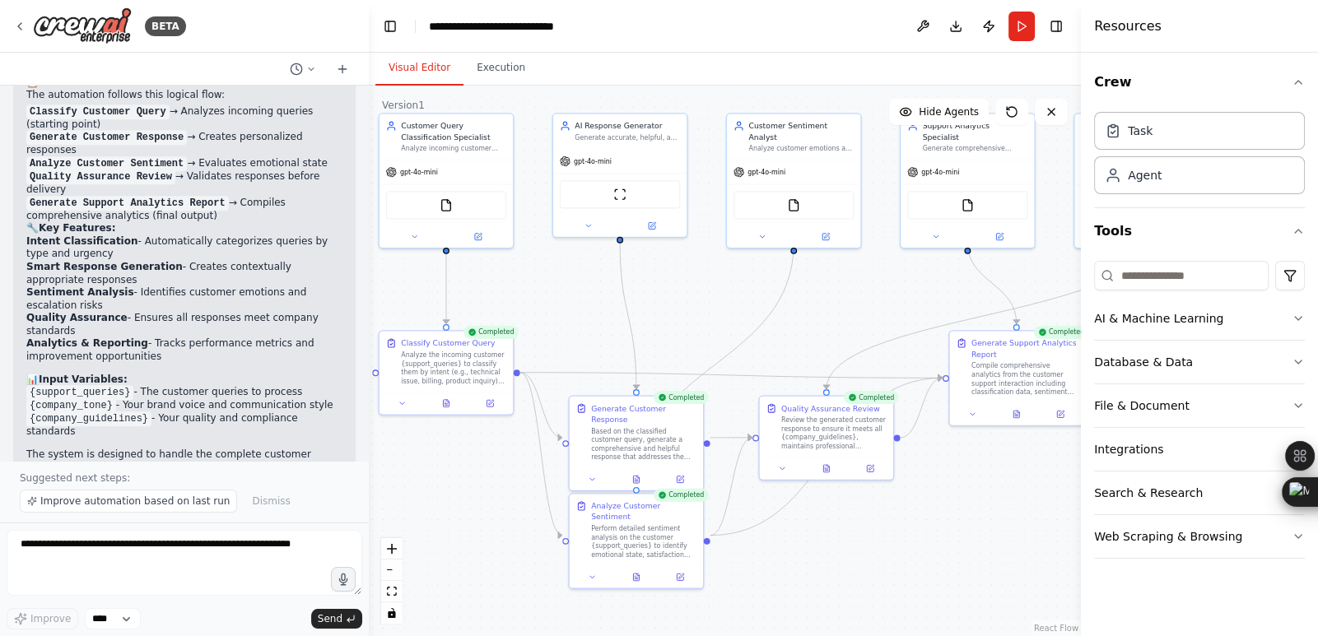
drag, startPoint x: 785, startPoint y: 288, endPoint x: 672, endPoint y: 268, distance: 115.3
click at [672, 267] on div ".deletable-edge-delete-btn { width: 20px; height: 20px; border: 0px solid #ffff…" at bounding box center [725, 361] width 712 height 551
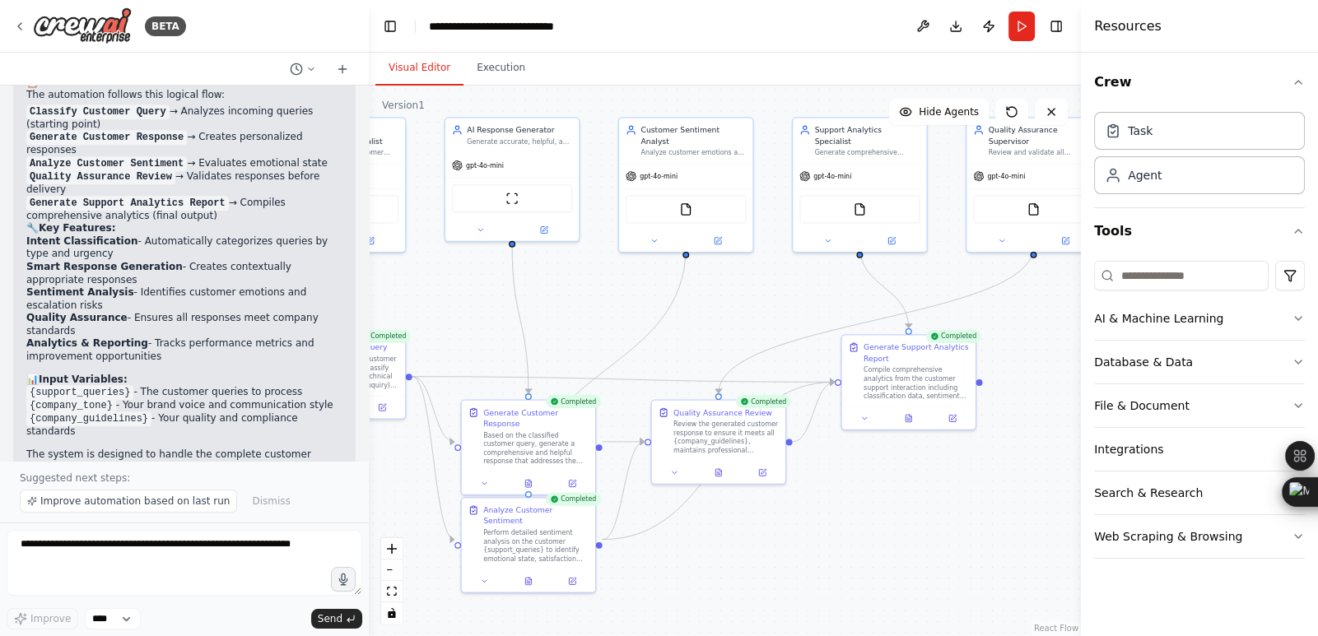
drag, startPoint x: 852, startPoint y: 281, endPoint x: 792, endPoint y: 290, distance: 60.6
click at [792, 290] on div ".deletable-edge-delete-btn { width: 20px; height: 20px; border: 0px solid #ffff…" at bounding box center [725, 361] width 712 height 551
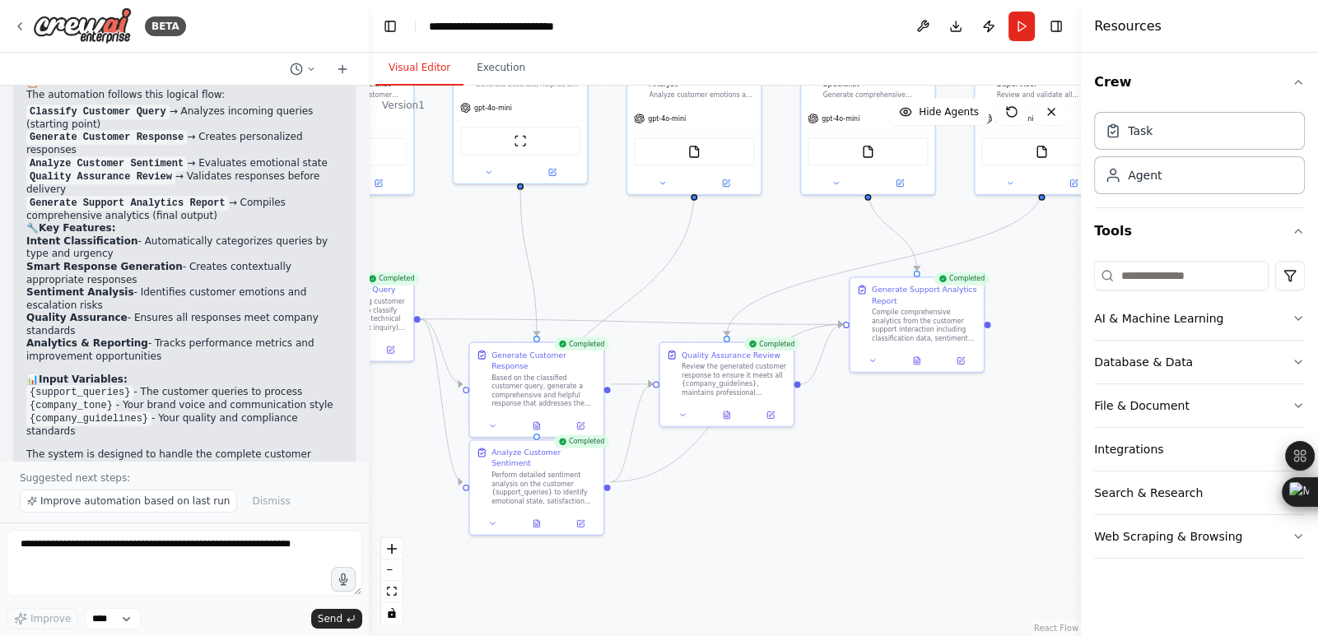
drag, startPoint x: 835, startPoint y: 570, endPoint x: 844, endPoint y: 512, distance: 58.2
click at [844, 512] on div ".deletable-edge-delete-btn { width: 20px; height: 20px; border: 0px solid #ffff…" at bounding box center [725, 361] width 712 height 551
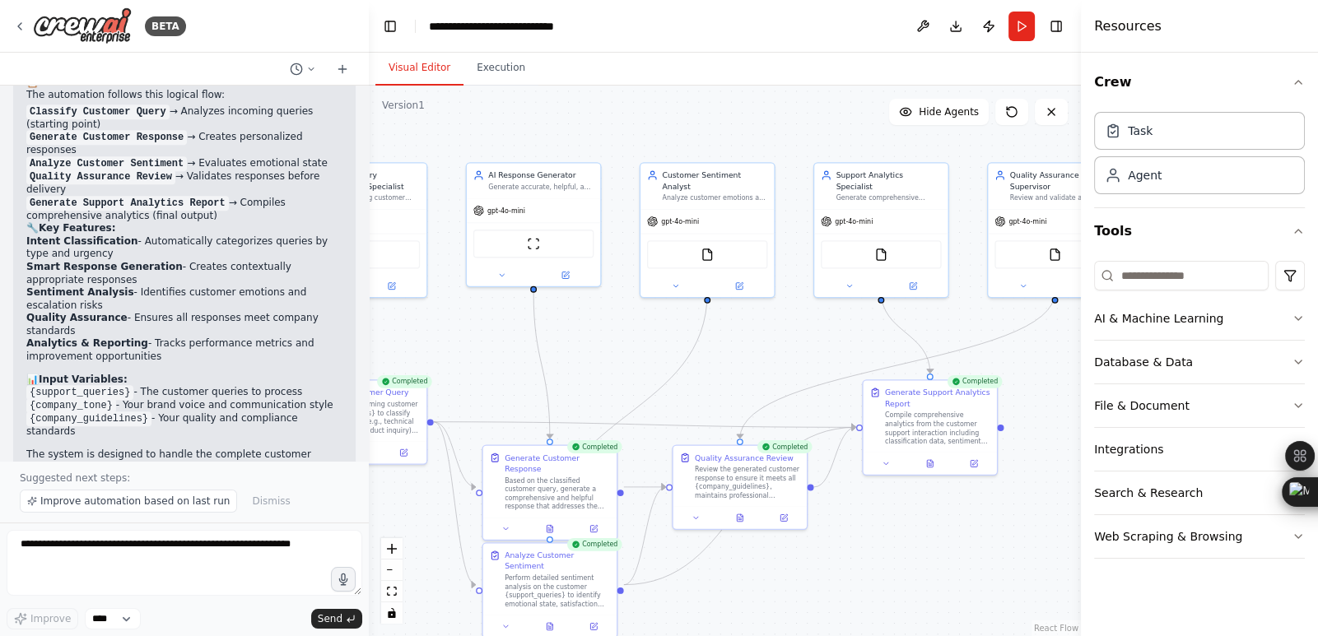
drag, startPoint x: 840, startPoint y: 512, endPoint x: 857, endPoint y: 615, distance: 104.3
click at [857, 615] on div ".deletable-edge-delete-btn { width: 20px; height: 20px; border: 0px solid #ffff…" at bounding box center [725, 361] width 712 height 551
click at [876, 604] on div ".deletable-edge-delete-btn { width: 20px; height: 20px; border: 0px solid #ffff…" at bounding box center [725, 361] width 712 height 551
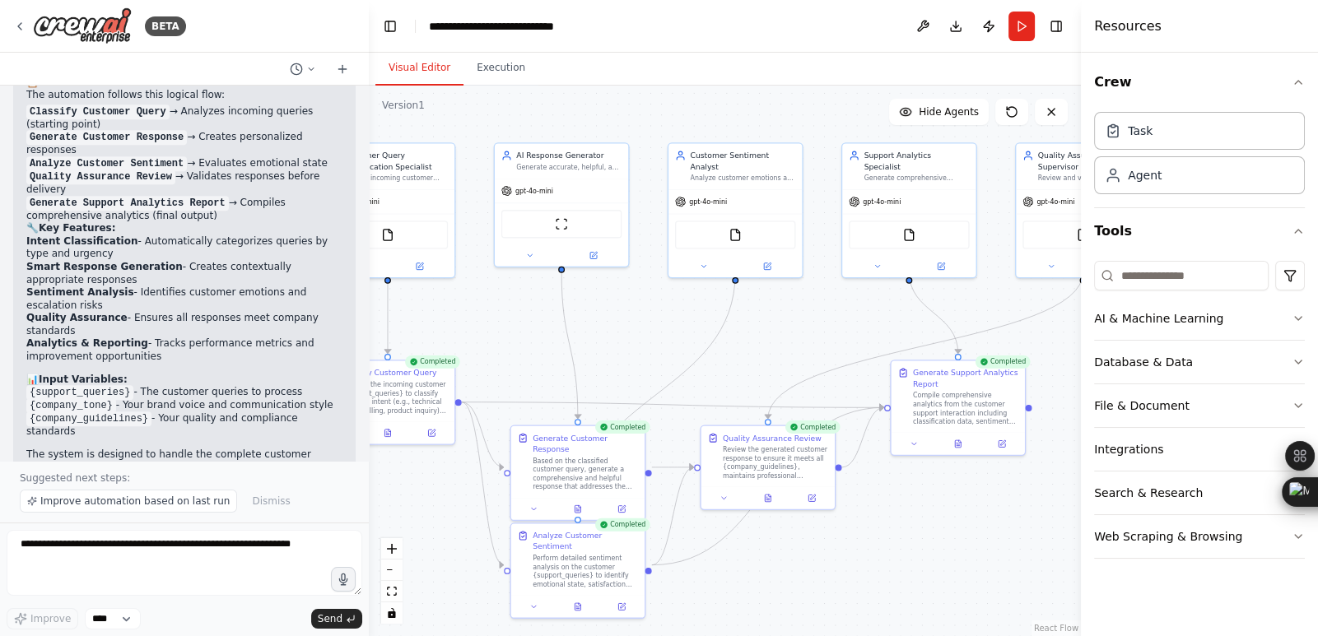
drag, startPoint x: 877, startPoint y: 601, endPoint x: 885, endPoint y: 594, distance: 10.5
click at [885, 594] on div ".deletable-edge-delete-btn { width: 20px; height: 20px; border: 0px solid #ffff…" at bounding box center [725, 361] width 712 height 551
click at [513, 80] on button "Execution" at bounding box center [500, 68] width 75 height 35
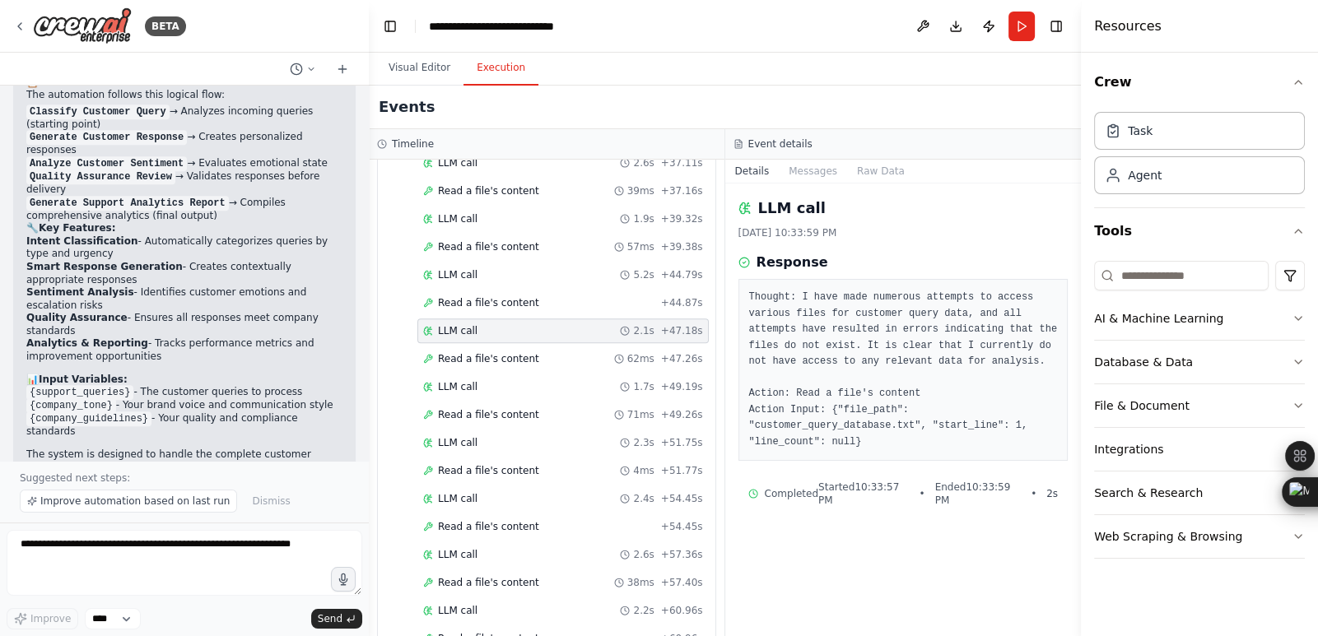
scroll to position [0, 0]
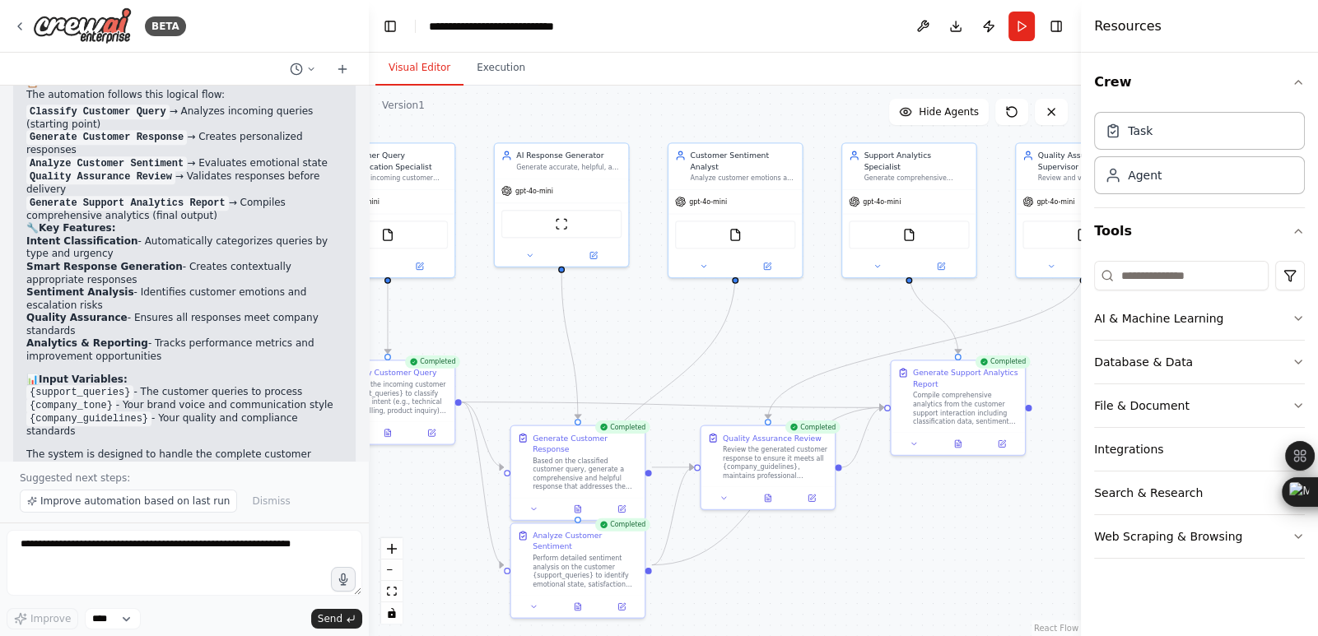
click at [391, 64] on button "Visual Editor" at bounding box center [419, 68] width 88 height 35
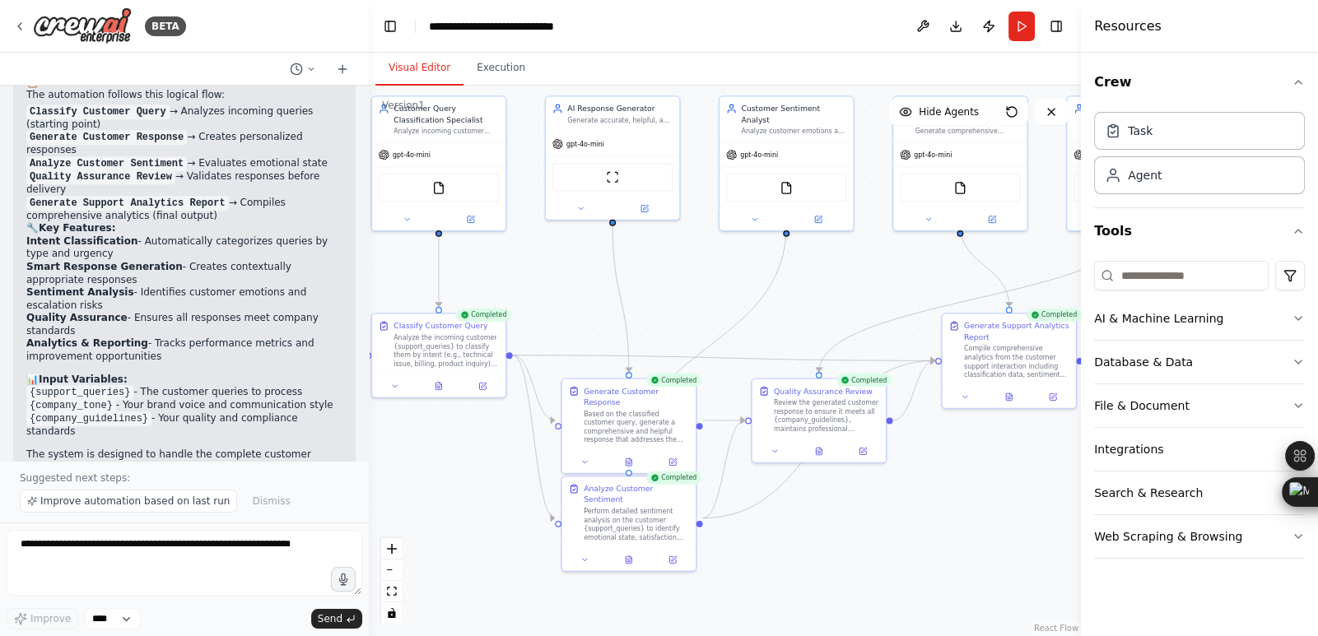
drag, startPoint x: 497, startPoint y: 329, endPoint x: 548, endPoint y: 282, distance: 69.3
click at [548, 282] on div ".deletable-edge-delete-btn { width: 20px; height: 20px; border: 0px solid #ffff…" at bounding box center [725, 361] width 712 height 551
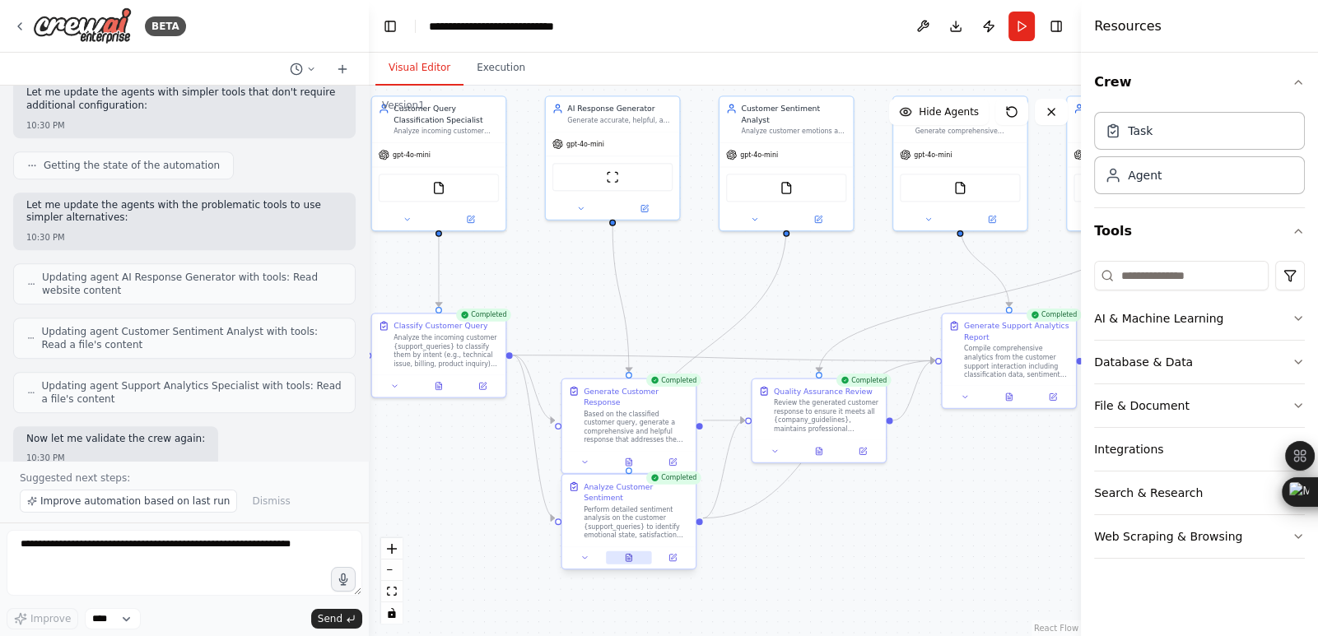
scroll to position [1114, 0]
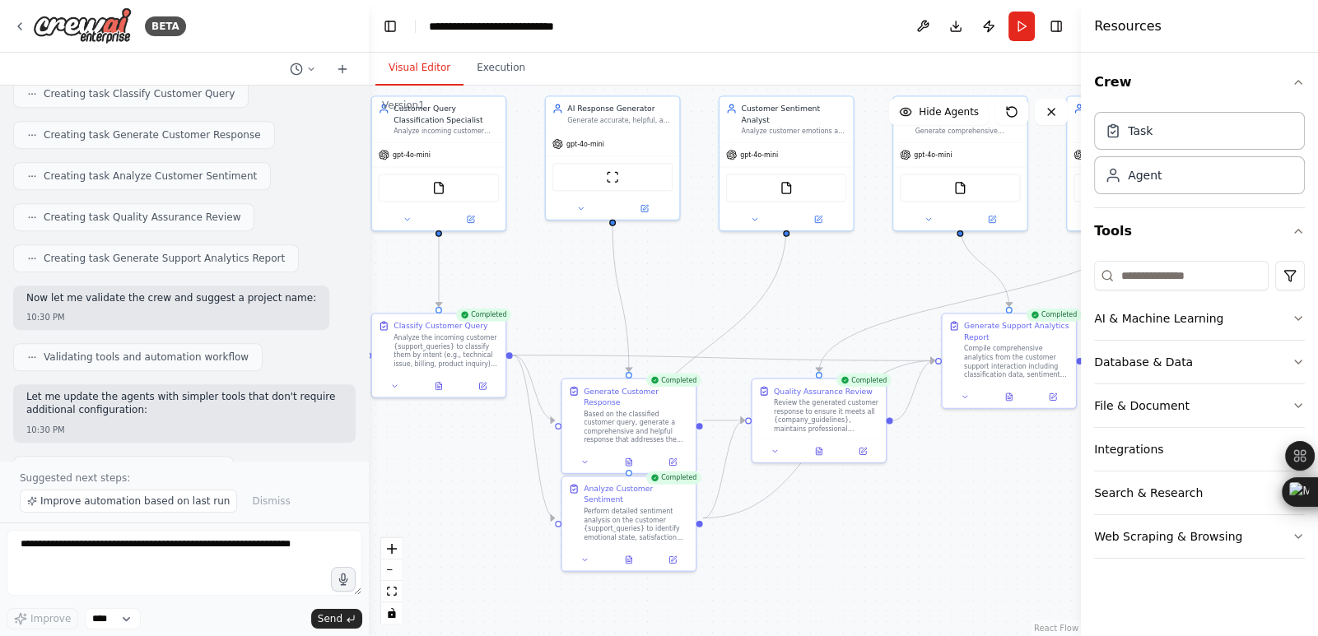
click at [923, 509] on div ".deletable-edge-delete-btn { width: 20px; height: 20px; border: 0px solid #ffff…" at bounding box center [725, 361] width 712 height 551
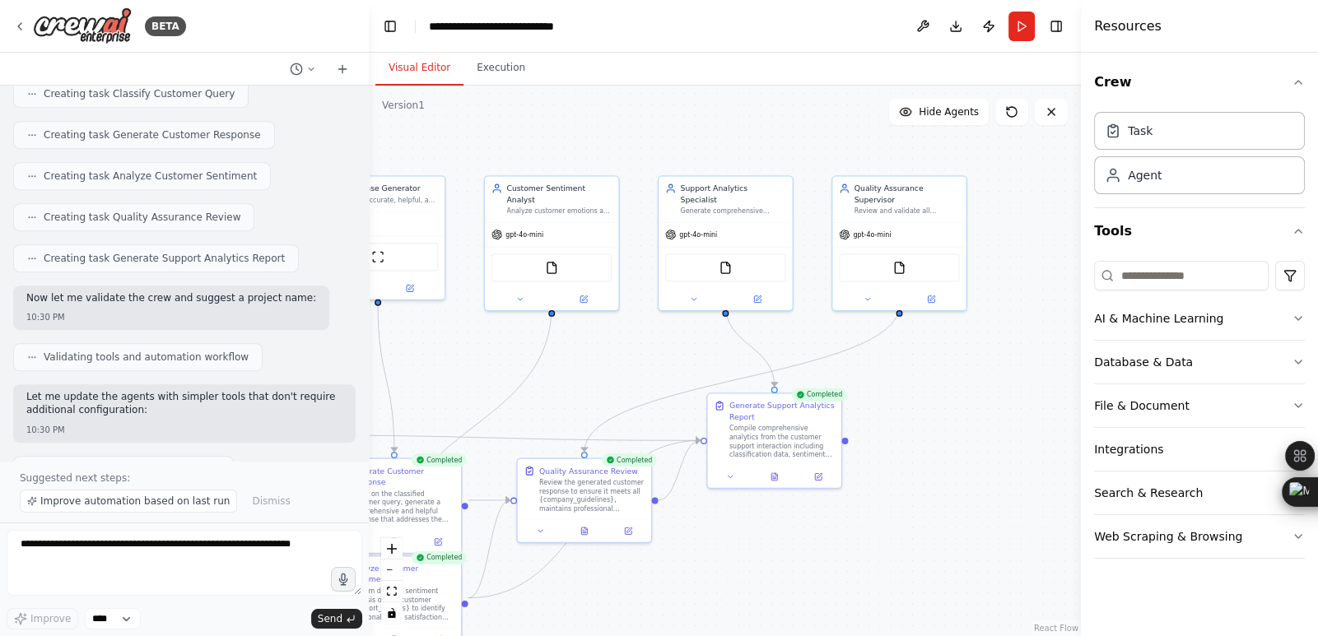
drag, startPoint x: 923, startPoint y: 509, endPoint x: 713, endPoint y: 546, distance: 213.9
click at [687, 576] on div ".deletable-edge-delete-btn { width: 20px; height: 20px; border: 0px solid #ffff…" at bounding box center [725, 361] width 712 height 551
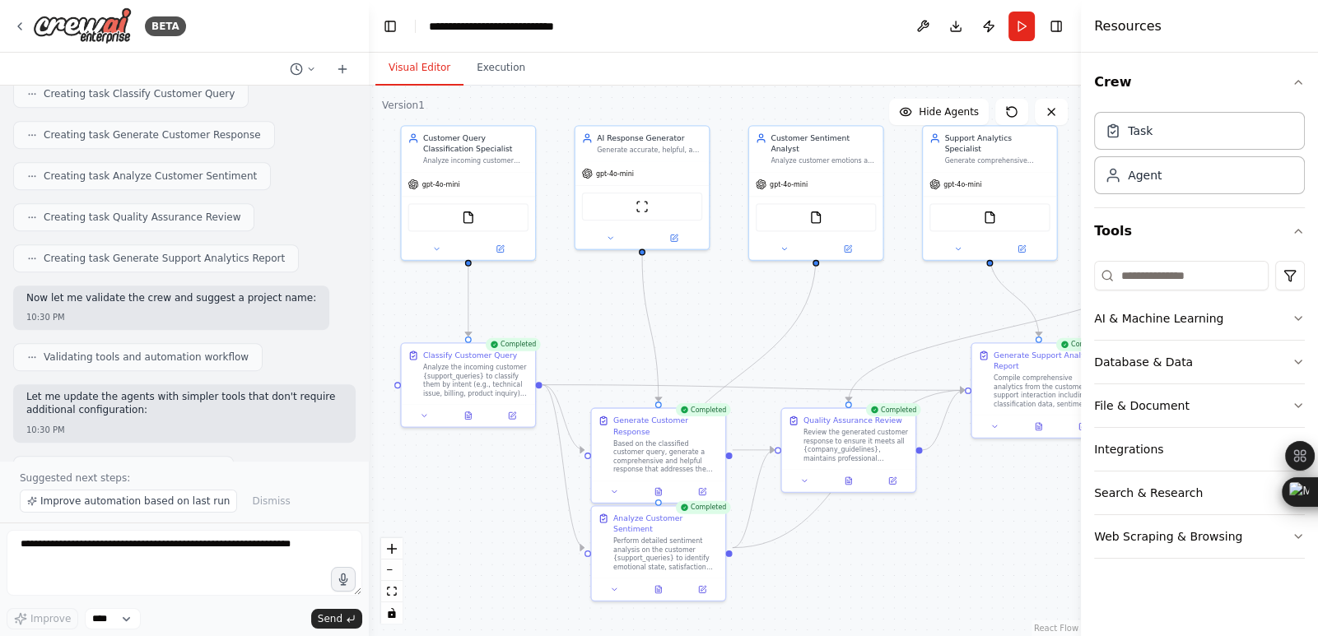
drag, startPoint x: 713, startPoint y: 546, endPoint x: 959, endPoint y: 527, distance: 246.8
click at [959, 527] on div ".deletable-edge-delete-btn { width: 20px; height: 20px; border: 0px solid #ffff…" at bounding box center [725, 361] width 712 height 551
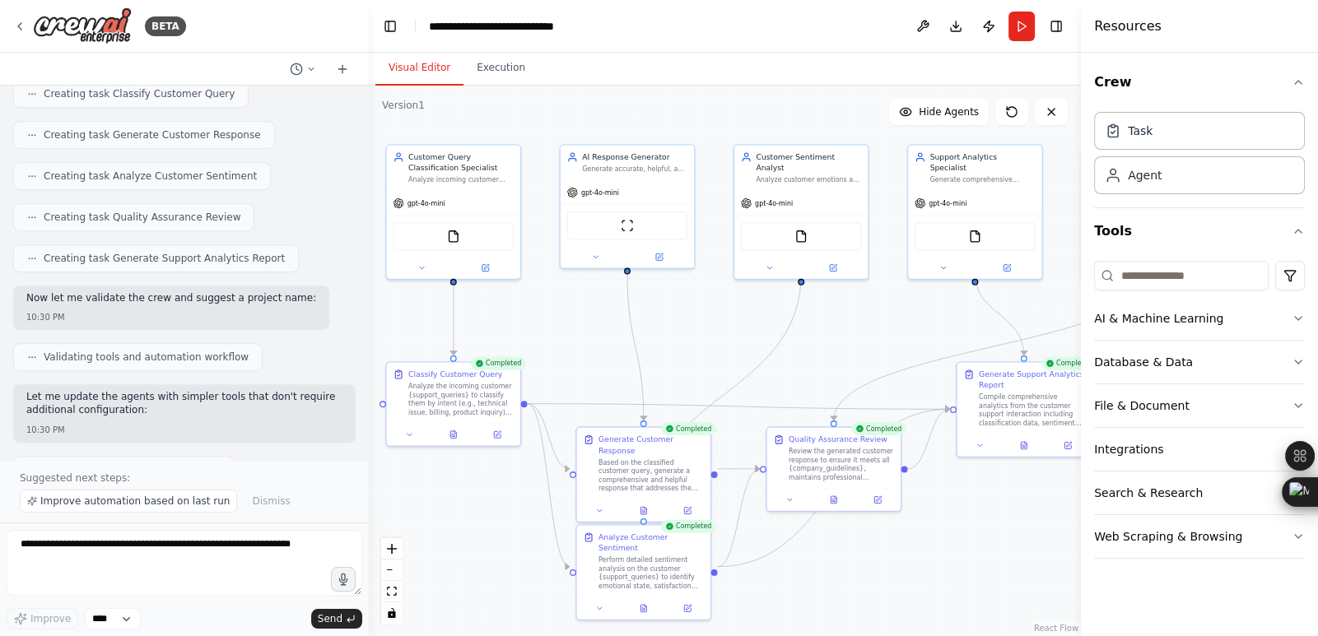
drag, startPoint x: 959, startPoint y: 527, endPoint x: 944, endPoint y: 546, distance: 24.0
click at [944, 546] on div ".deletable-edge-delete-btn { width: 20px; height: 20px; border: 0px solid #ffff…" at bounding box center [725, 361] width 712 height 551
drag, startPoint x: 961, startPoint y: 30, endPoint x: 950, endPoint y: 105, distance: 76.6
click at [961, 29] on button "Download" at bounding box center [955, 27] width 26 height 30
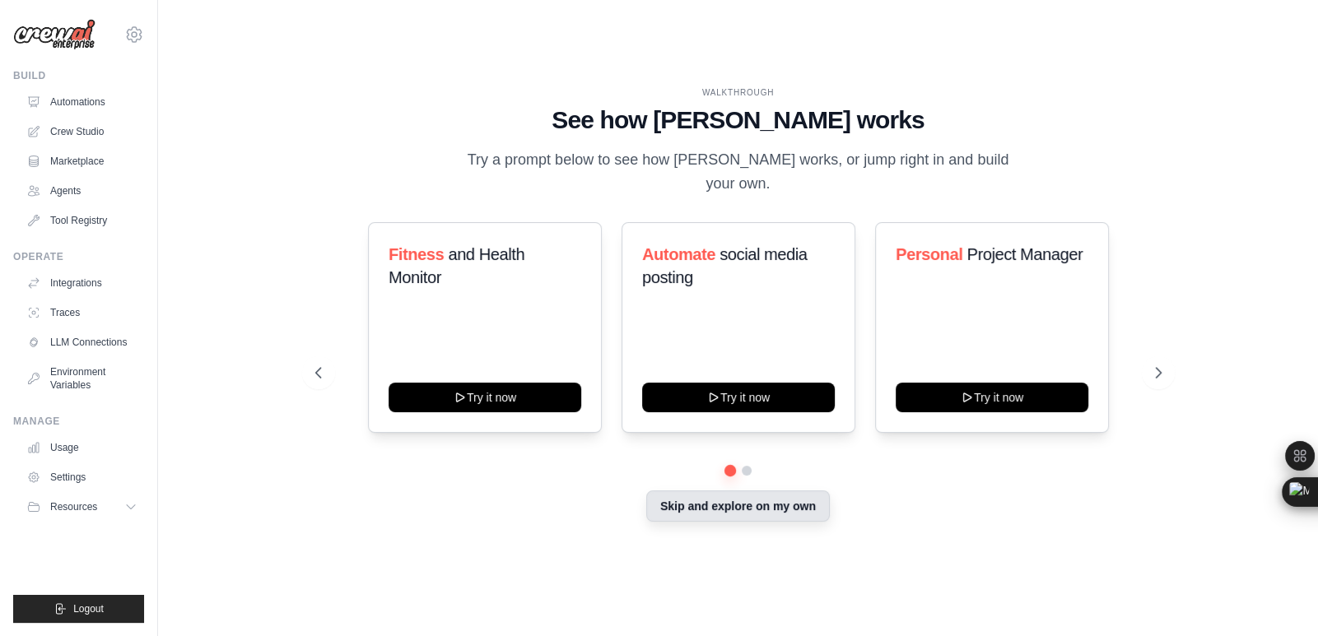
click at [705, 502] on button "Skip and explore on my own" at bounding box center [738, 506] width 184 height 31
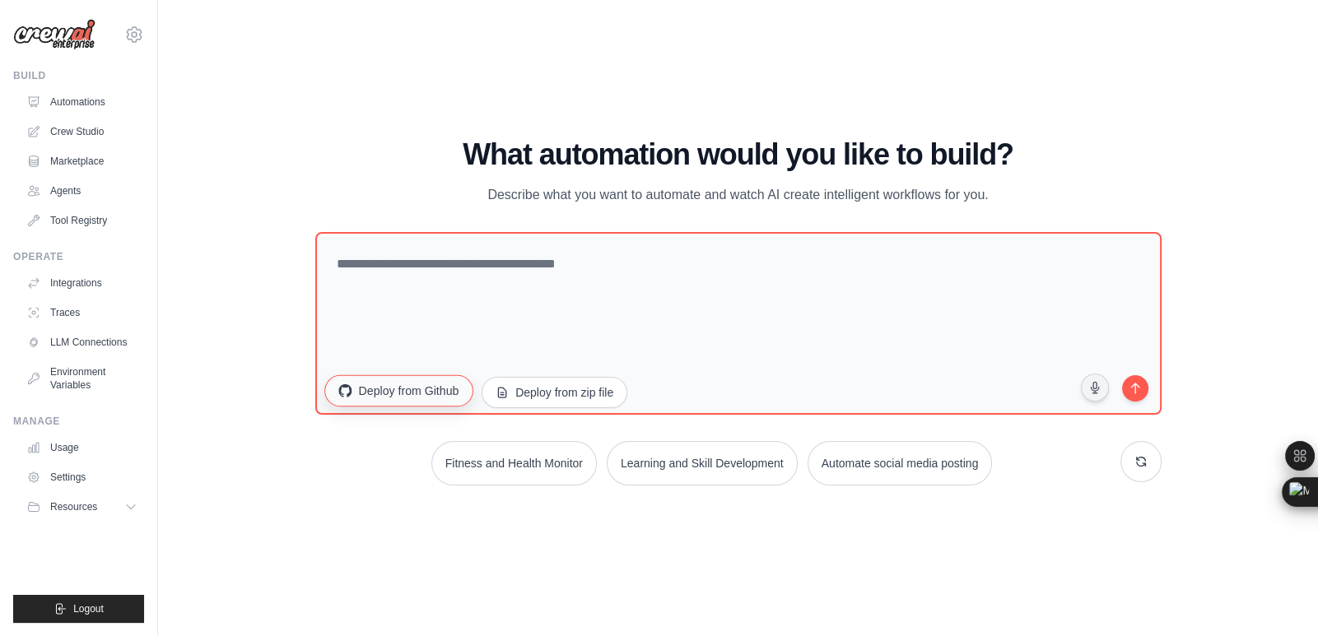
click at [403, 401] on button "Deploy from Github" at bounding box center [398, 389] width 148 height 31
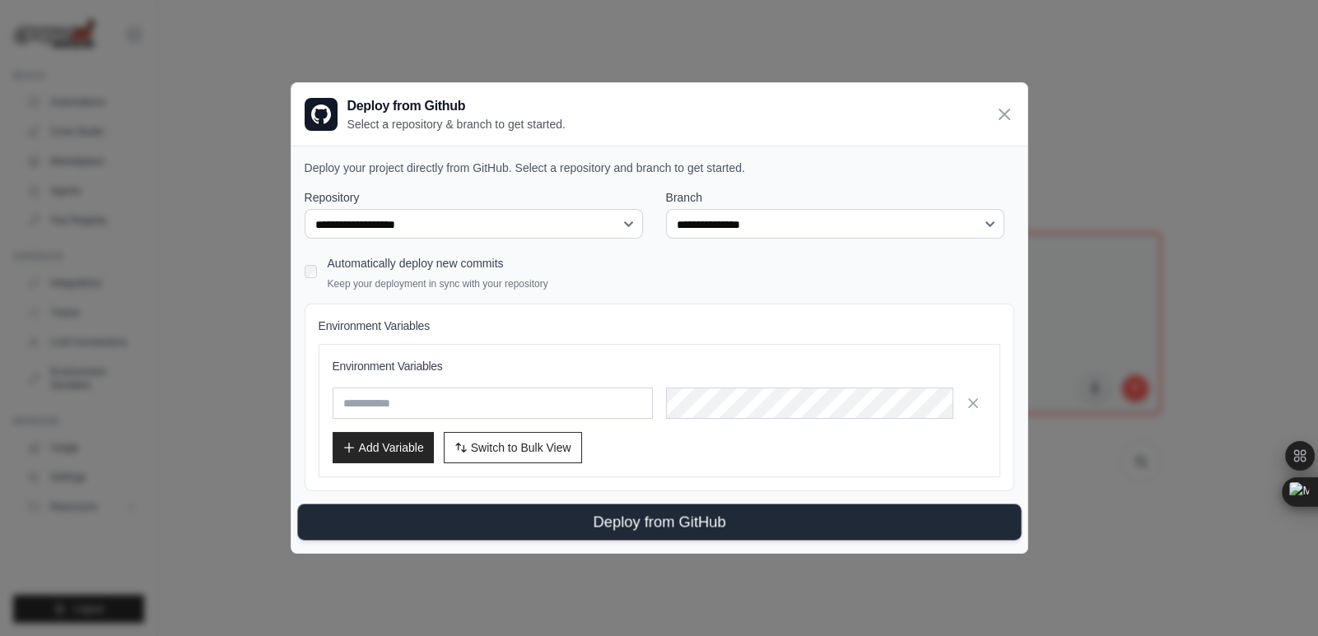
click at [709, 528] on button "Deploy from GitHub" at bounding box center [658, 523] width 723 height 36
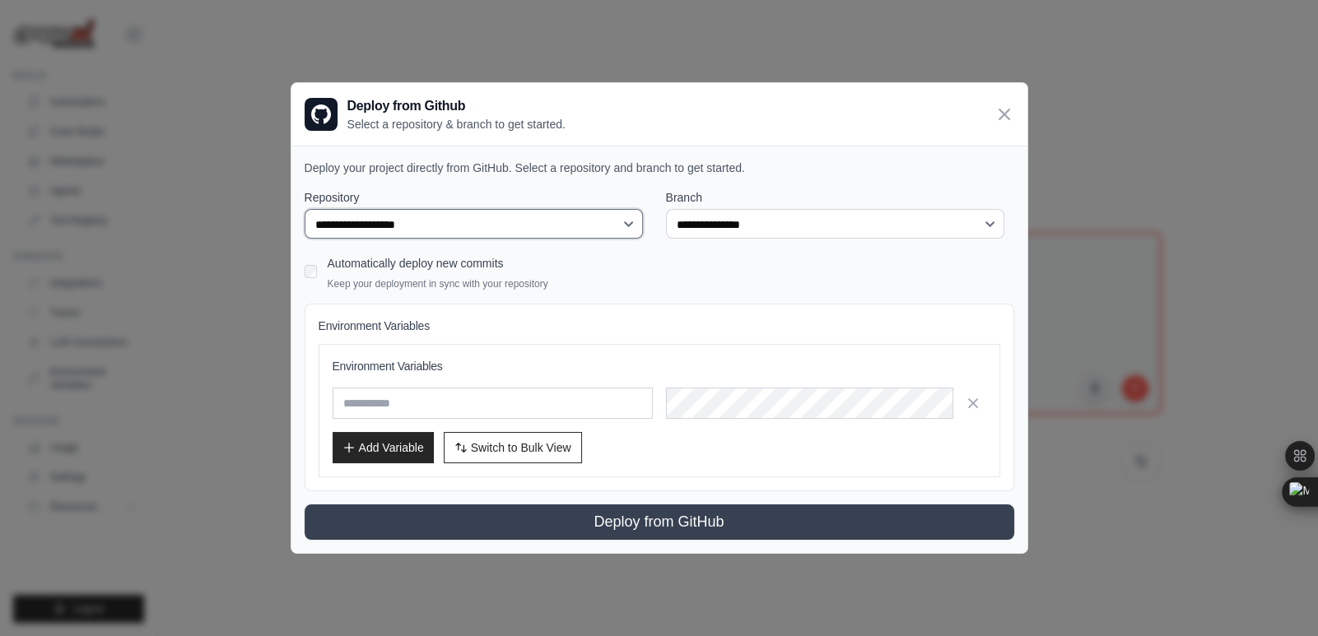
click at [617, 224] on select "**********" at bounding box center [474, 224] width 339 height 30
select select "**********"
click at [305, 209] on select "**********" at bounding box center [474, 224] width 339 height 30
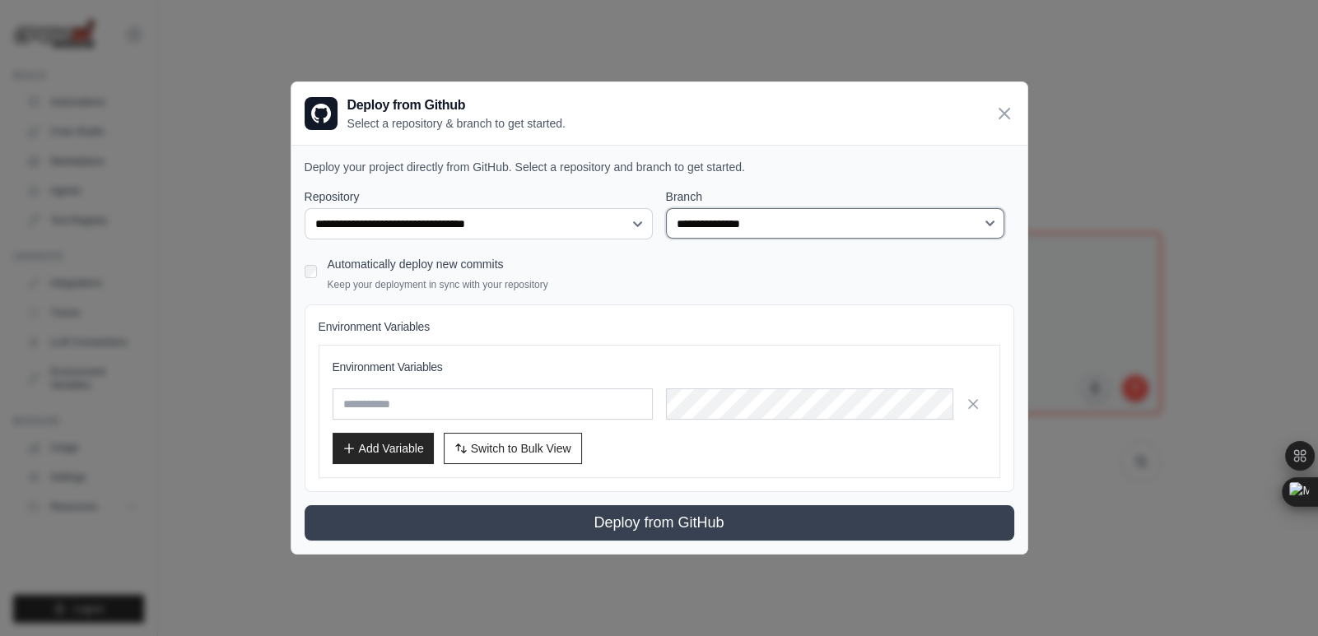
click at [787, 233] on select "**********" at bounding box center [835, 223] width 339 height 30
click at [742, 283] on div "Automatically deploy new commits Keep your deployment in sync with your reposit…" at bounding box center [659, 272] width 709 height 39
click at [1007, 120] on icon at bounding box center [1004, 113] width 20 height 20
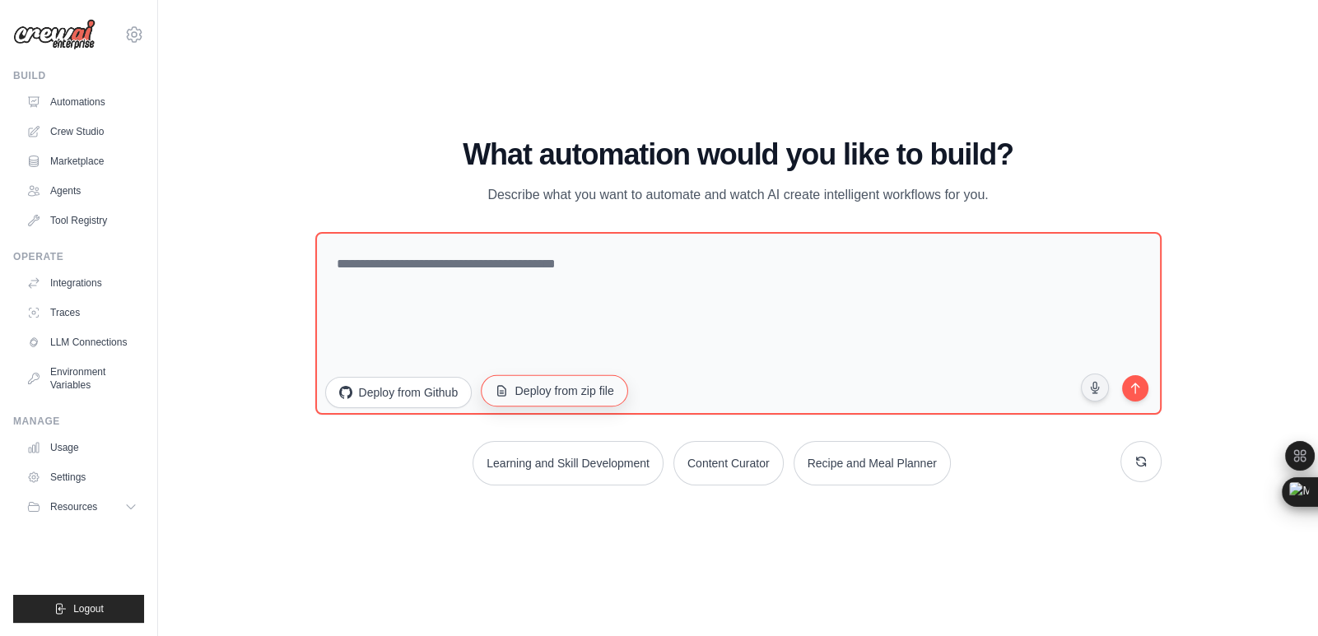
click at [560, 402] on button "Deploy from zip file" at bounding box center [554, 389] width 147 height 31
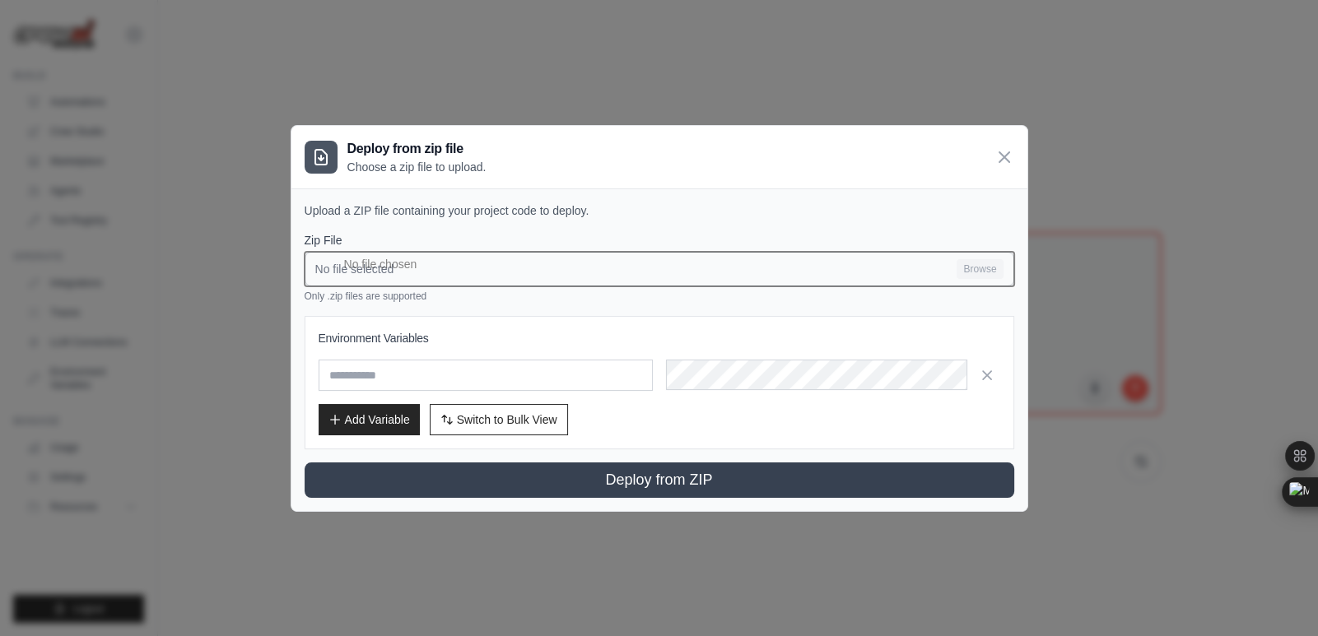
click at [691, 267] on input "No file selected Browse" at bounding box center [659, 269] width 709 height 35
type input "**********"
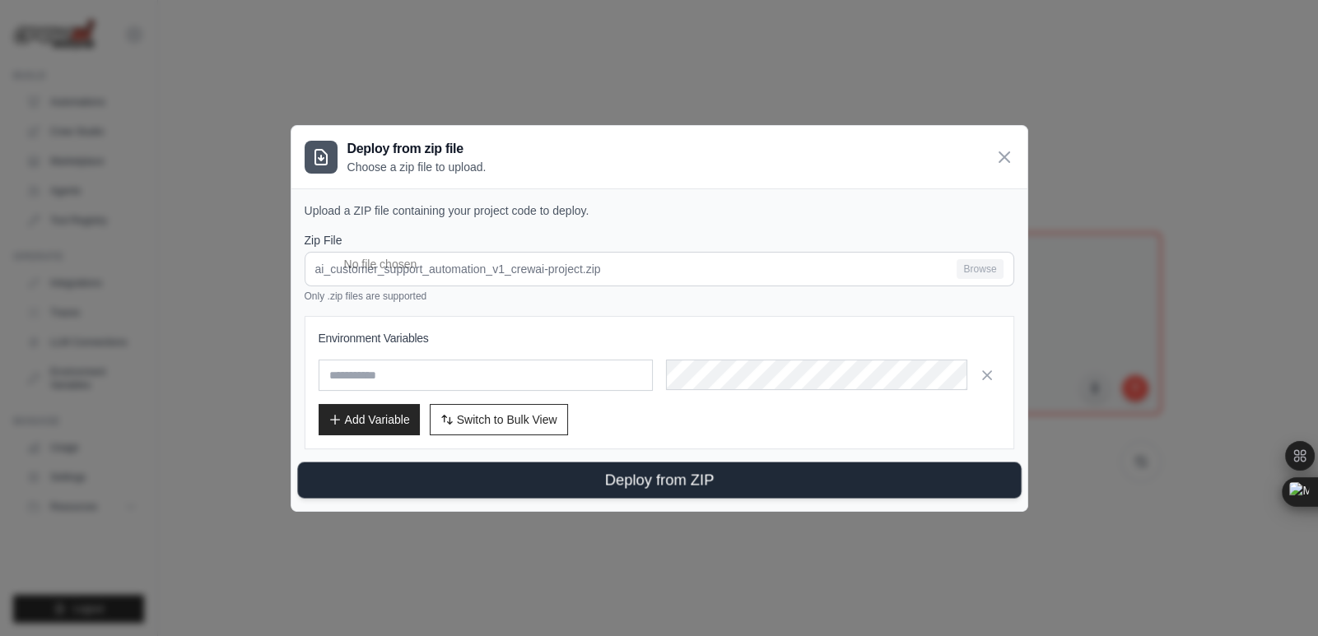
click at [690, 483] on button "Deploy from ZIP" at bounding box center [658, 480] width 723 height 36
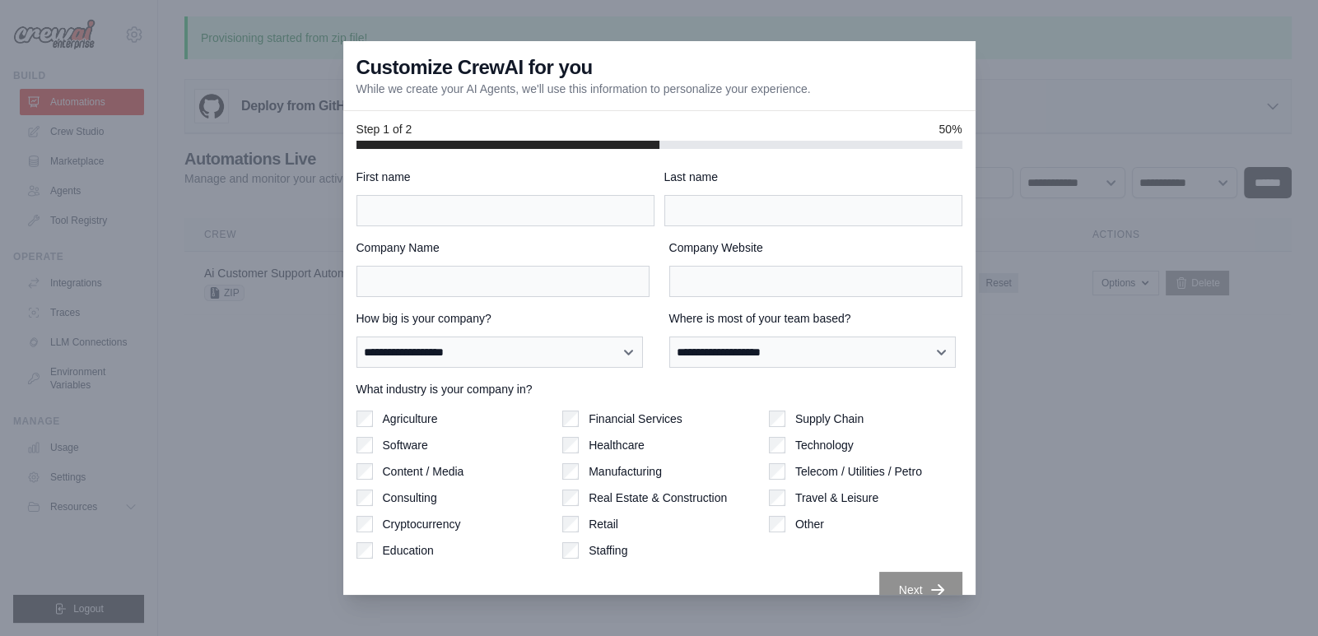
scroll to position [25, 0]
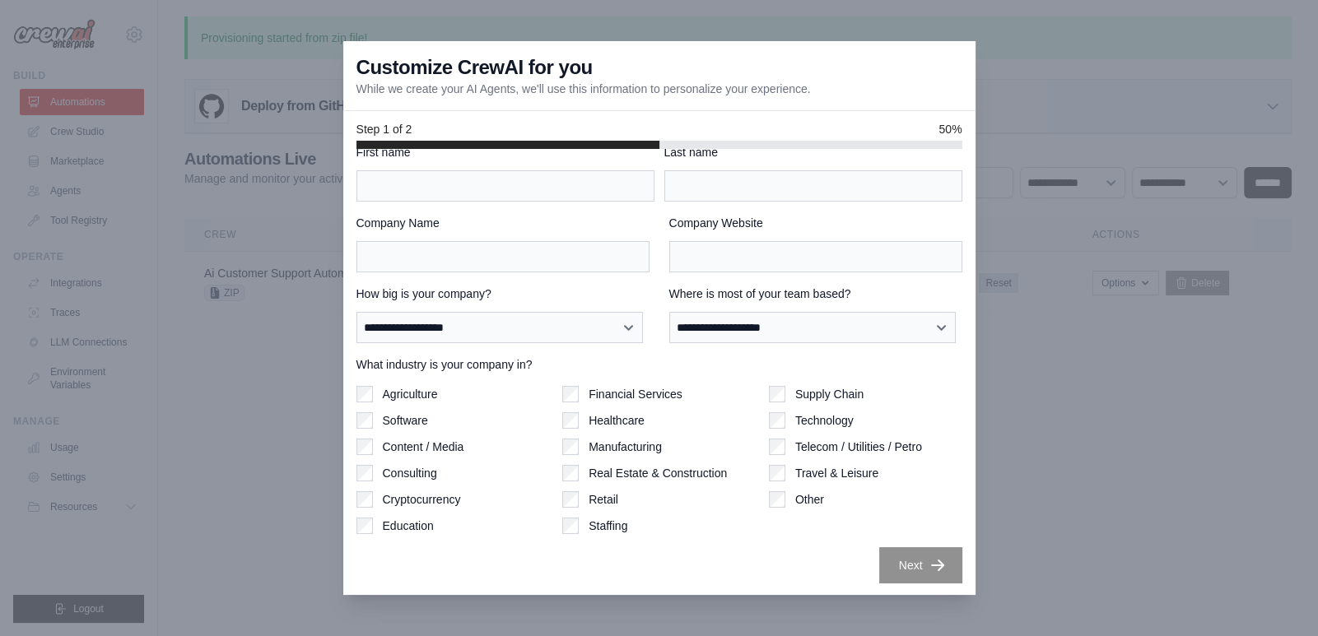
click at [784, 497] on div "Other" at bounding box center [865, 499] width 193 height 16
click at [551, 295] on label "How big is your company?" at bounding box center [502, 294] width 293 height 16
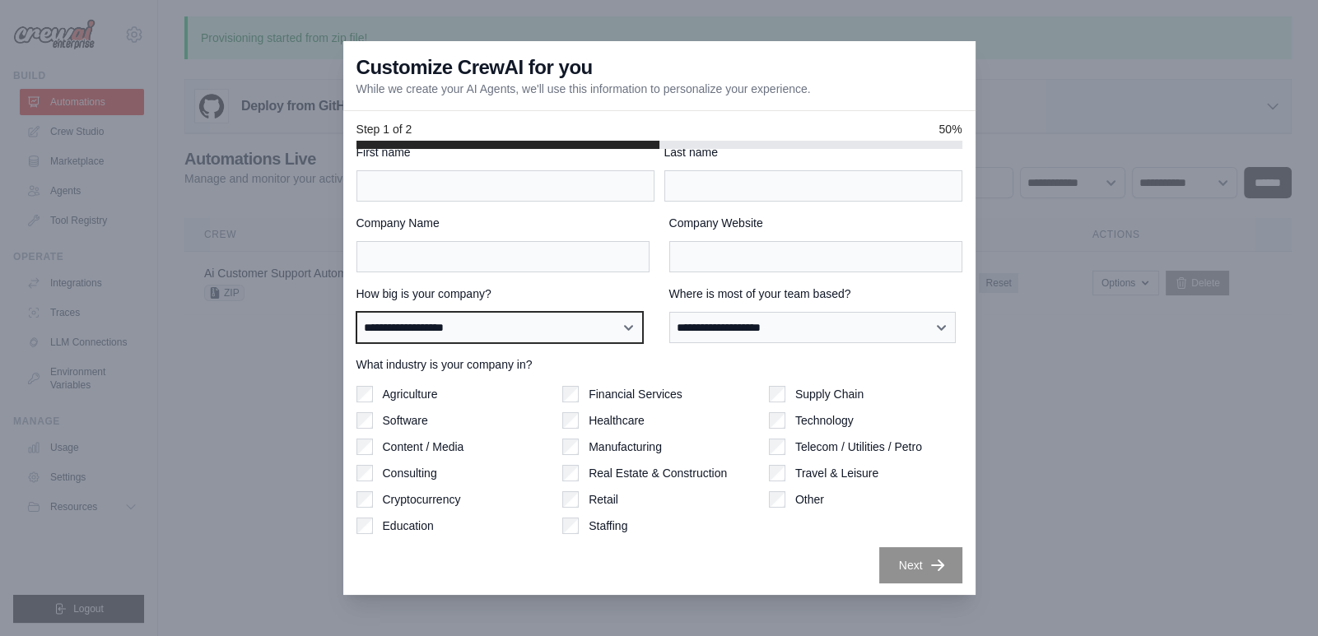
click at [551, 312] on select "**********" at bounding box center [499, 327] width 287 height 31
click at [572, 326] on select "**********" at bounding box center [499, 327] width 287 height 31
select select "**********"
click at [356, 312] on select "**********" at bounding box center [499, 327] width 287 height 31
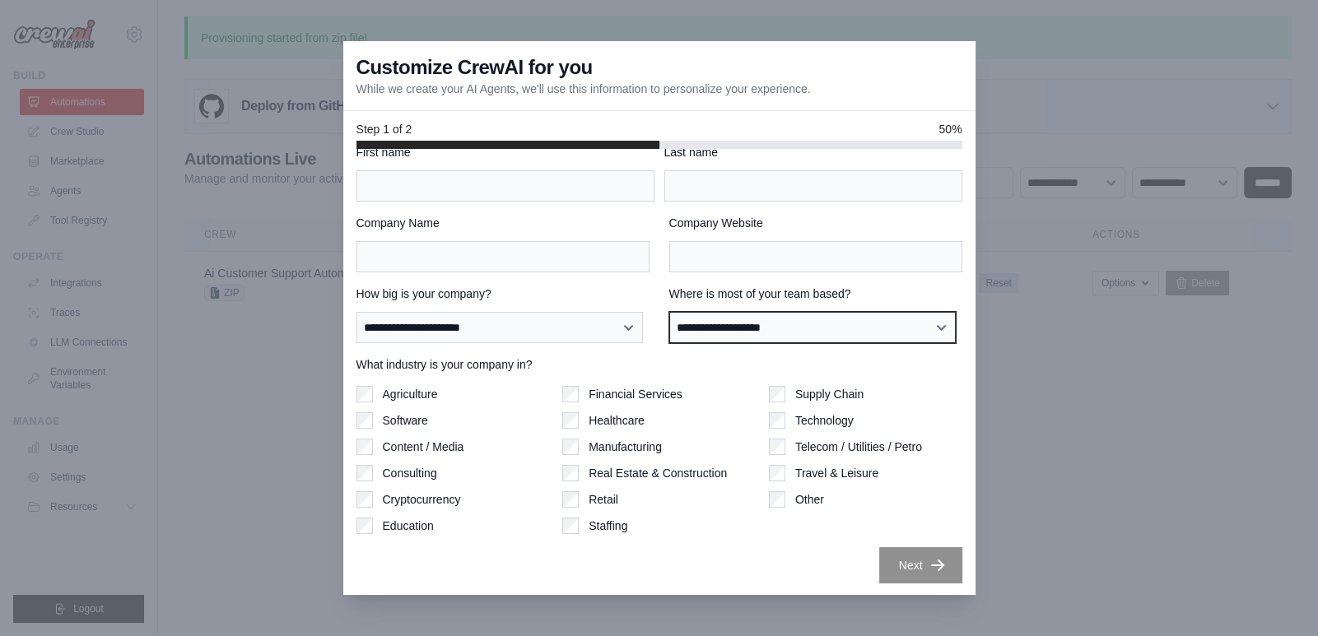
click at [745, 335] on select "**********" at bounding box center [812, 327] width 287 height 31
select select "**********"
click at [669, 312] on select "**********" at bounding box center [812, 327] width 287 height 31
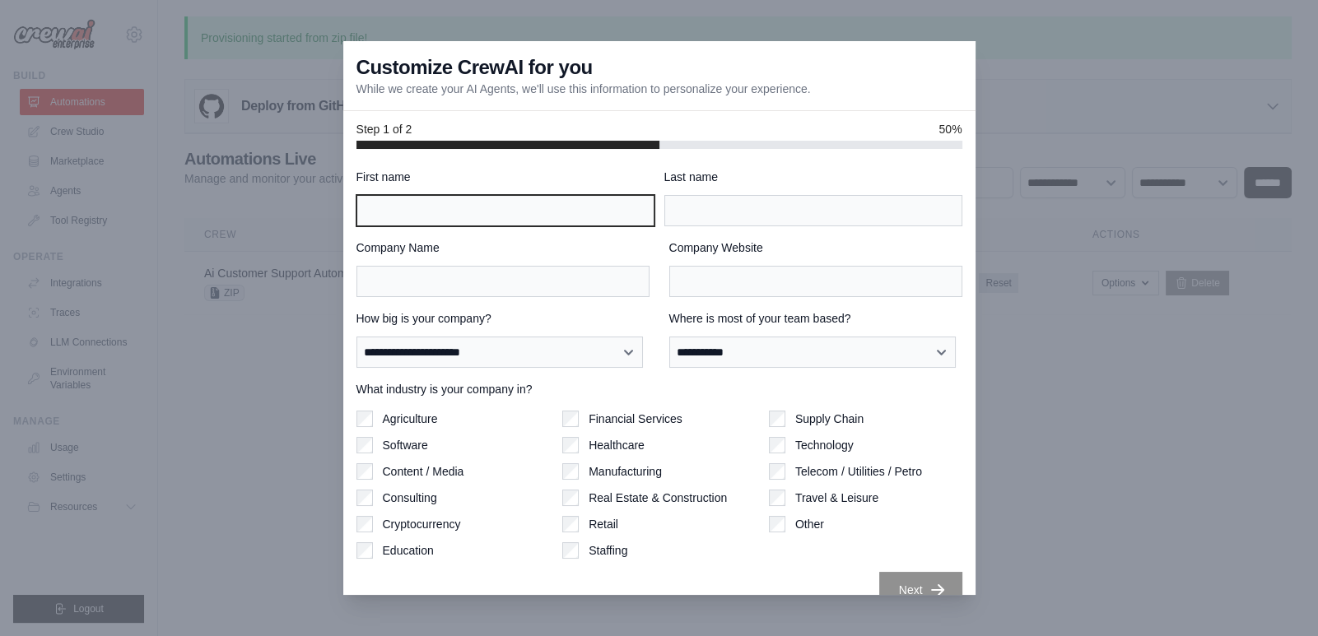
click at [468, 225] on input "First name" at bounding box center [505, 210] width 298 height 31
type input "********"
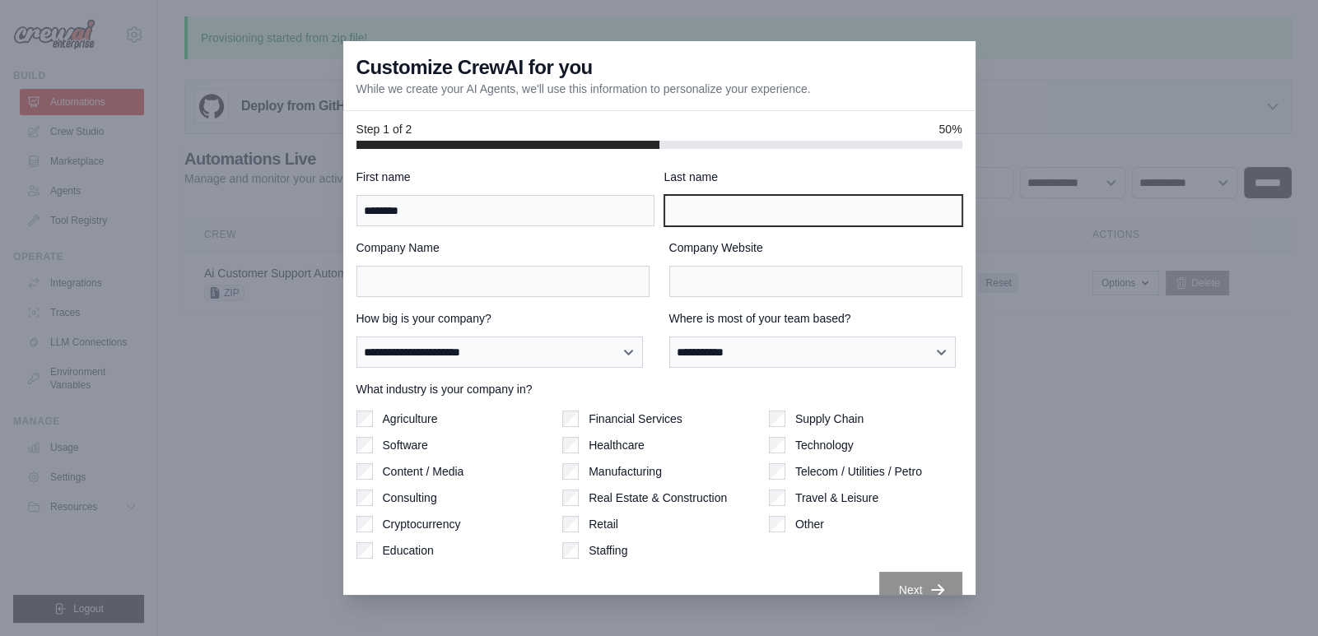
click at [737, 208] on input "Last name" at bounding box center [813, 210] width 298 height 31
type input "**********"
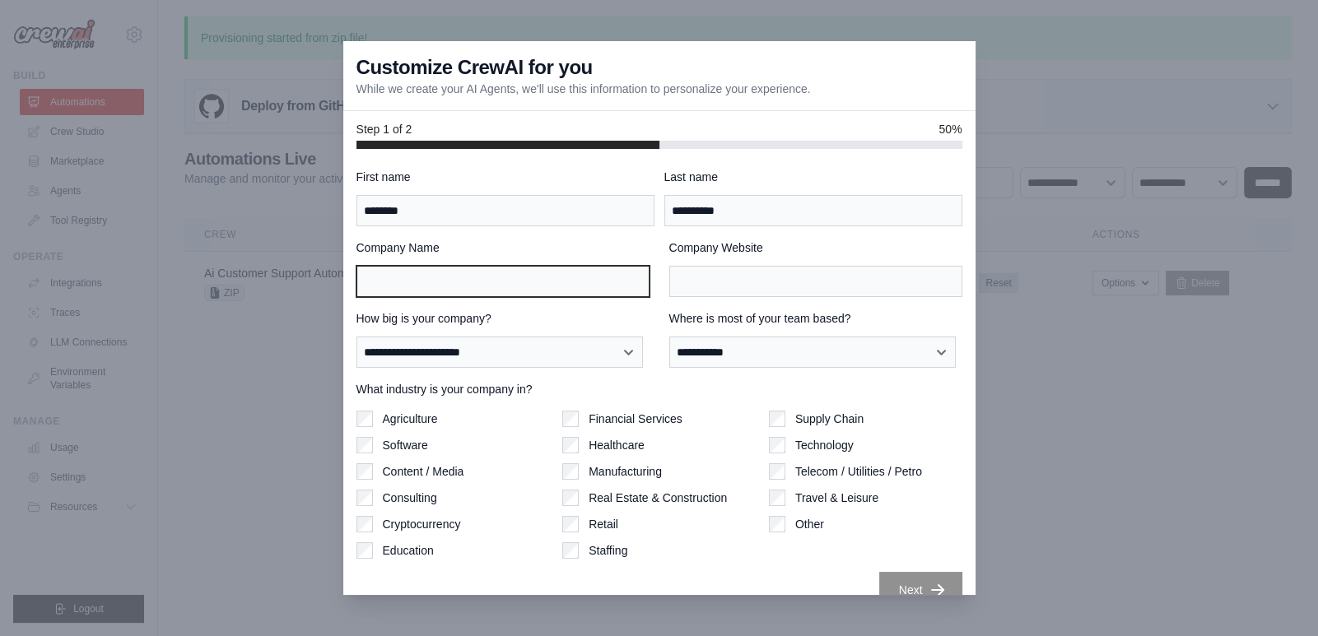
click at [488, 271] on input "Company Name" at bounding box center [502, 281] width 293 height 31
type input "**********"
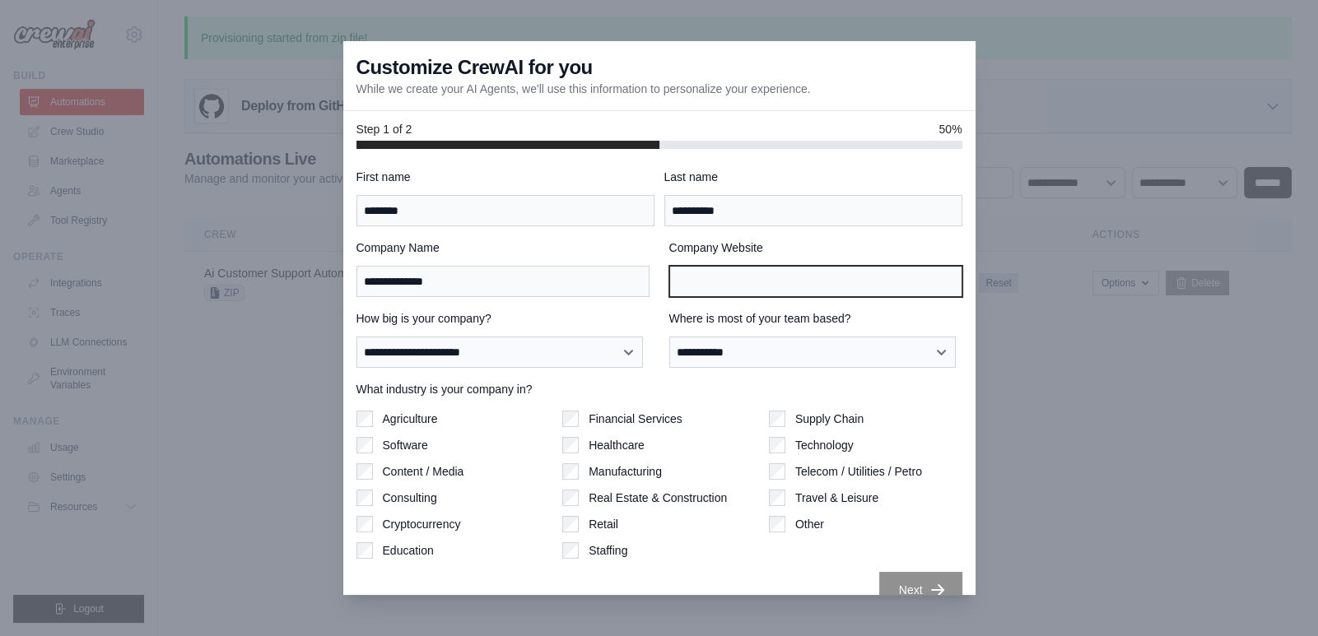
click at [747, 285] on input "Company Website" at bounding box center [815, 281] width 293 height 31
type input "*****"
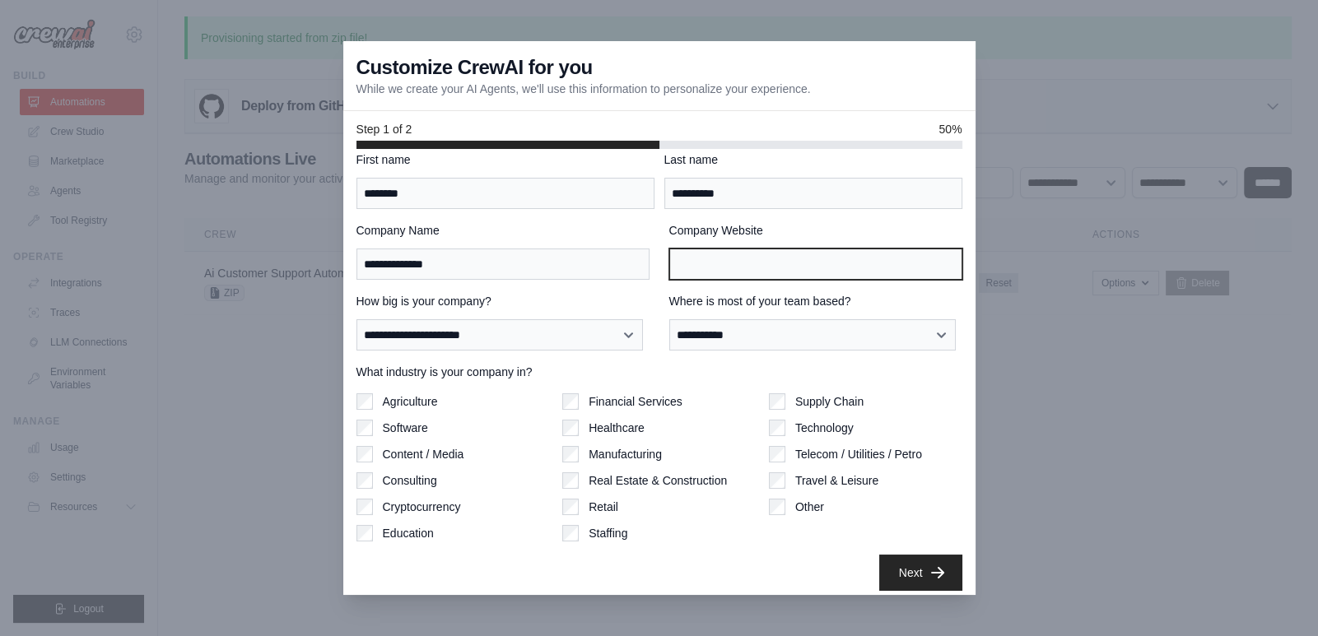
scroll to position [25, 0]
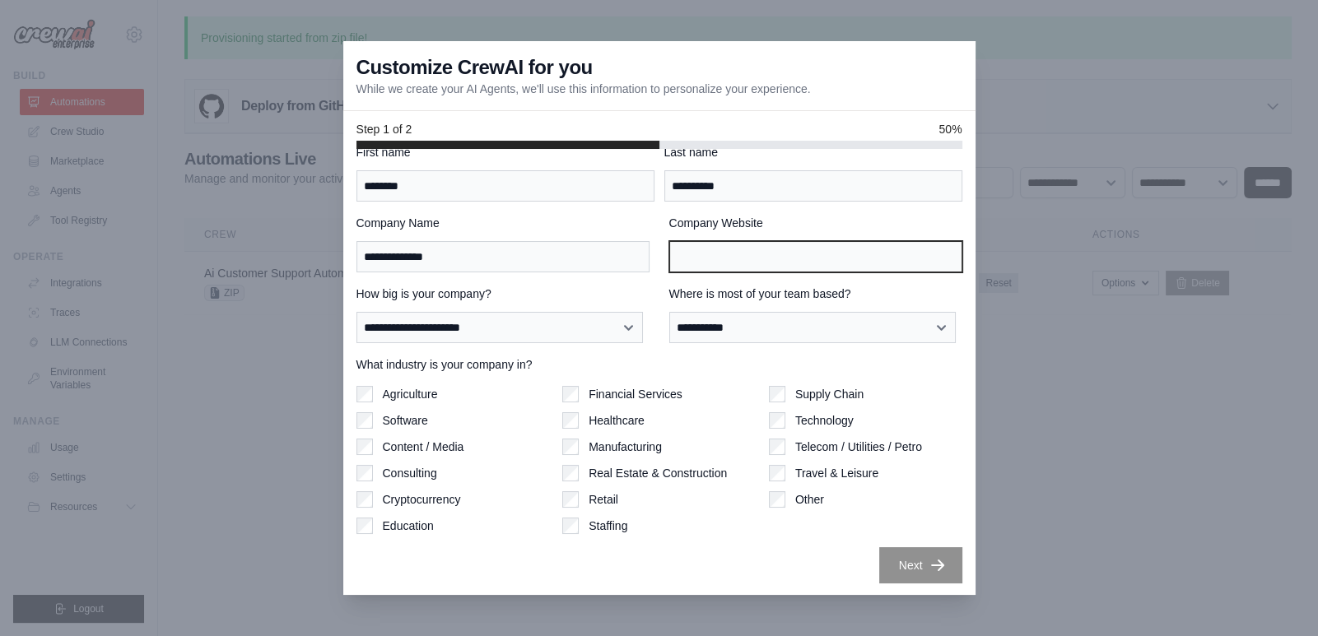
click at [769, 254] on input "Company Website" at bounding box center [815, 256] width 293 height 31
